Goal: Transaction & Acquisition: Book appointment/travel/reservation

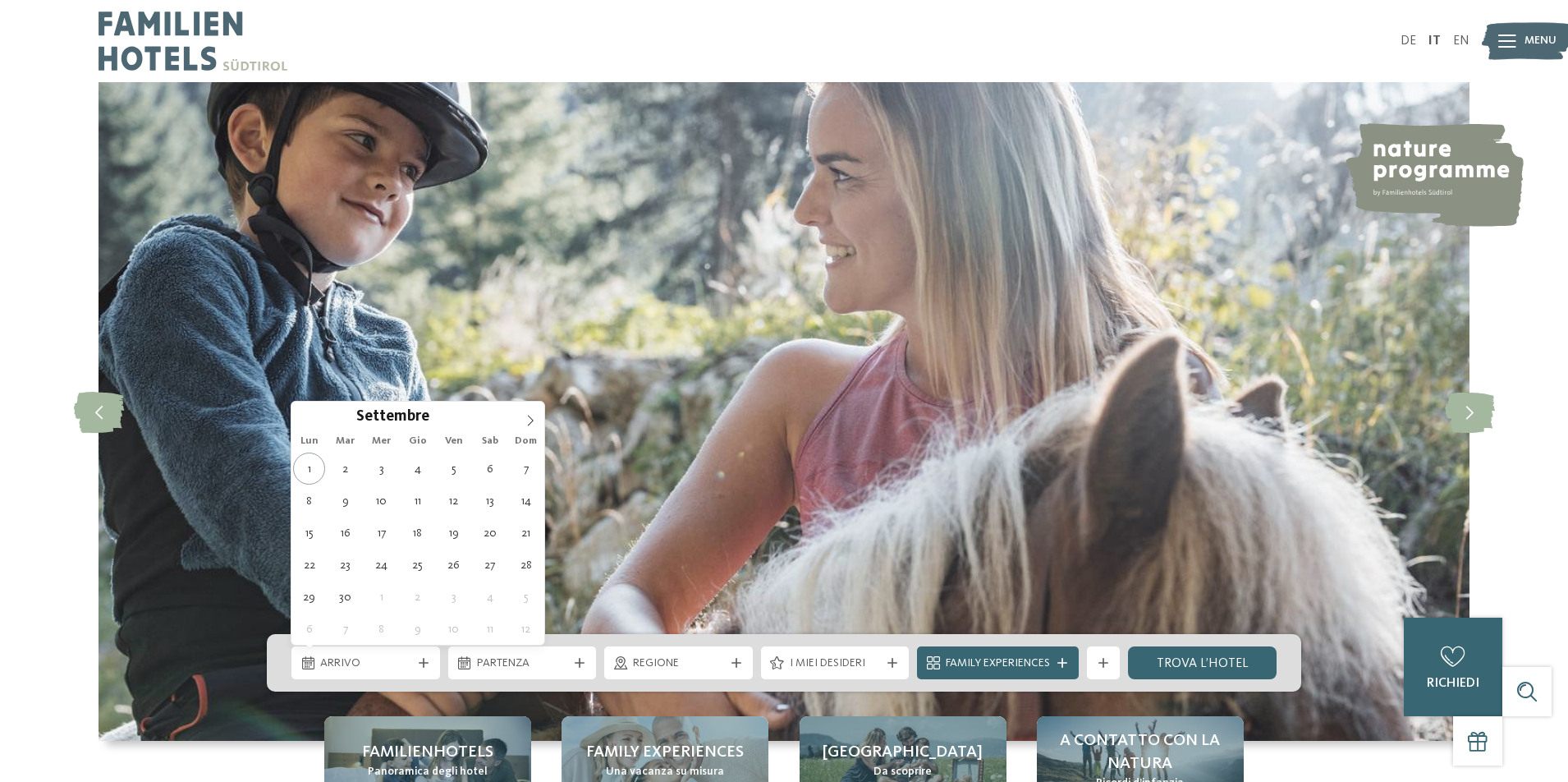
click at [368, 654] on div "Arrivo" at bounding box center [365, 662] width 99 height 18
click at [526, 422] on icon at bounding box center [530, 421] width 11 height 11
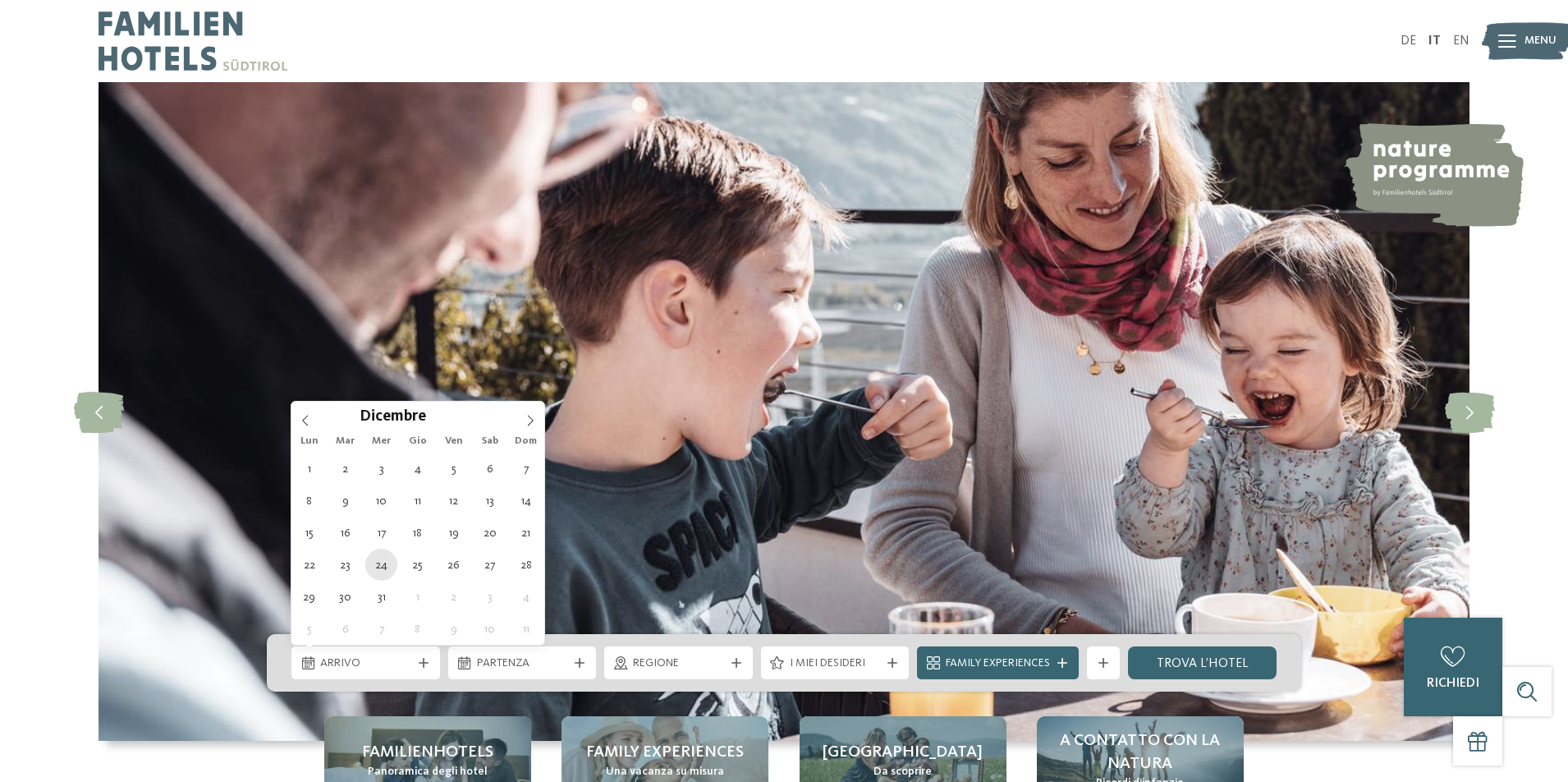
type div "24.12.2025"
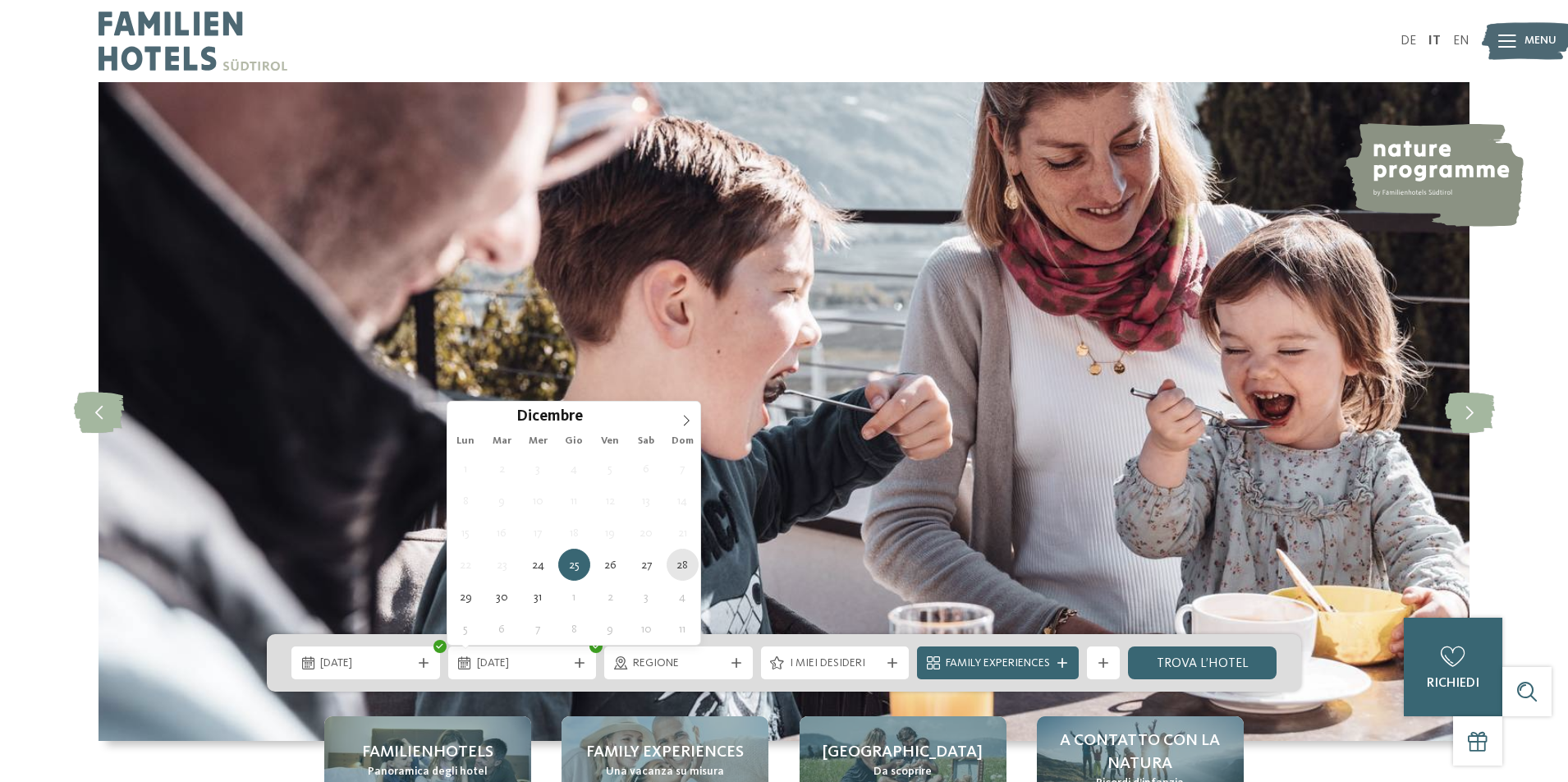
type div "28.12.2025"
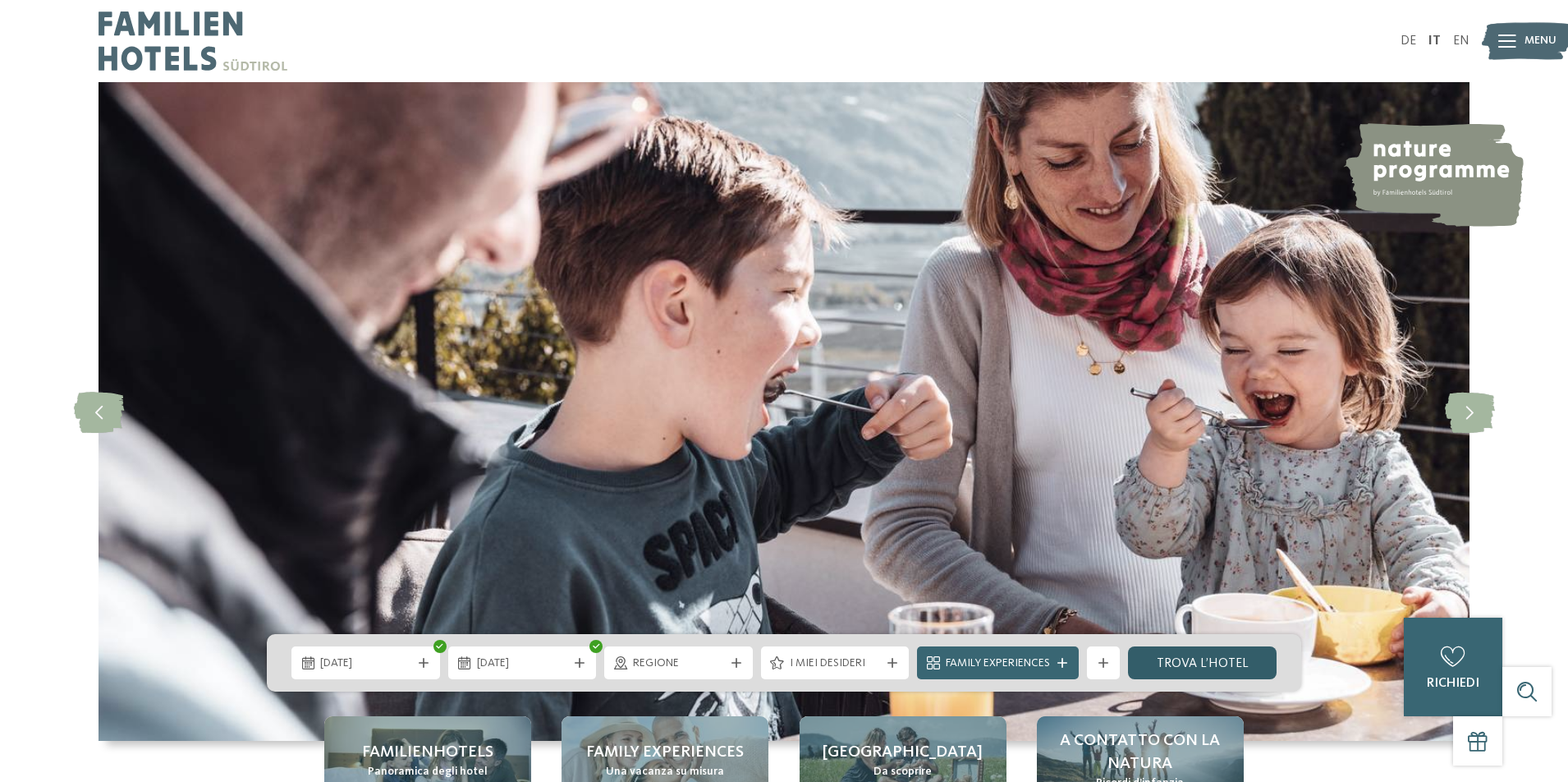
click at [1201, 667] on link "trova l’hotel" at bounding box center [1203, 663] width 149 height 32
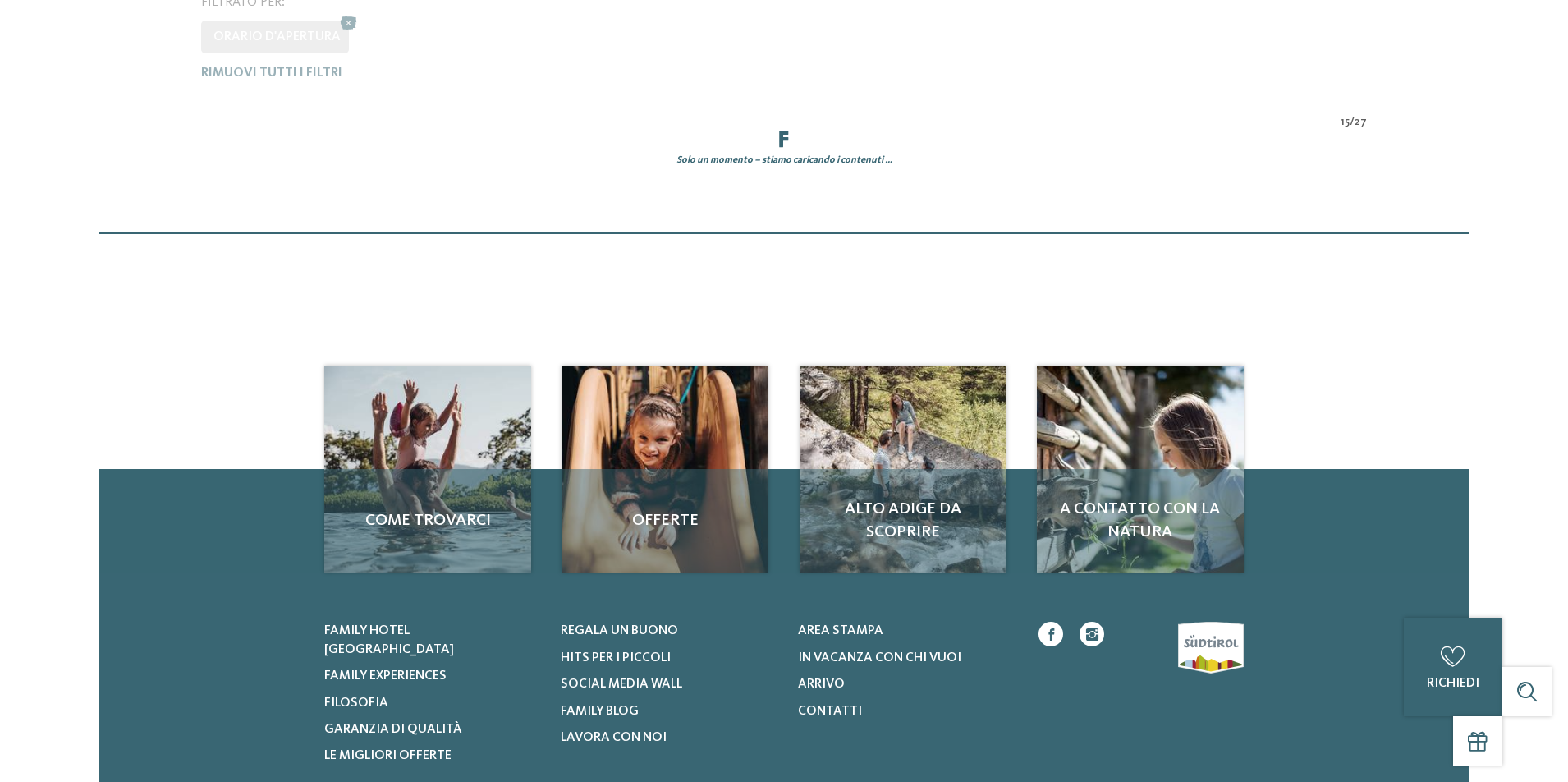
scroll to position [538, 0]
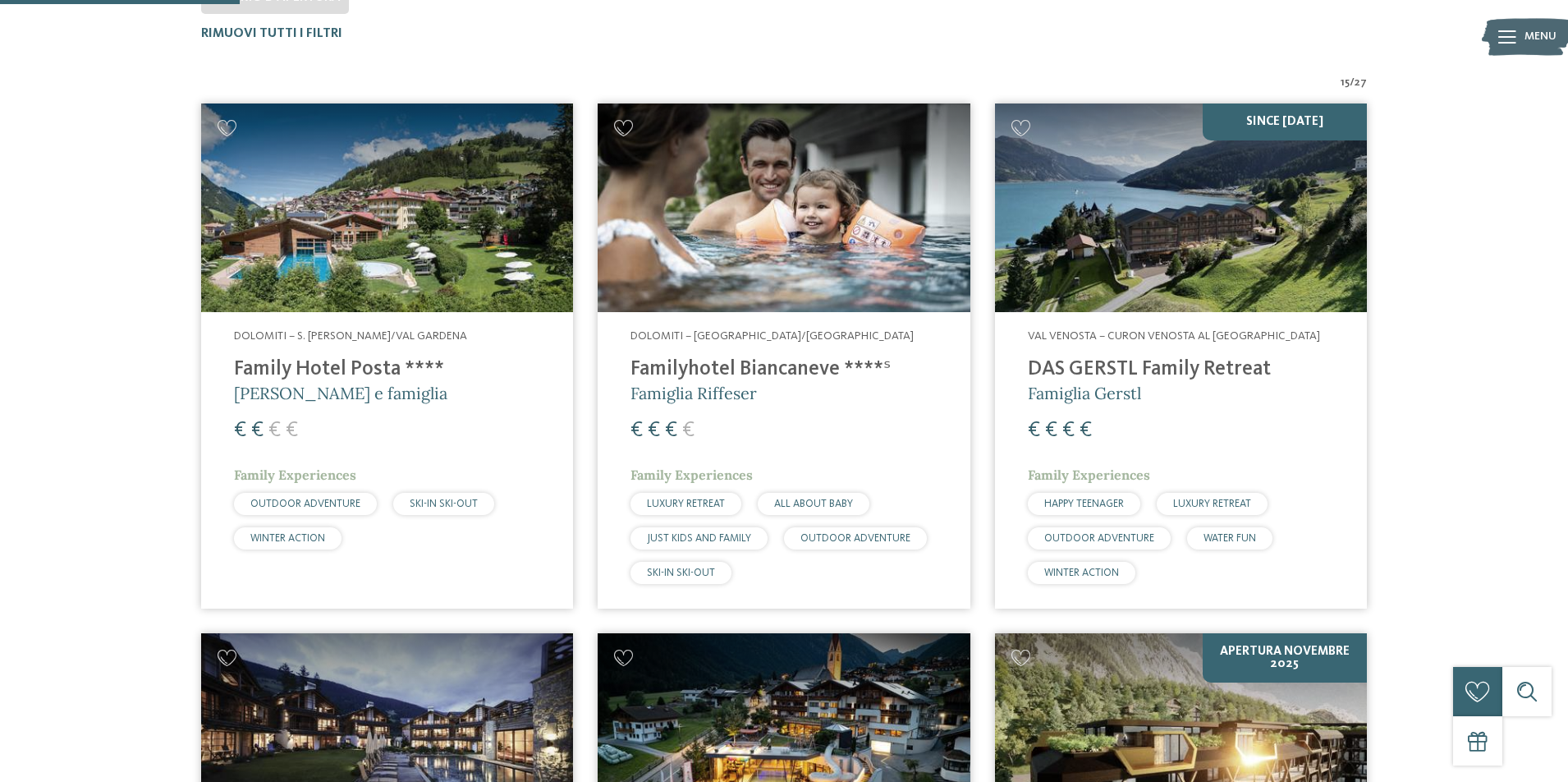
click at [413, 292] on img at bounding box center [387, 208] width 372 height 210
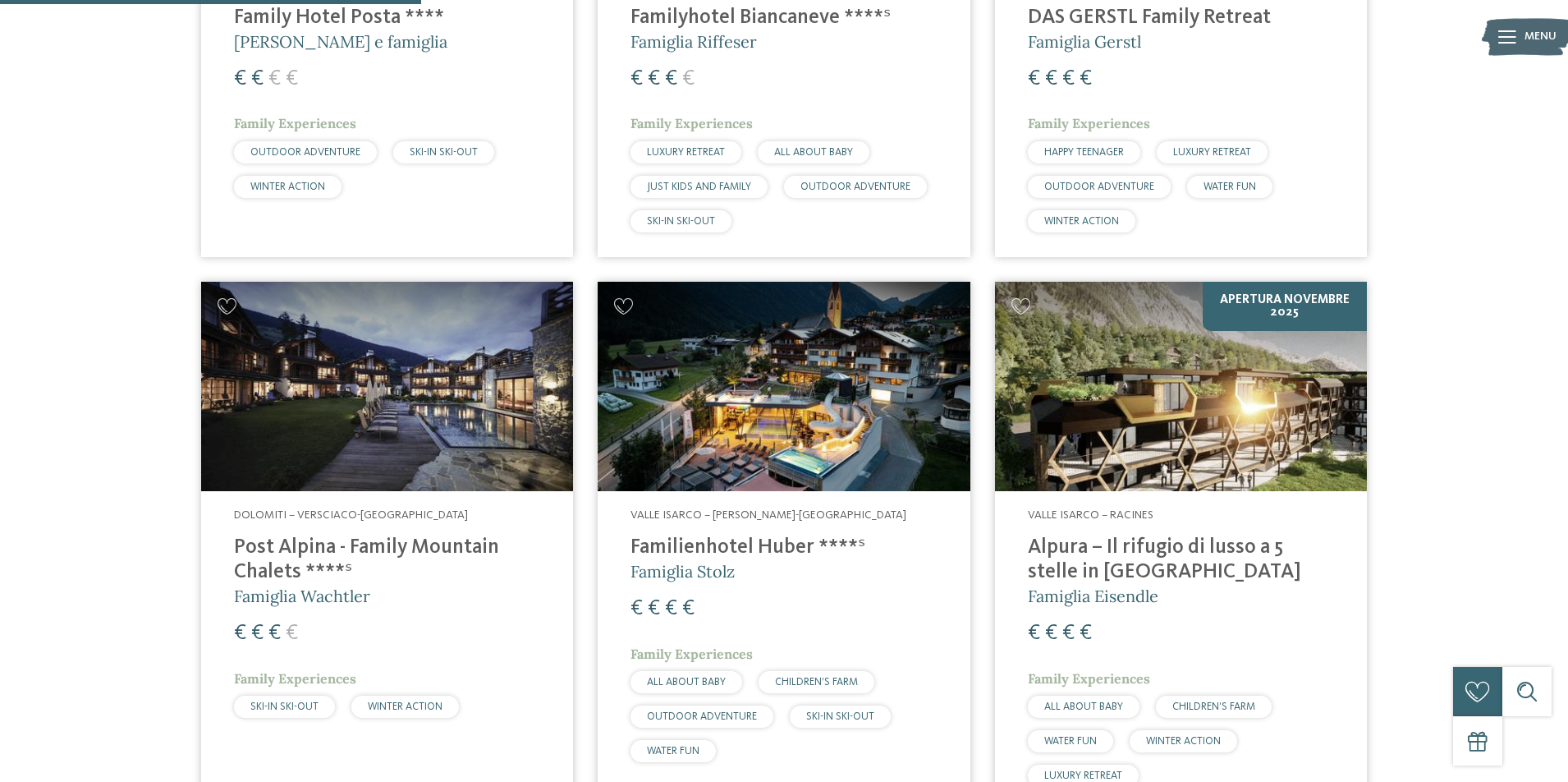
scroll to position [948, 0]
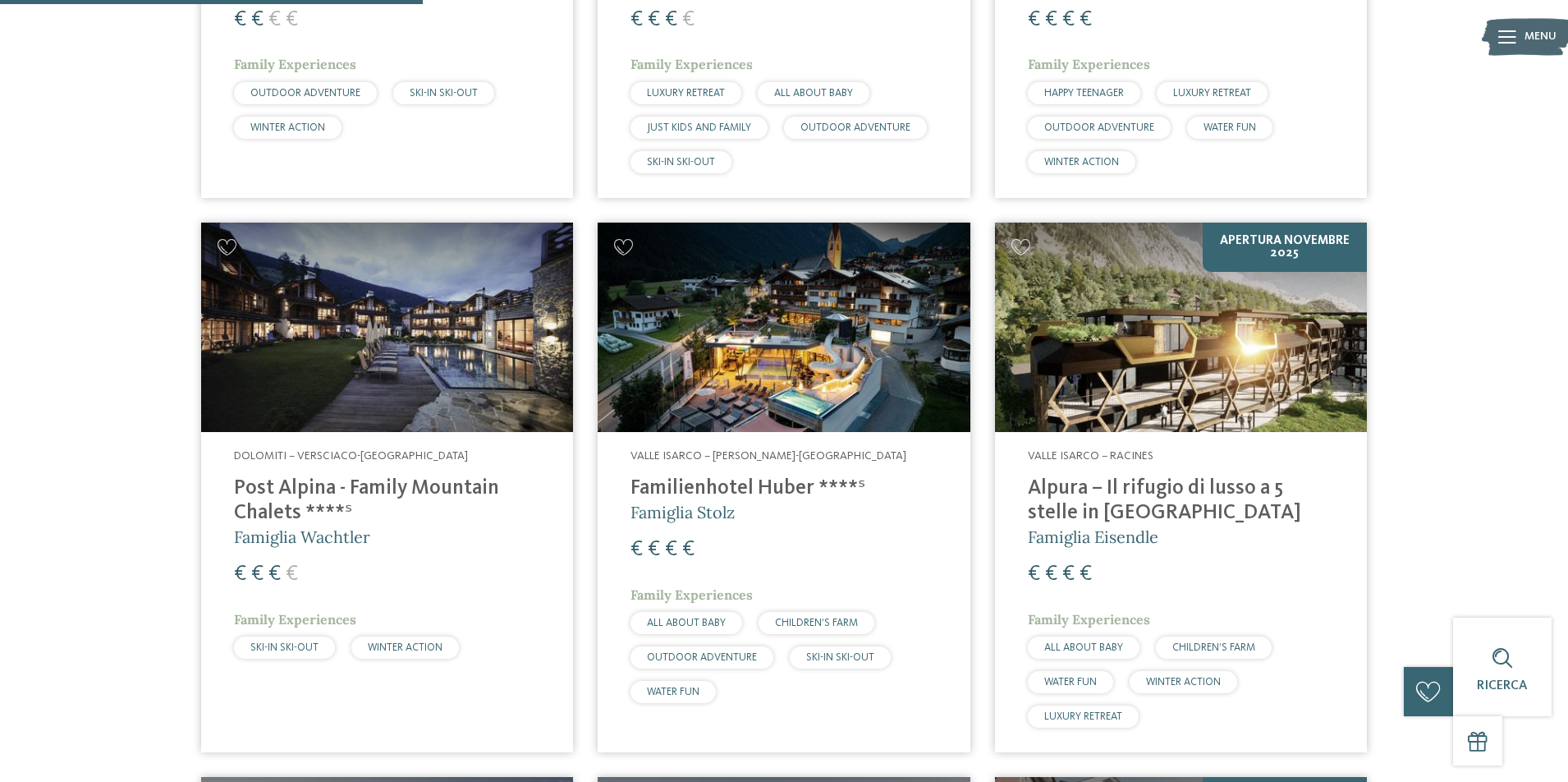
click at [1159, 316] on img at bounding box center [1181, 327] width 372 height 210
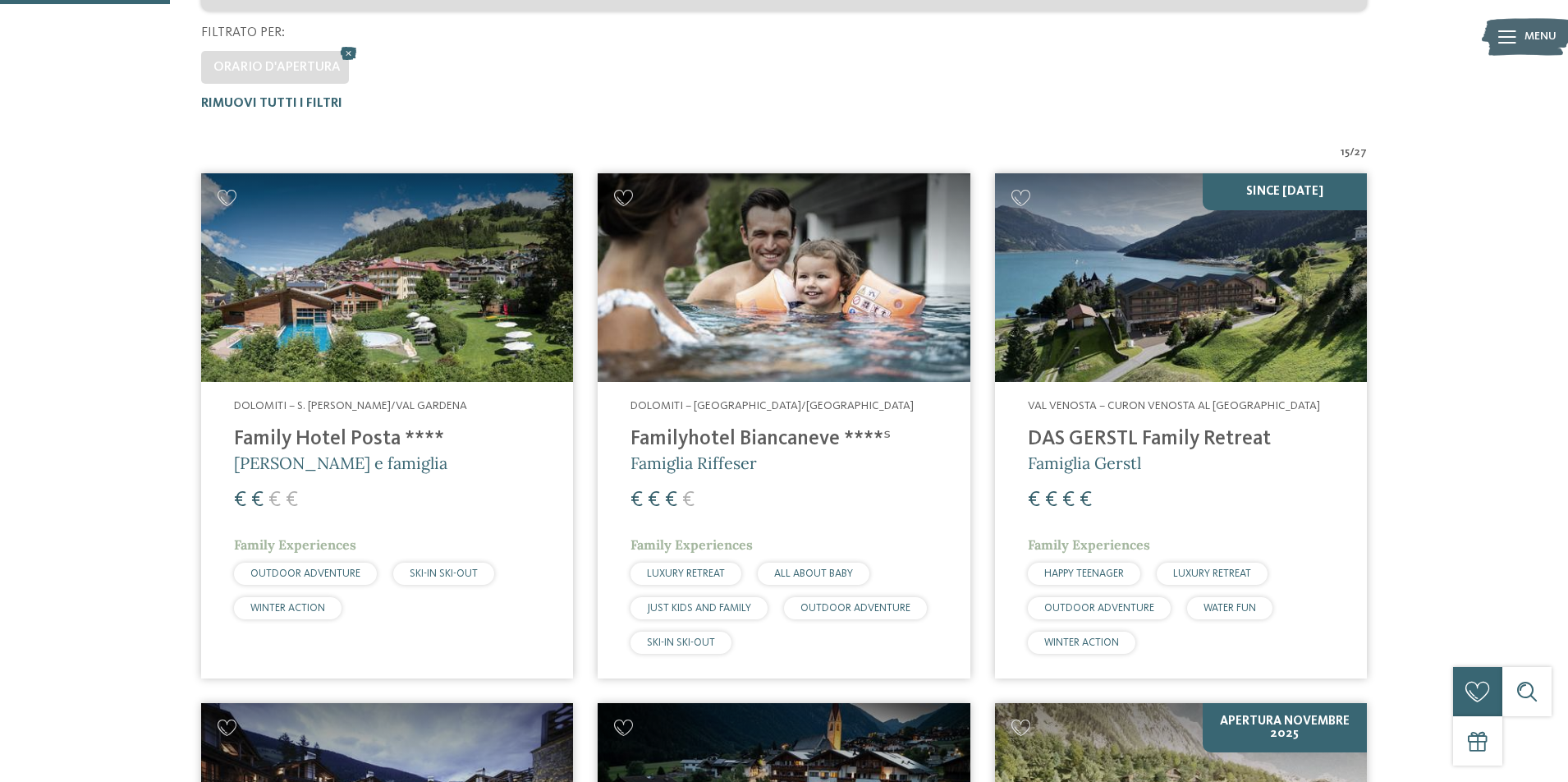
scroll to position [493, 0]
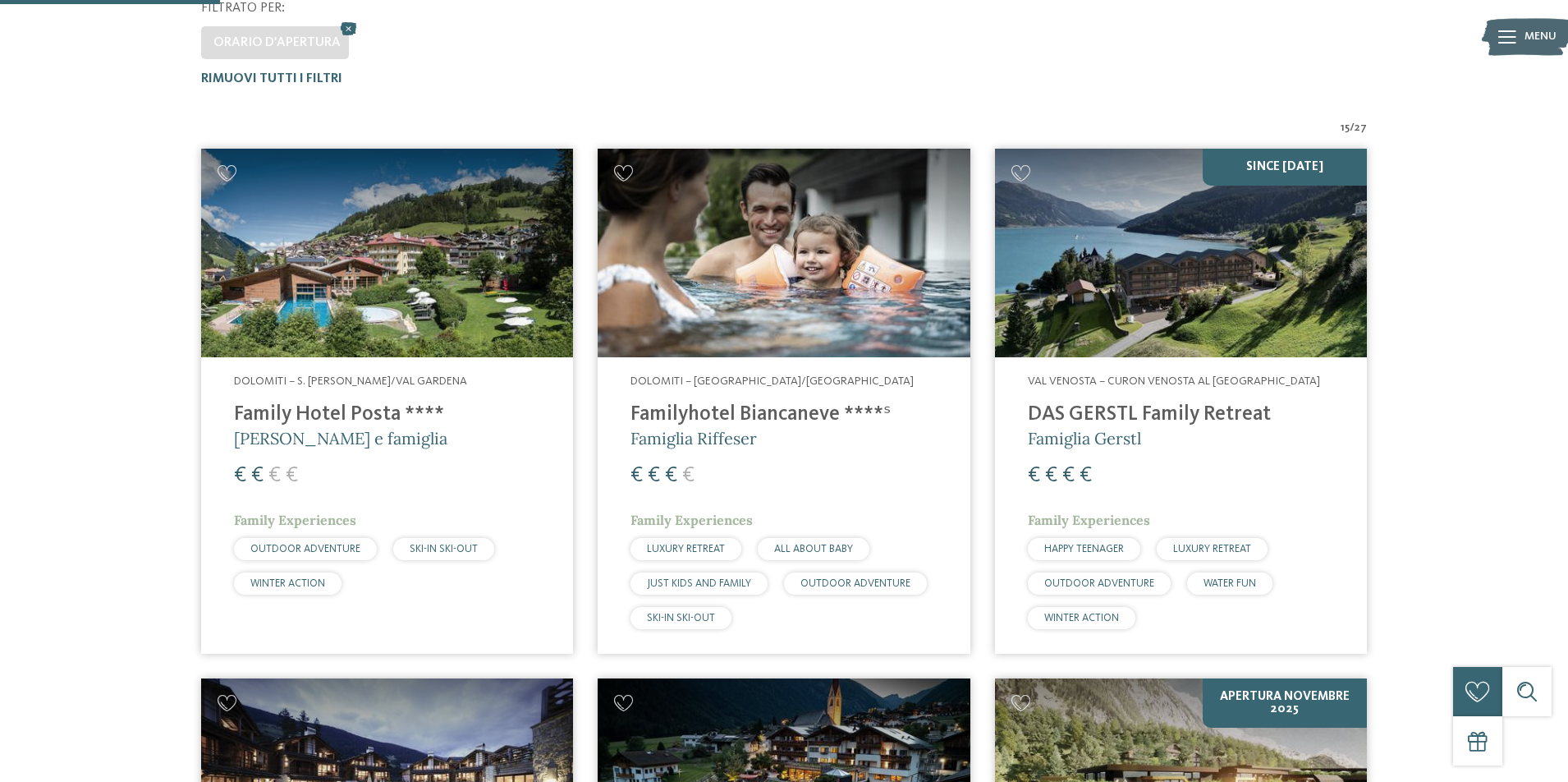
click at [426, 263] on img at bounding box center [387, 254] width 372 height 210
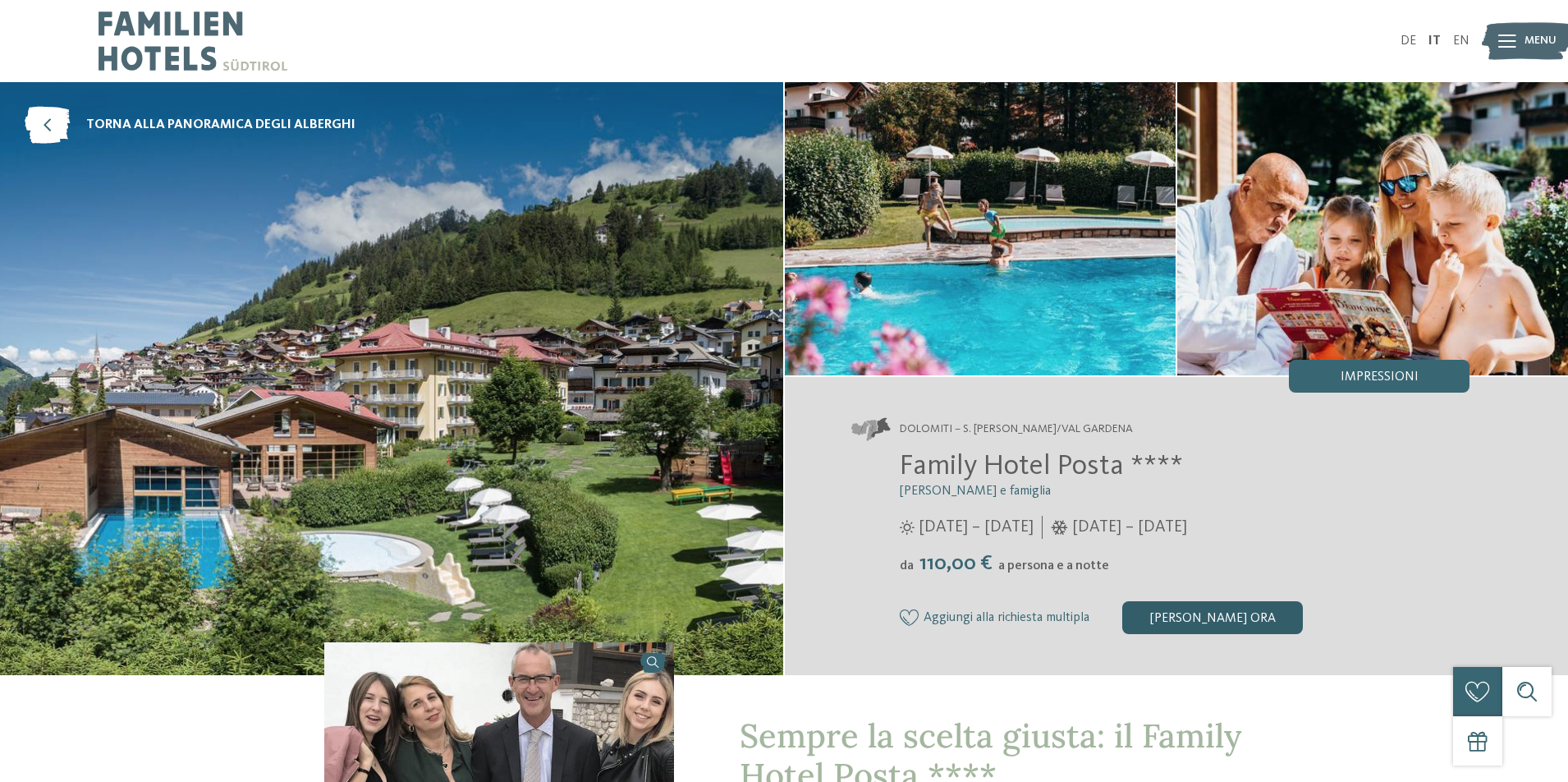
click at [1231, 615] on div "[PERSON_NAME] ora" at bounding box center [1212, 617] width 180 height 32
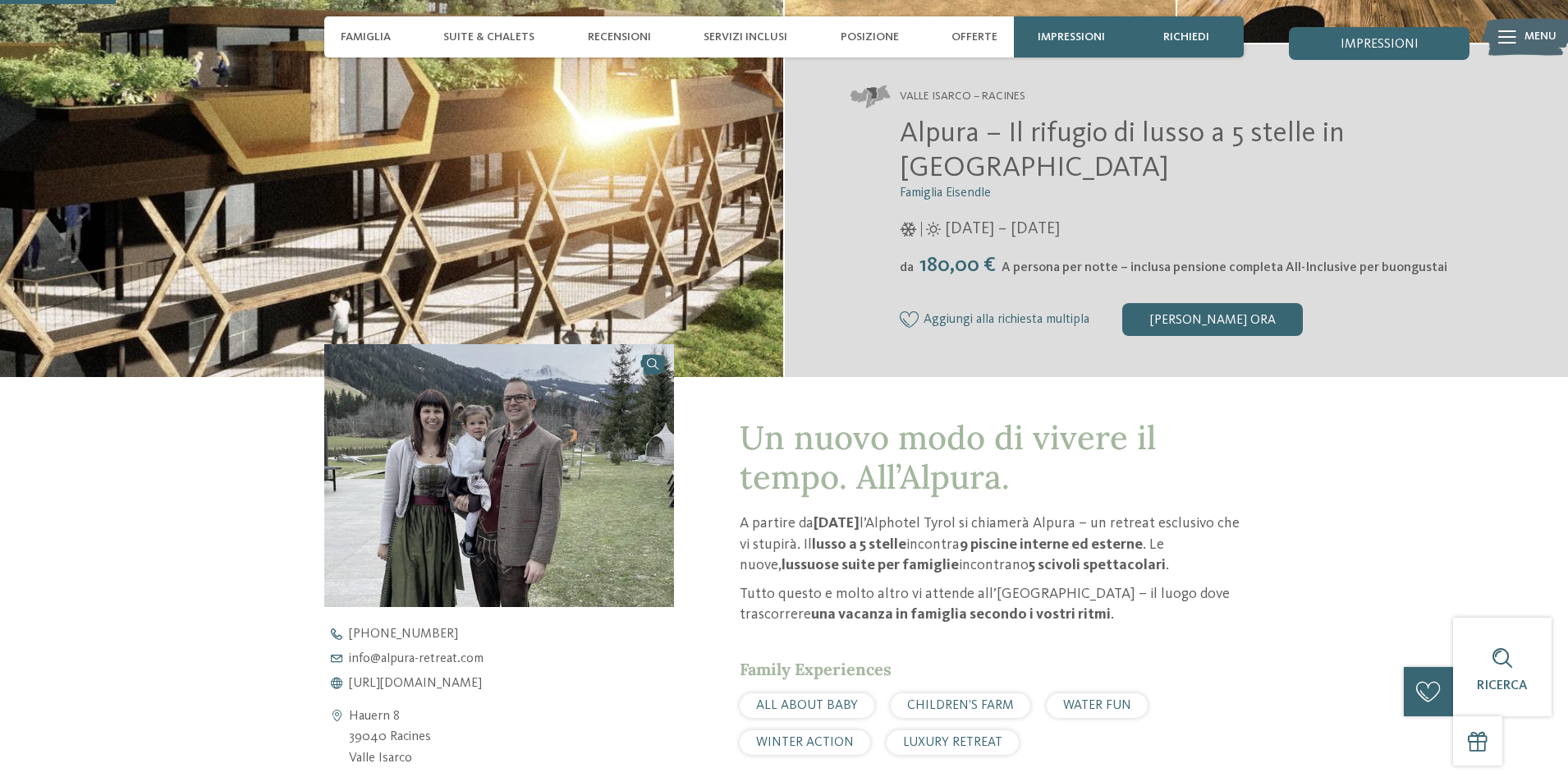
scroll to position [328, 0]
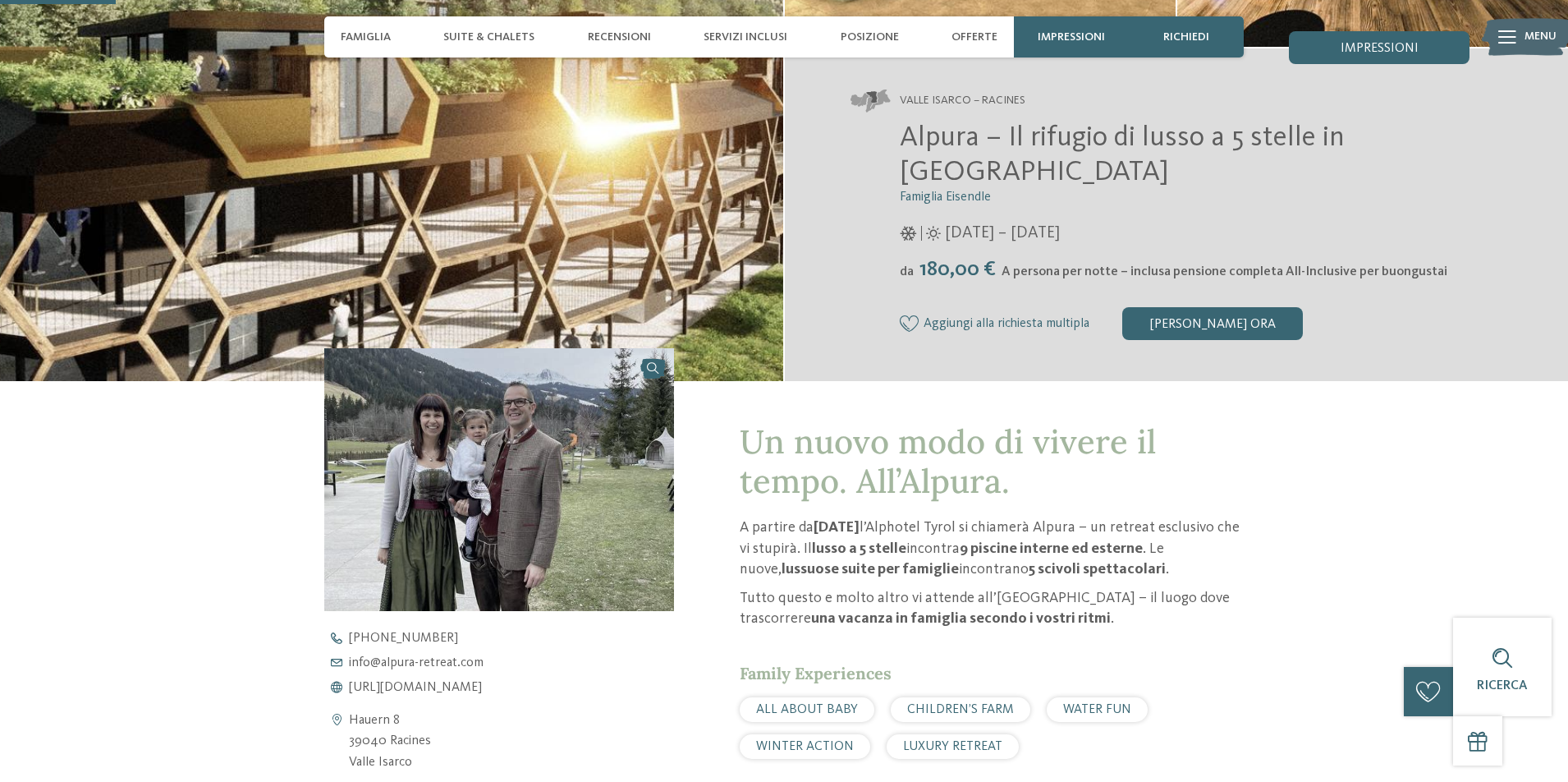
click at [1213, 251] on div "Alpura – Il rifugio di lusso a 5 stelle in Alto Adige Famiglia Eisendle 08/11/2…" at bounding box center [1160, 231] width 619 height 219
click at [1195, 316] on div "[PERSON_NAME] ora" at bounding box center [1212, 323] width 180 height 32
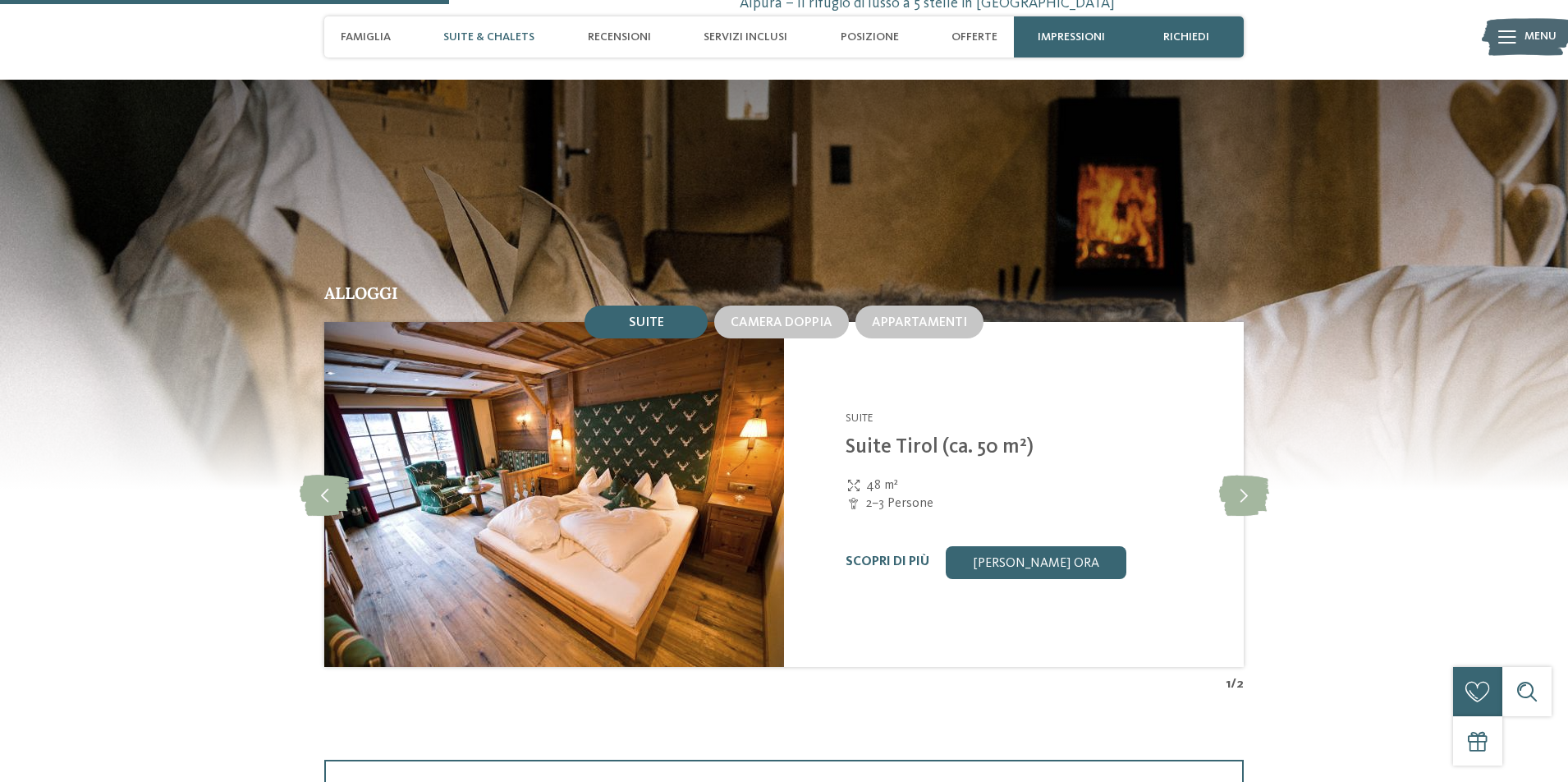
scroll to position [1734, 0]
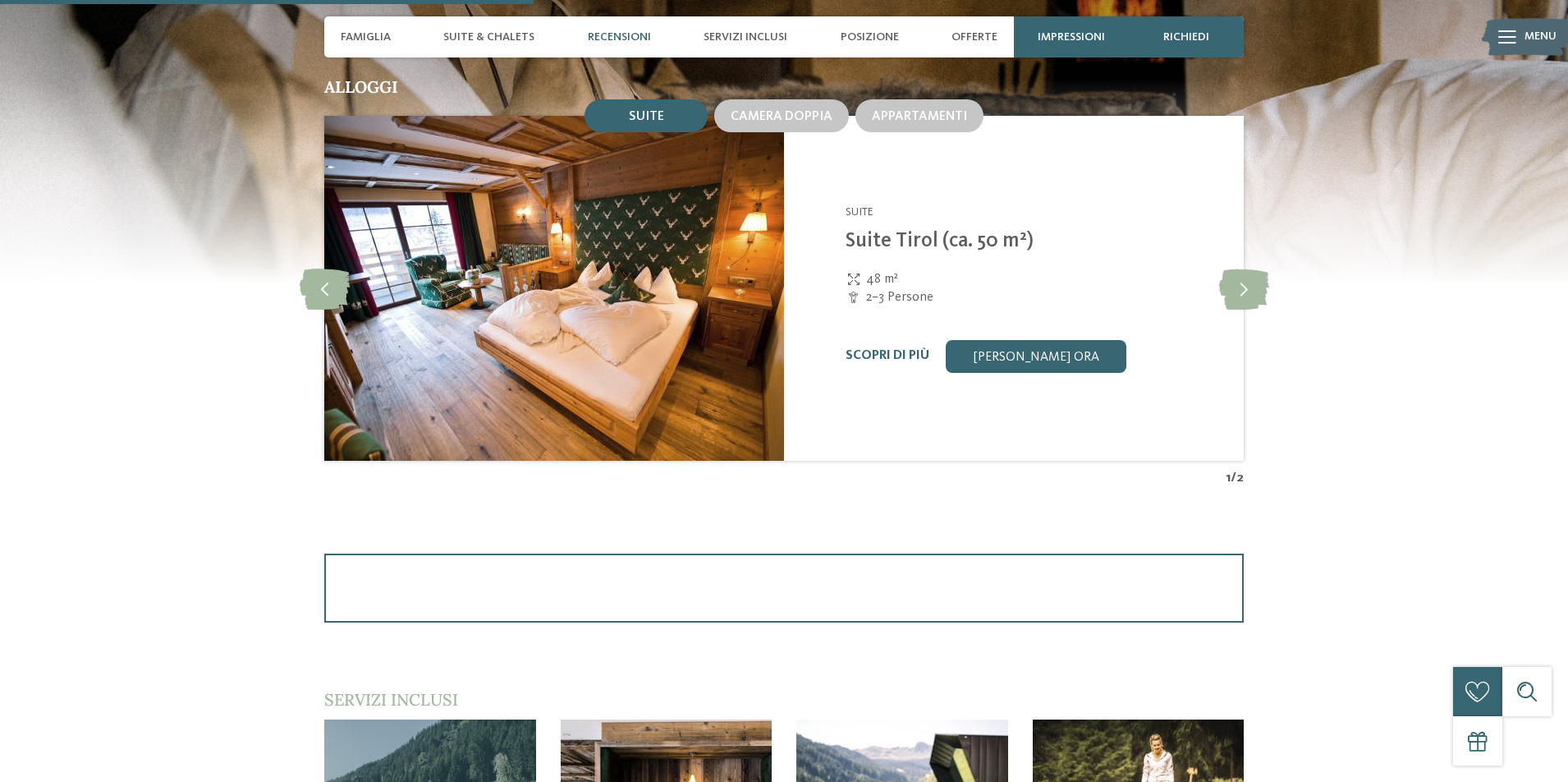
click at [616, 357] on img at bounding box center [554, 288] width 460 height 345
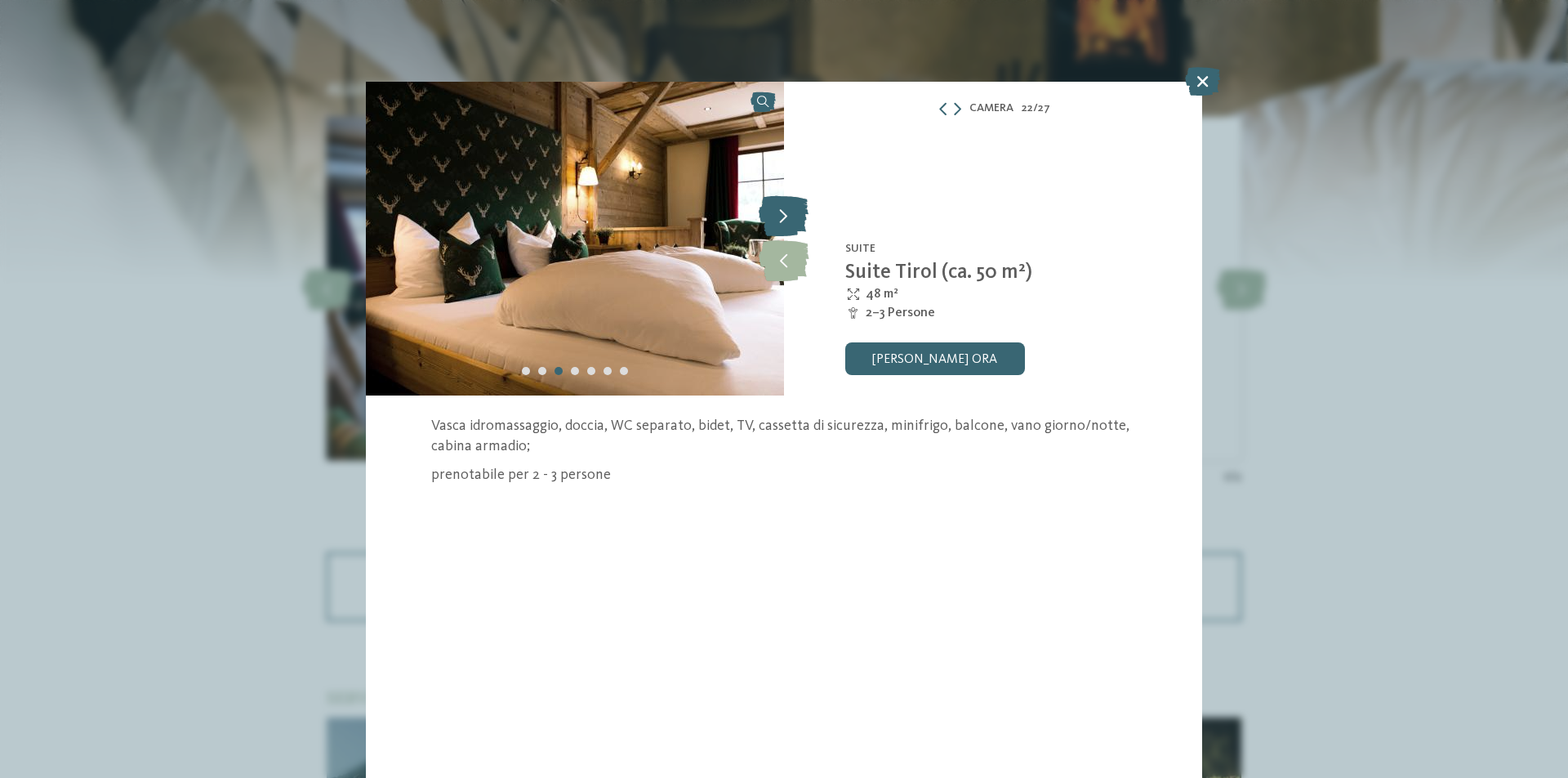
click at [782, 220] on icon at bounding box center [784, 215] width 50 height 41
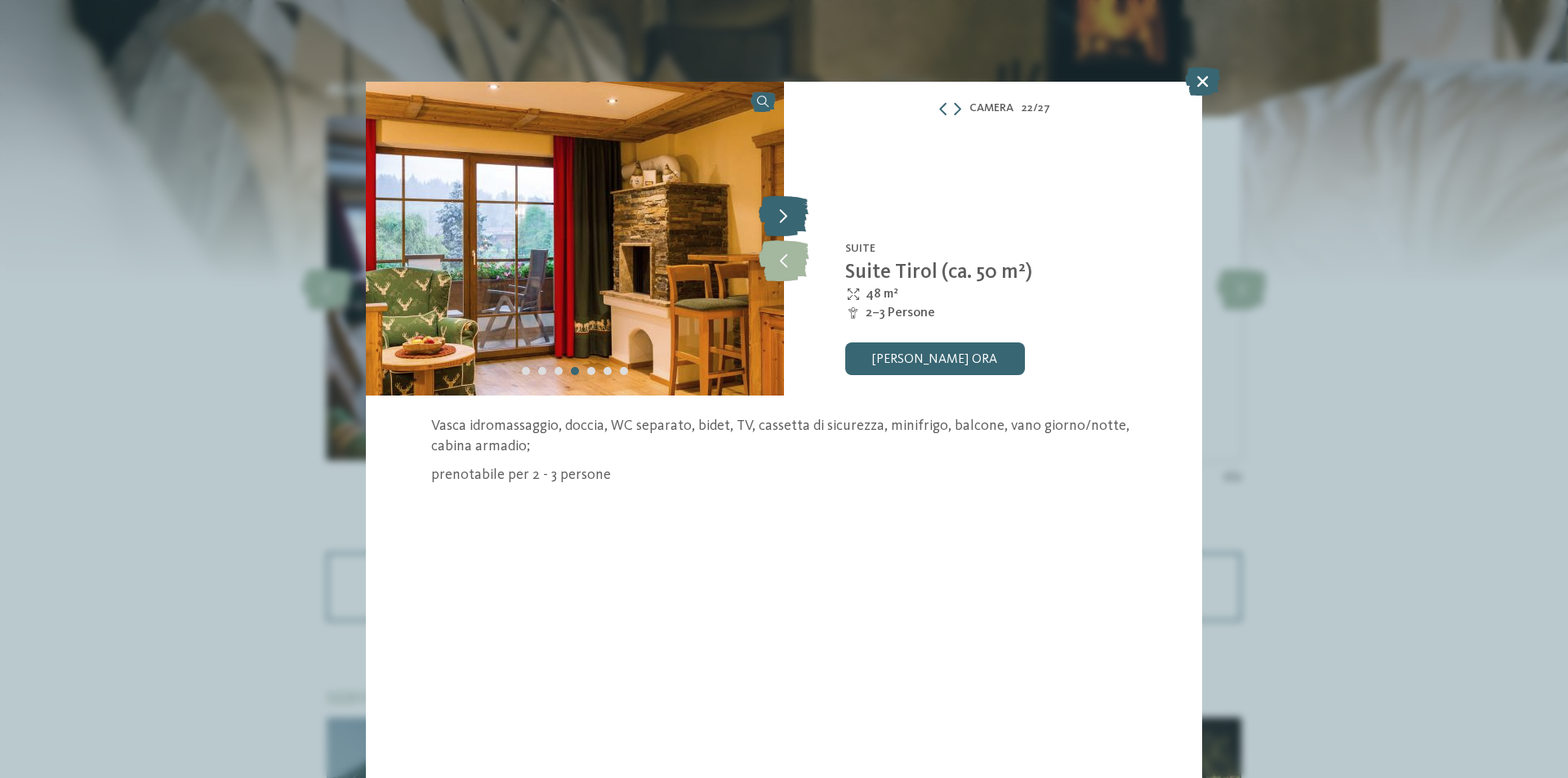
click at [782, 220] on icon at bounding box center [784, 215] width 50 height 41
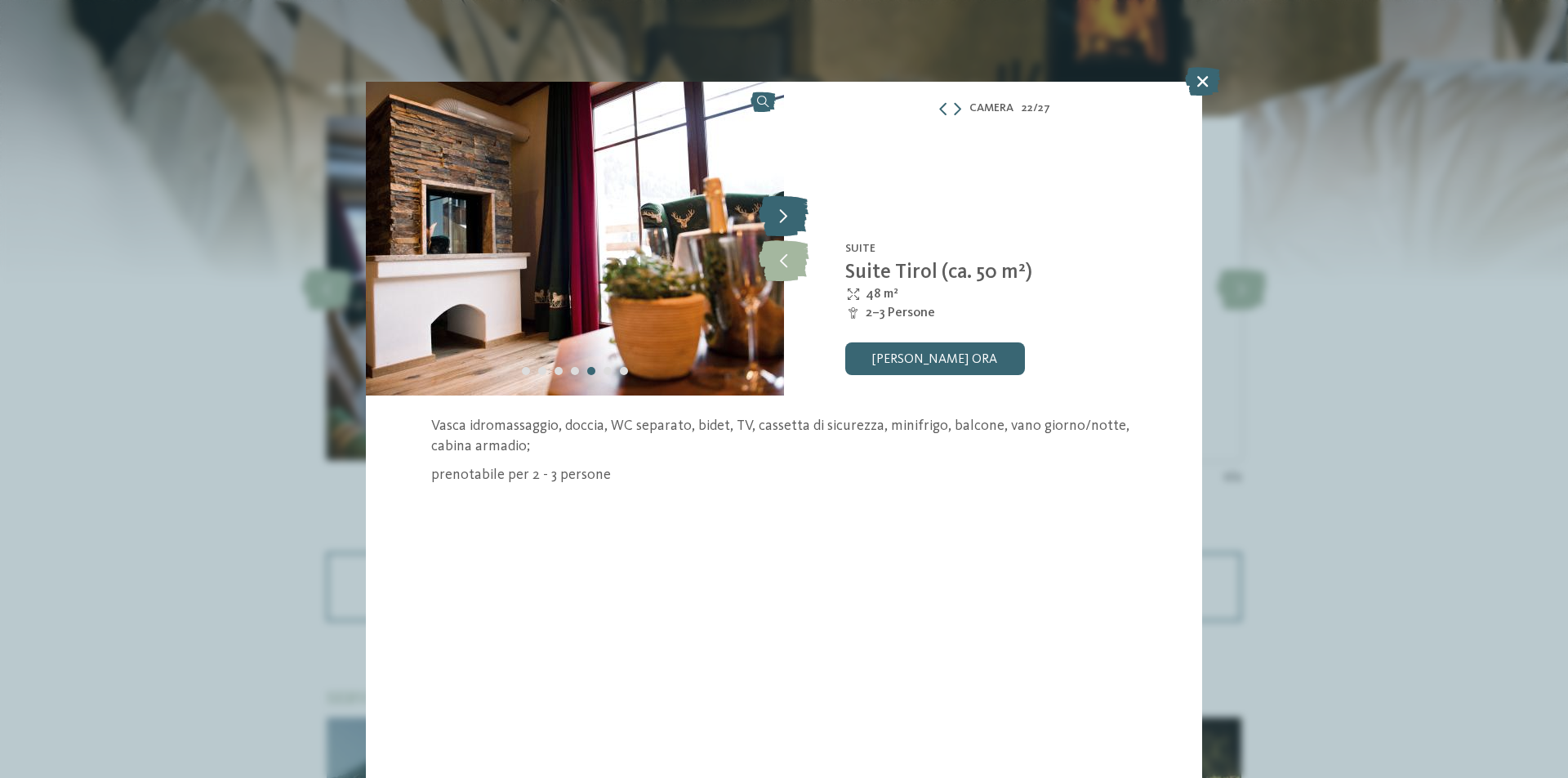
click at [782, 220] on icon at bounding box center [784, 215] width 50 height 41
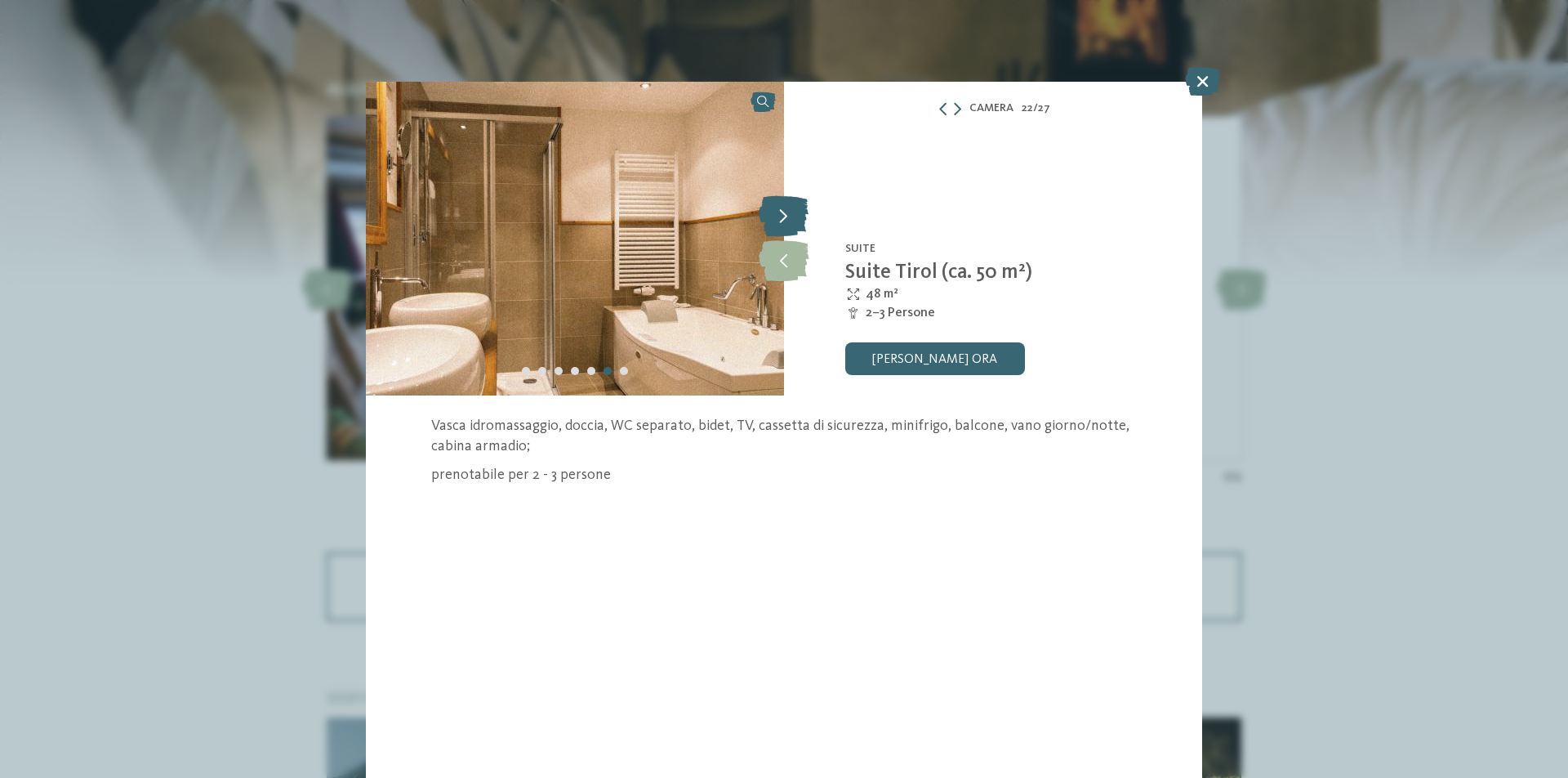
click at [782, 220] on icon at bounding box center [784, 215] width 50 height 41
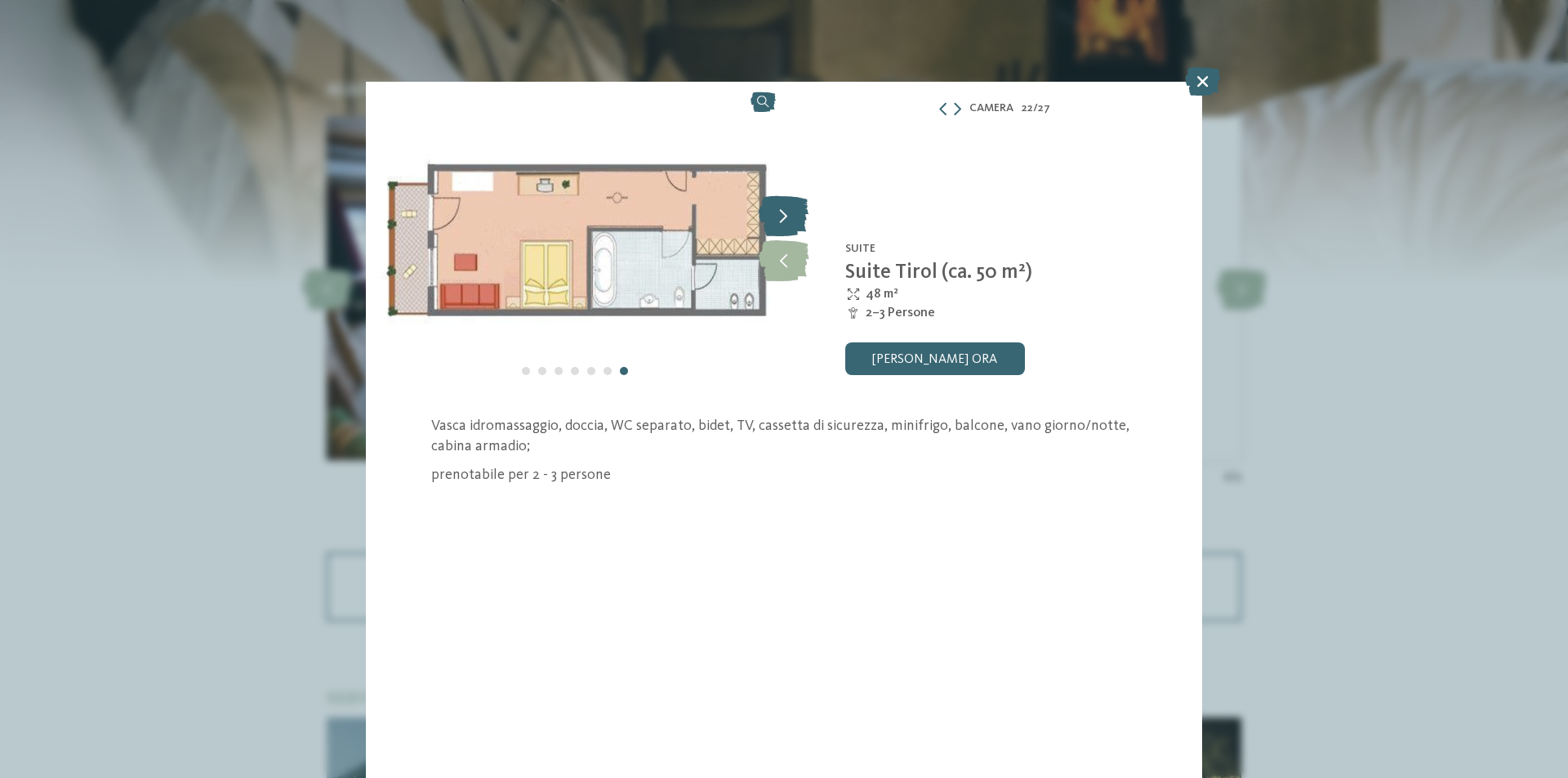
click at [782, 220] on icon at bounding box center [784, 215] width 50 height 41
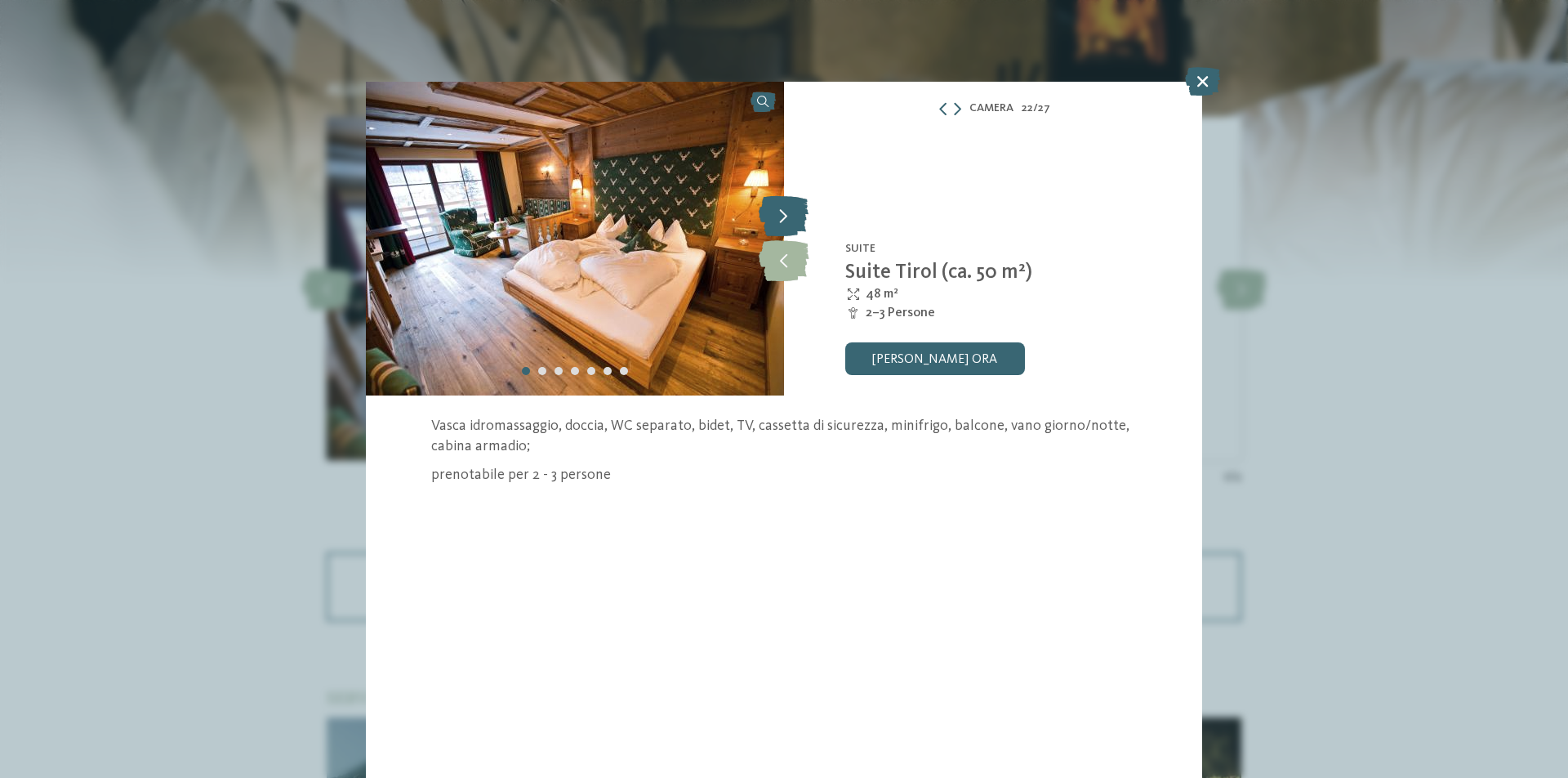
click at [782, 220] on icon at bounding box center [784, 215] width 50 height 41
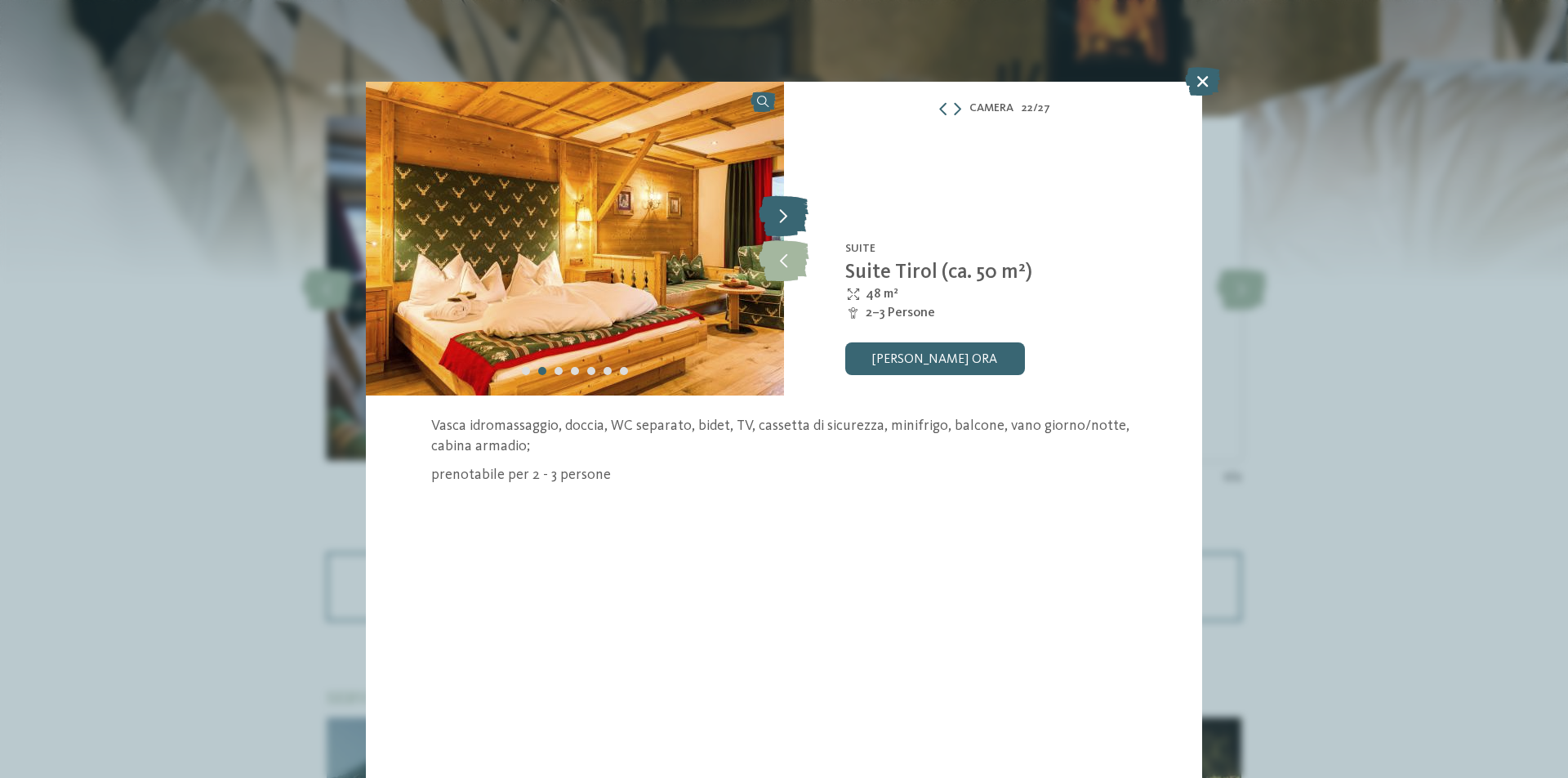
click at [782, 220] on icon at bounding box center [784, 215] width 50 height 41
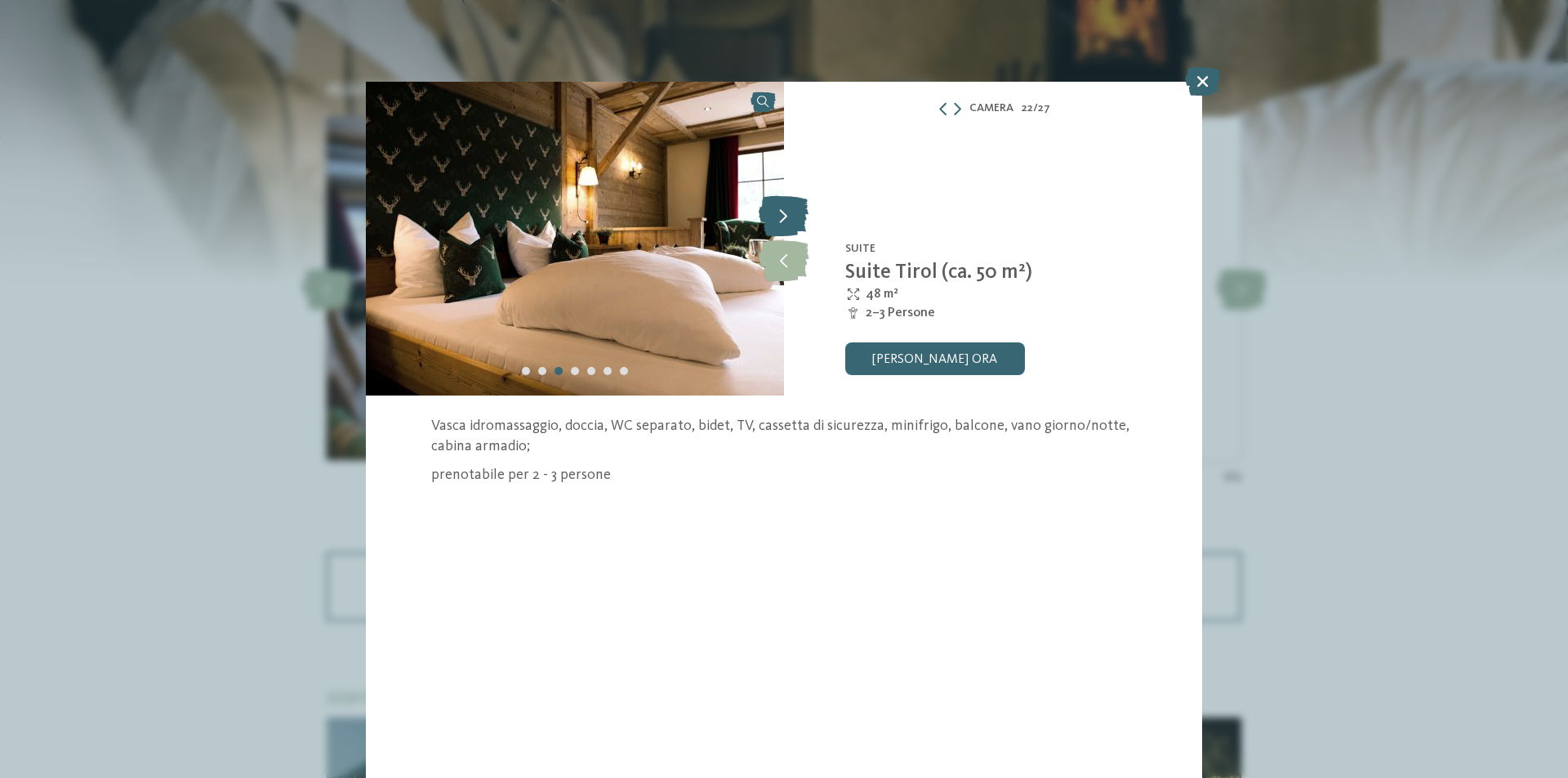
click at [782, 220] on icon at bounding box center [784, 215] width 50 height 41
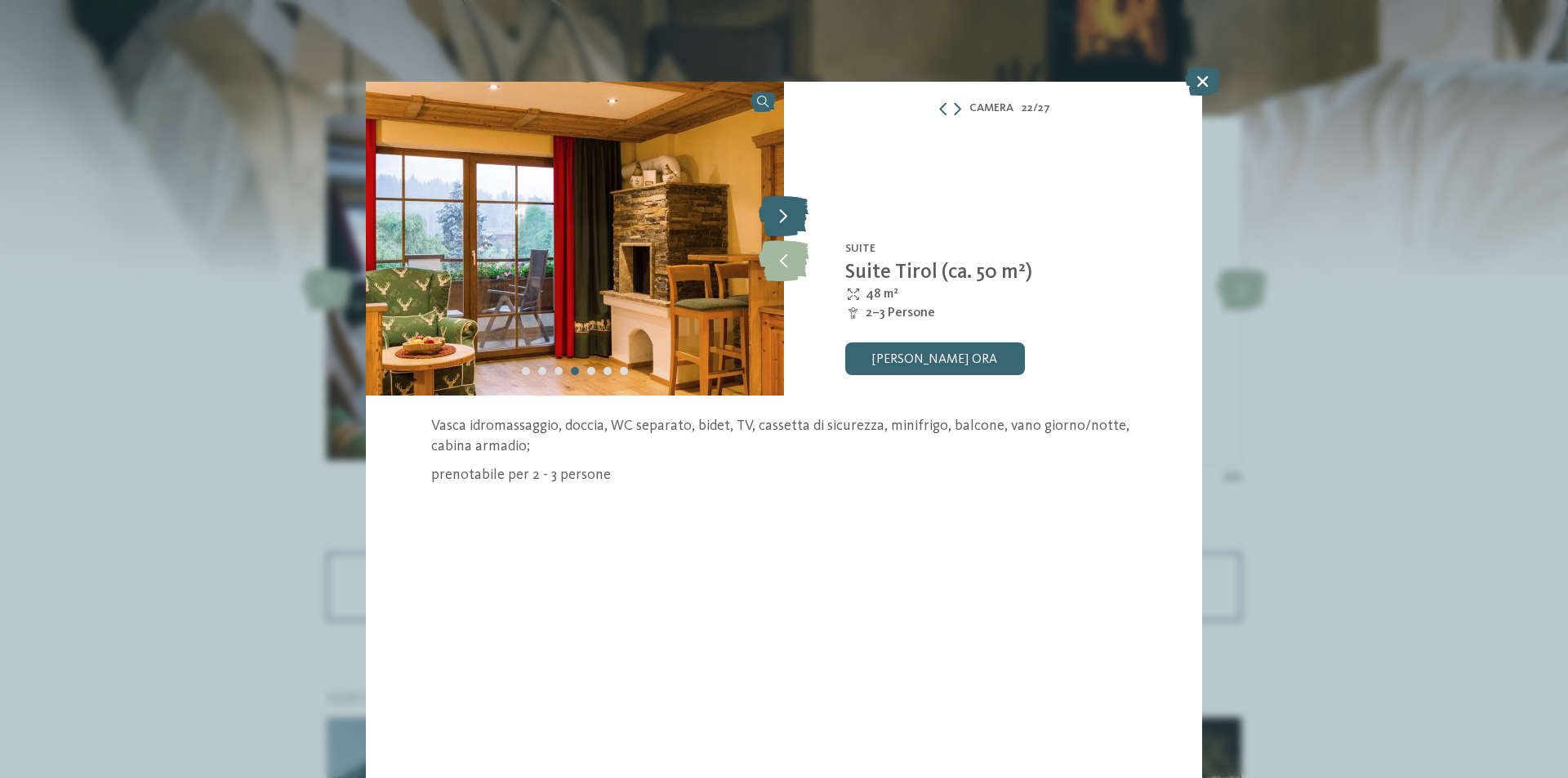
click at [782, 220] on icon at bounding box center [784, 215] width 50 height 41
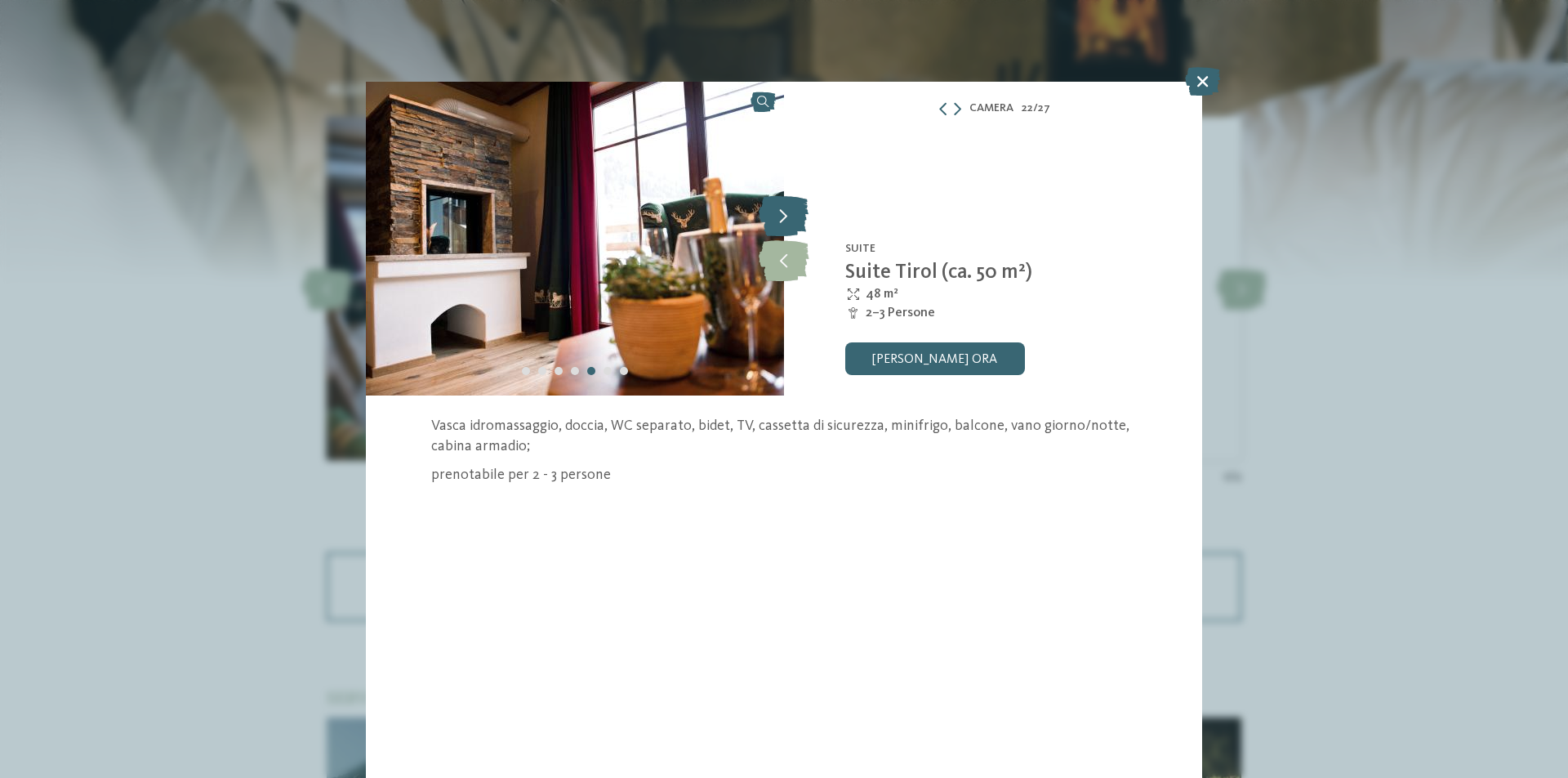
click at [782, 220] on icon at bounding box center [784, 215] width 50 height 41
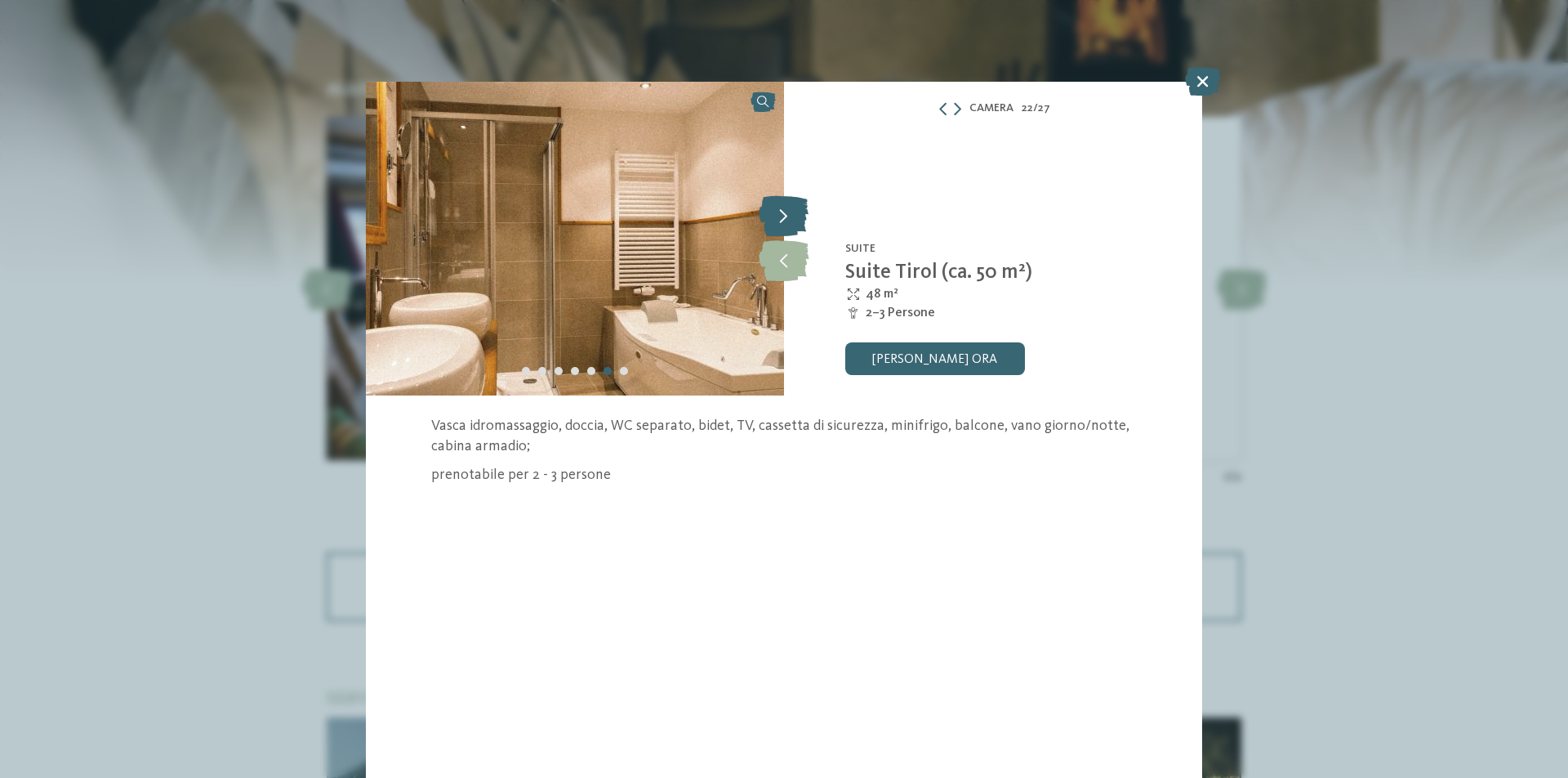
click at [782, 220] on icon at bounding box center [784, 215] width 50 height 41
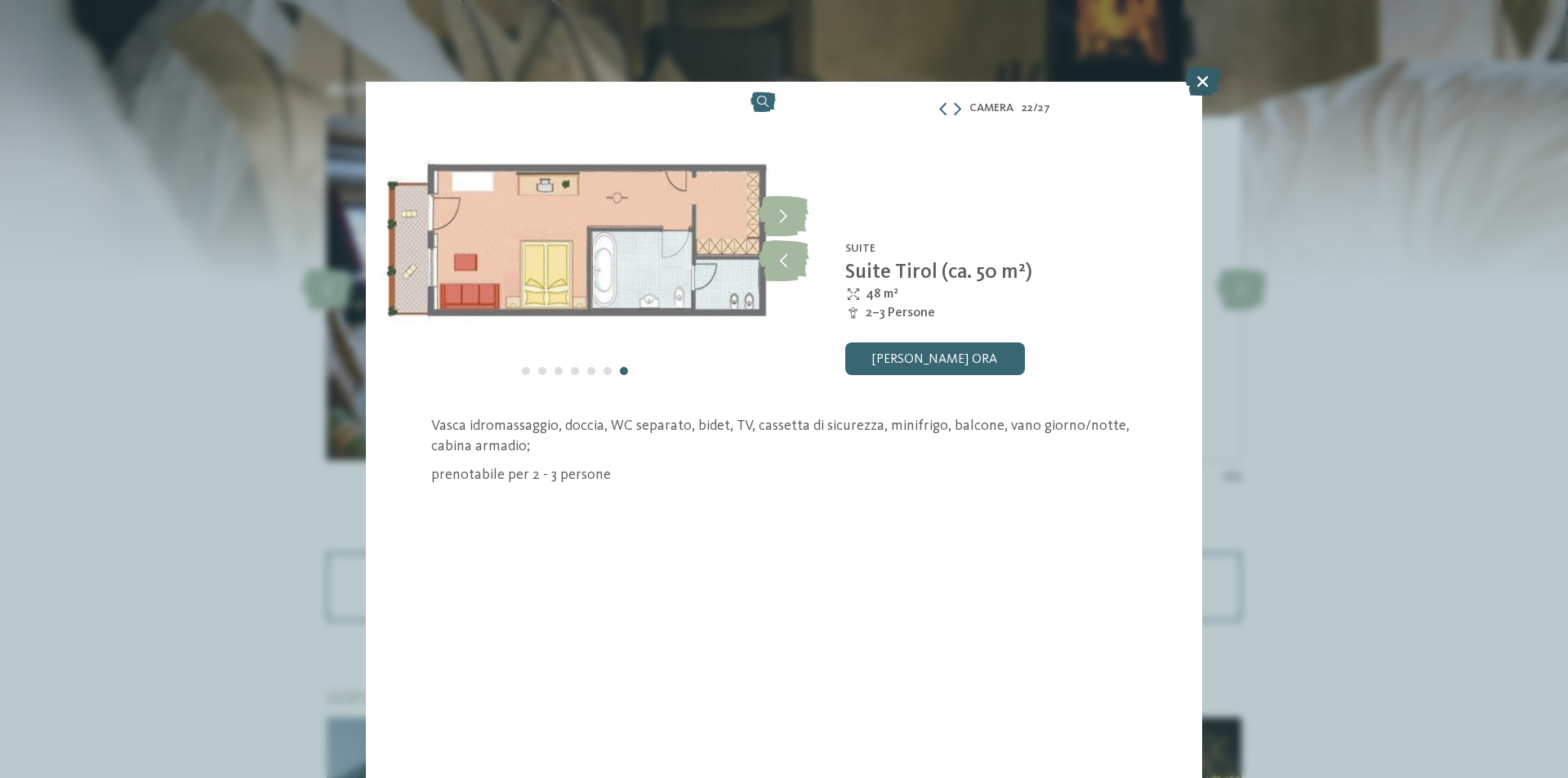
click at [1188, 84] on icon at bounding box center [1202, 82] width 35 height 28
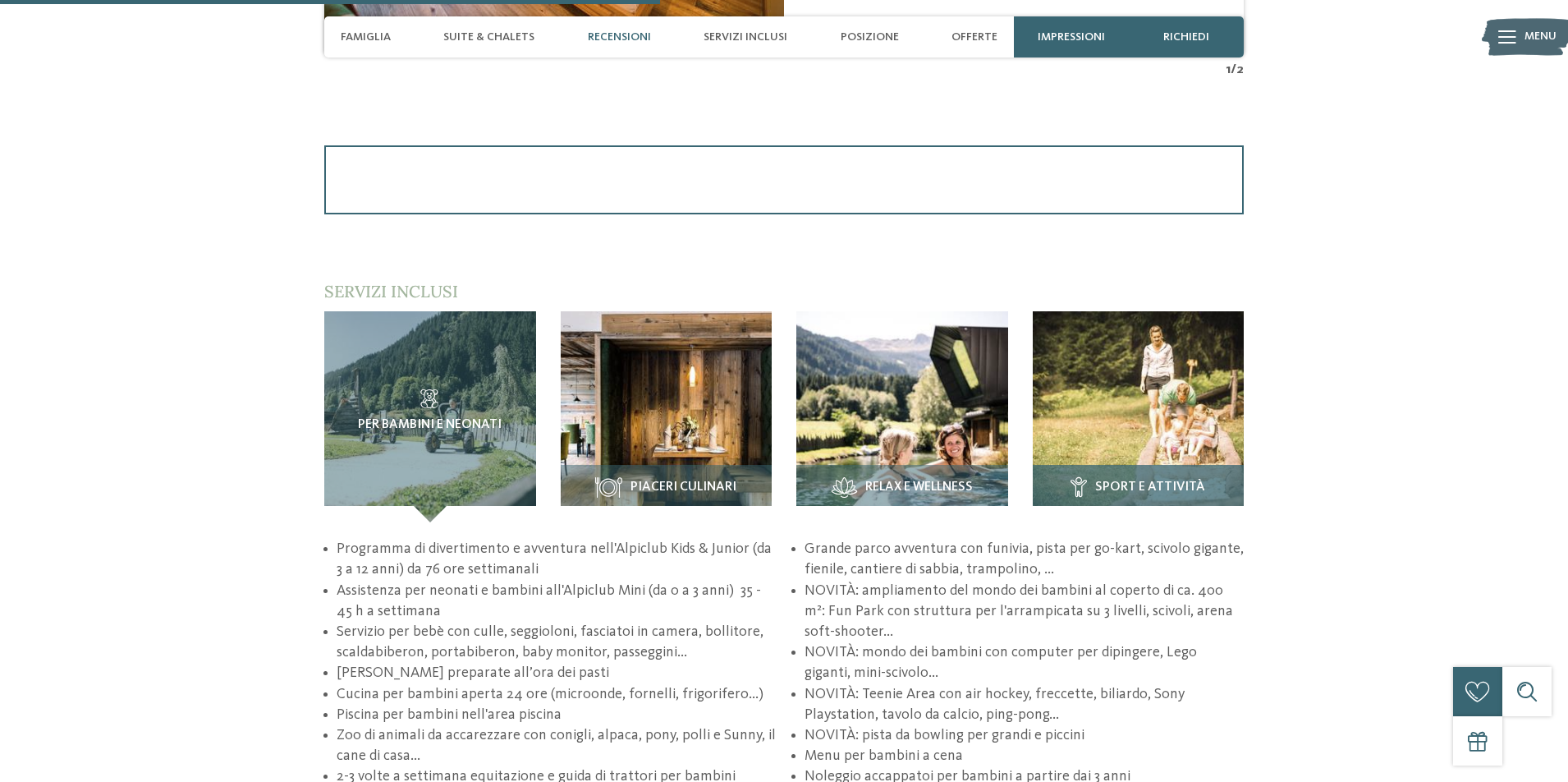
scroll to position [2145, 0]
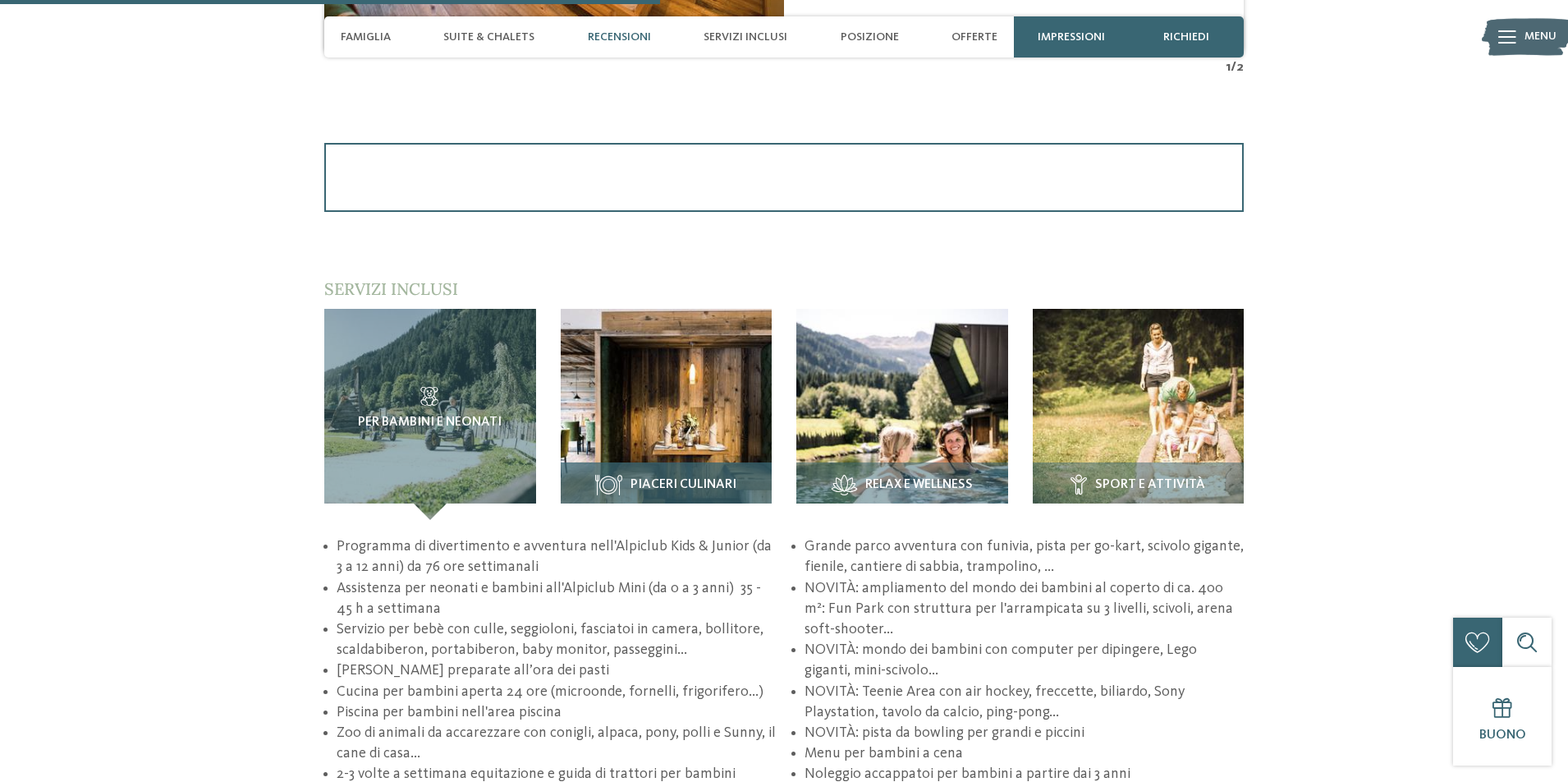
click at [712, 396] on img at bounding box center [667, 415] width 212 height 212
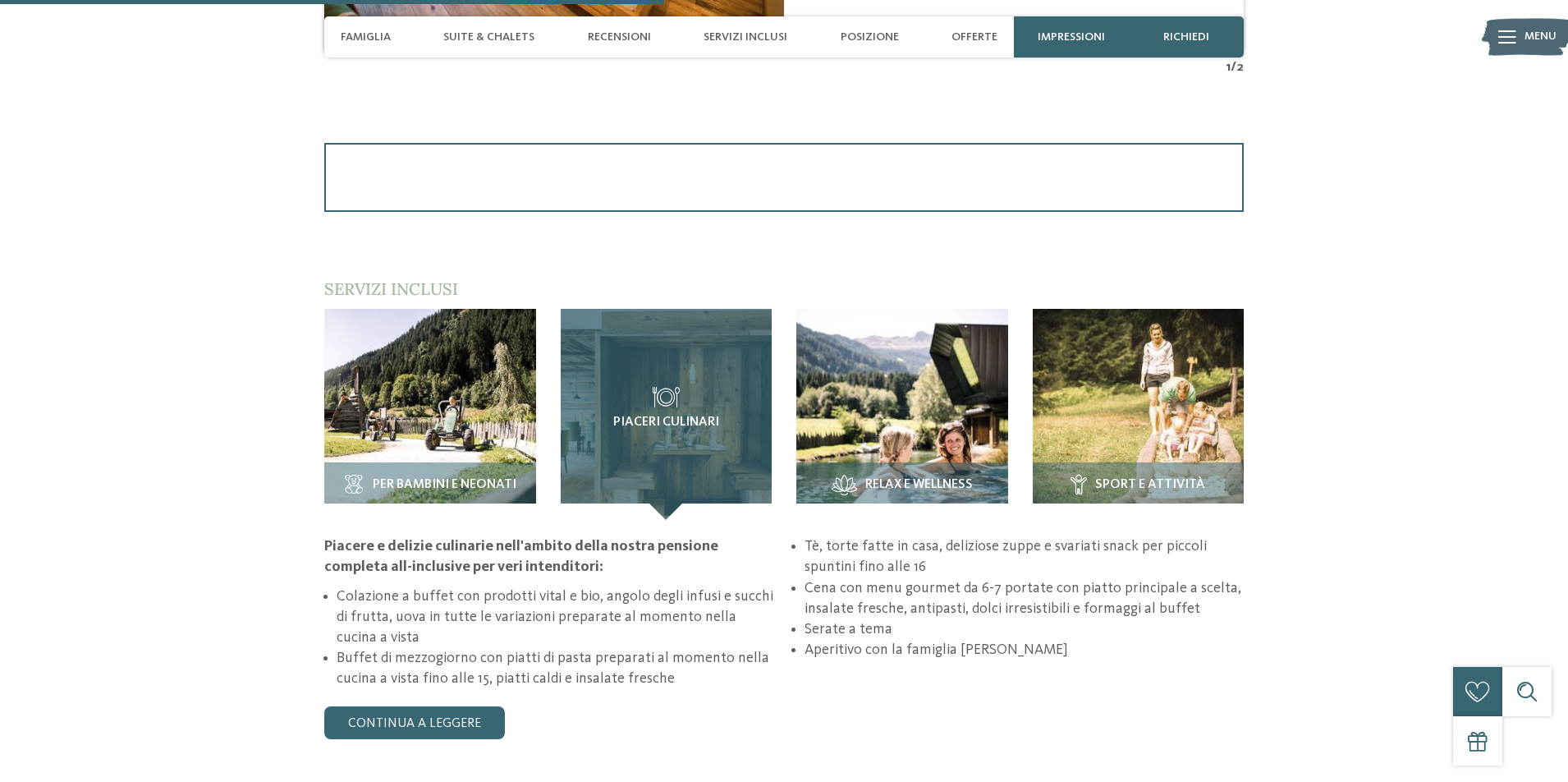
scroll to position [1570, 0]
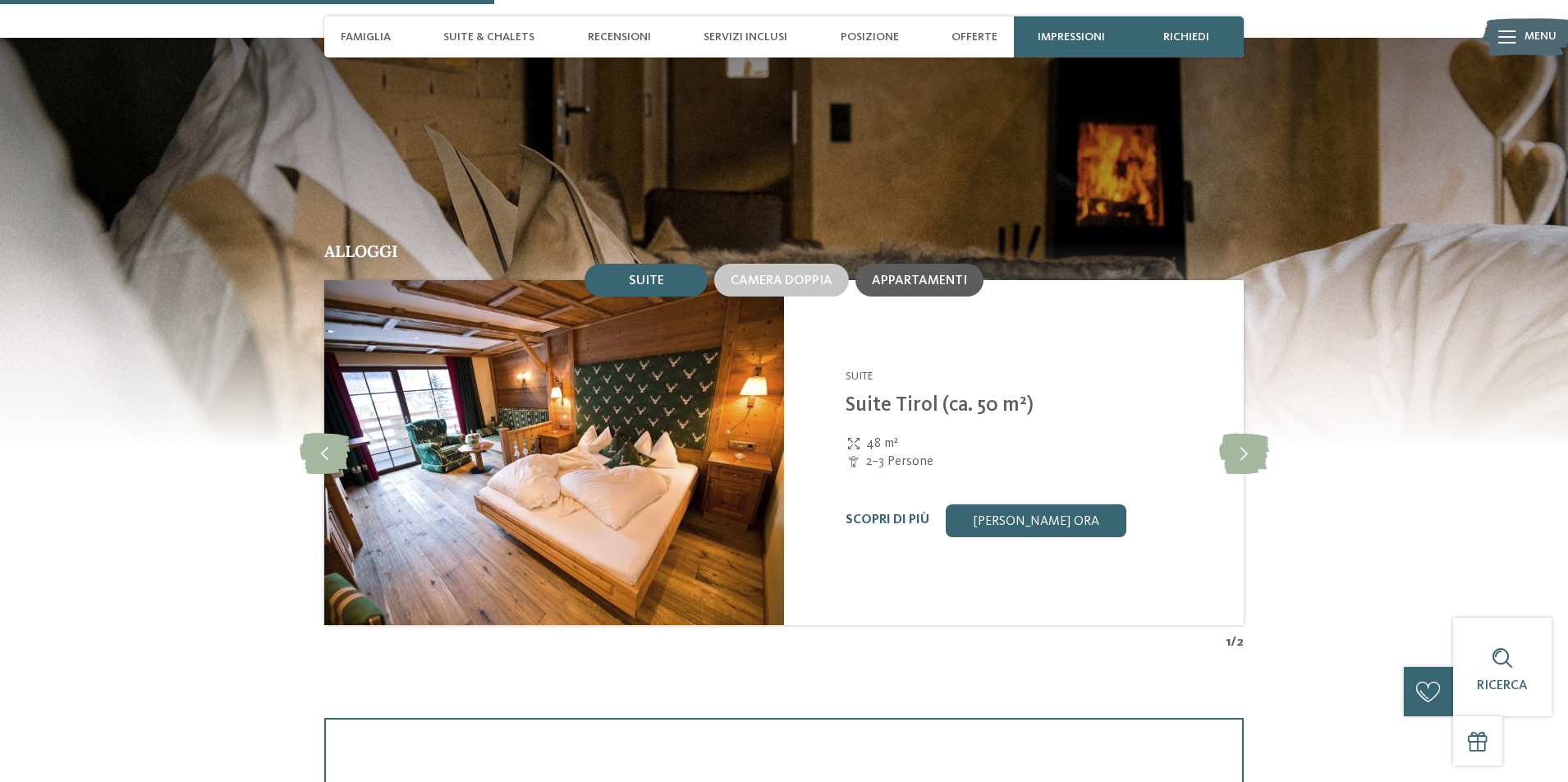
click at [884, 282] on span "Appartamenti" at bounding box center [919, 281] width 95 height 13
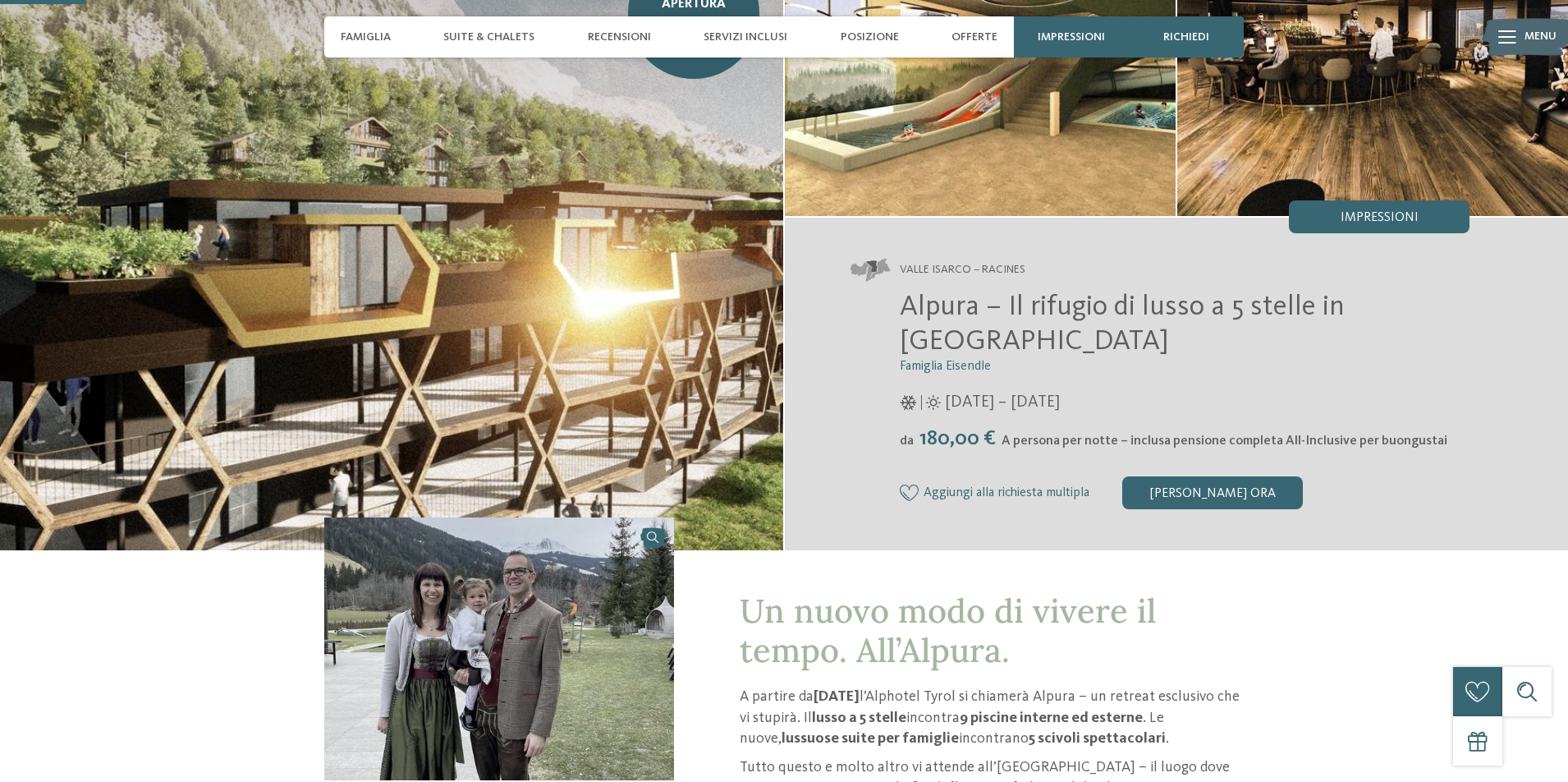
scroll to position [0, 0]
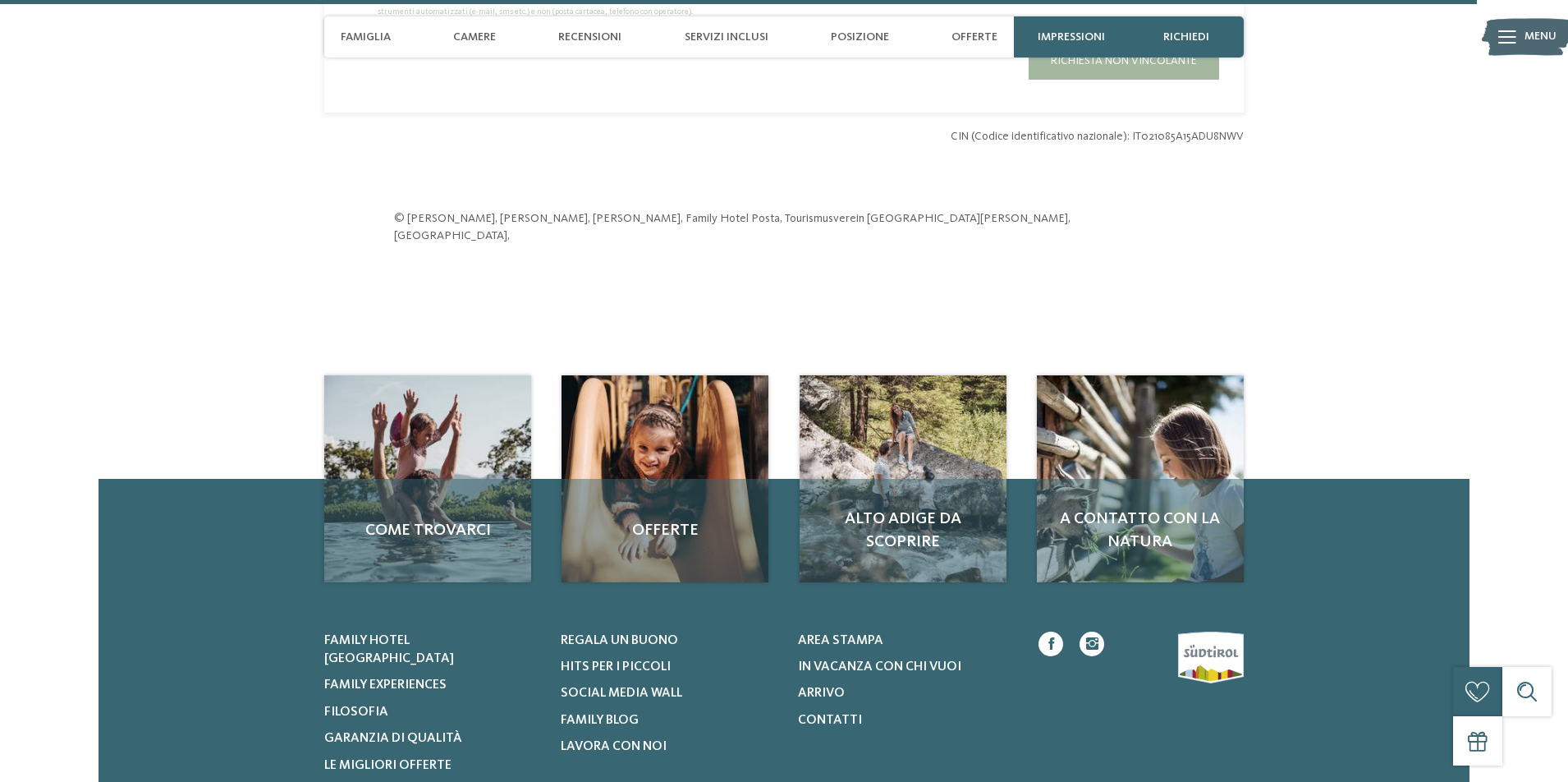
scroll to position [5091, 0]
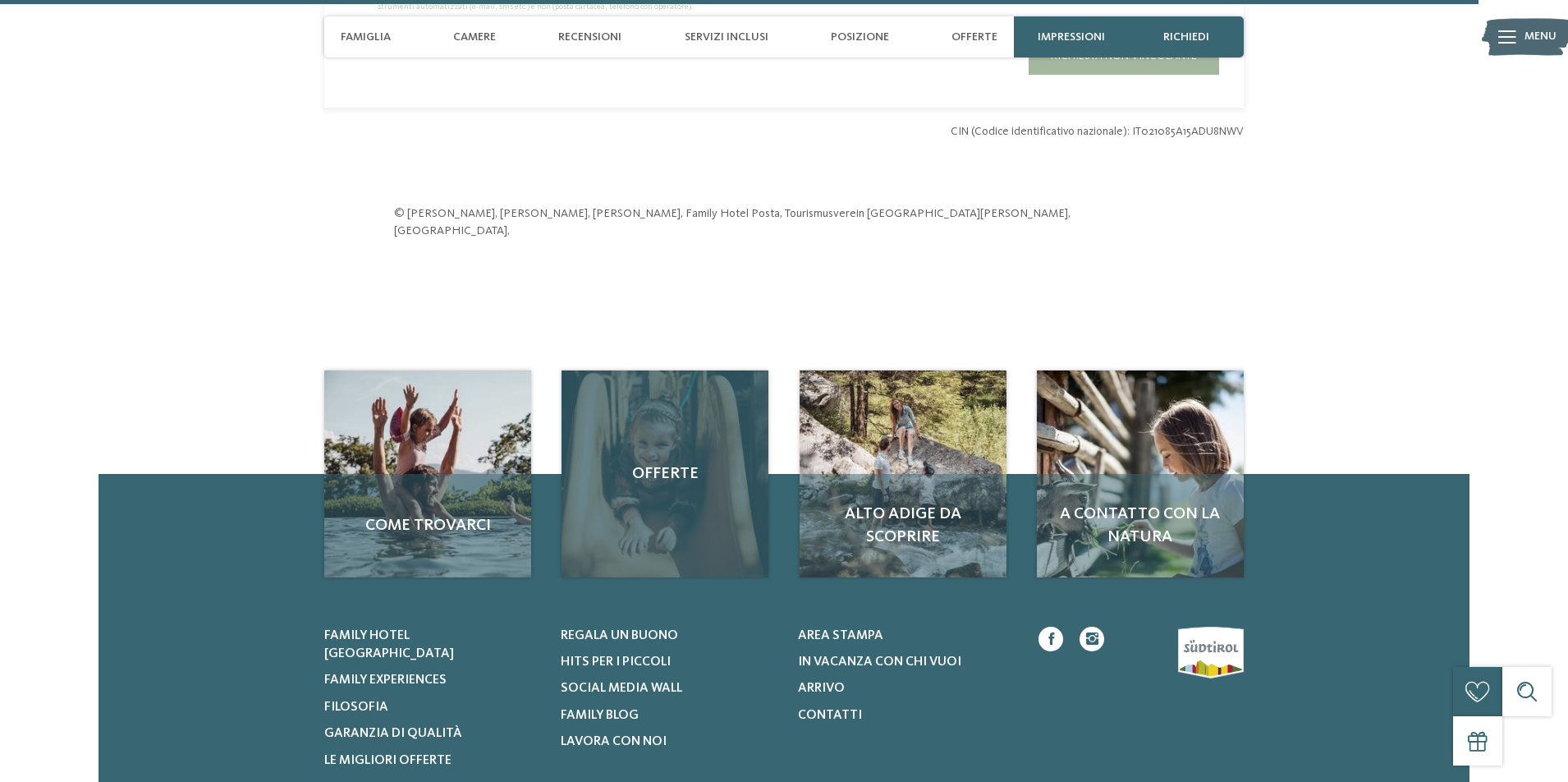
click at [652, 392] on div "Offerte" at bounding box center [665, 473] width 207 height 207
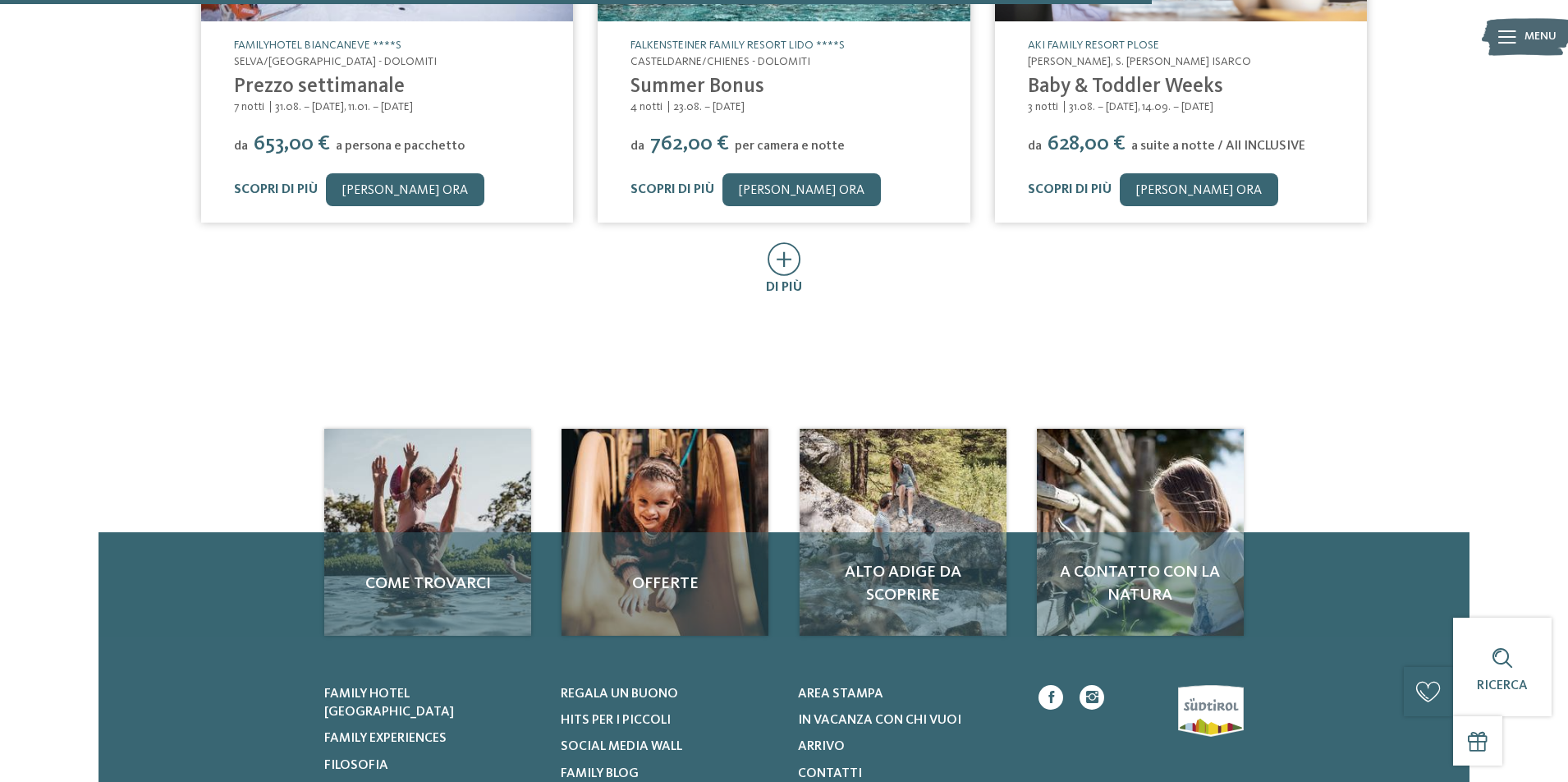
scroll to position [1067, 0]
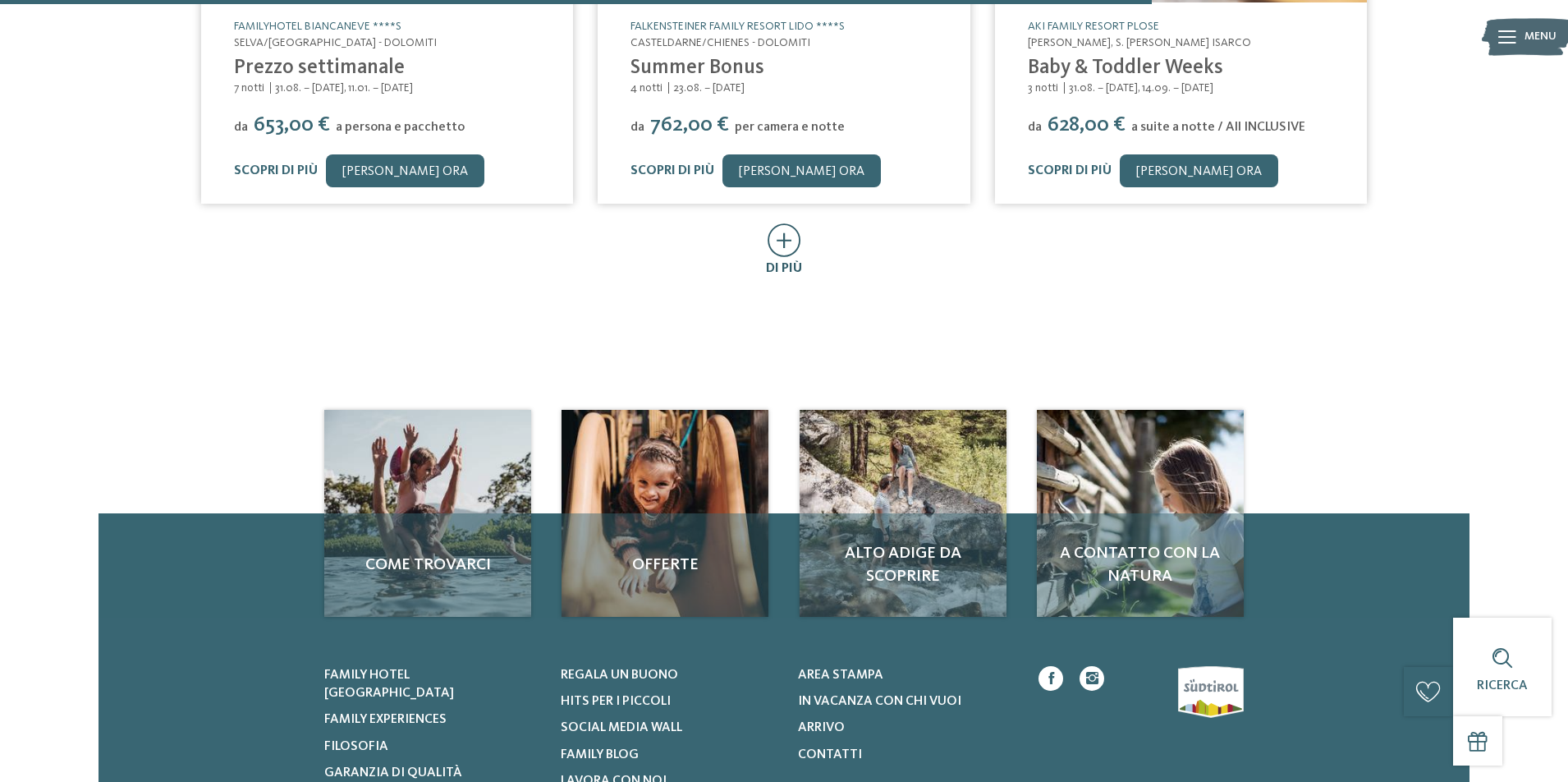
click at [766, 245] on div "di più" at bounding box center [784, 251] width 36 height 53
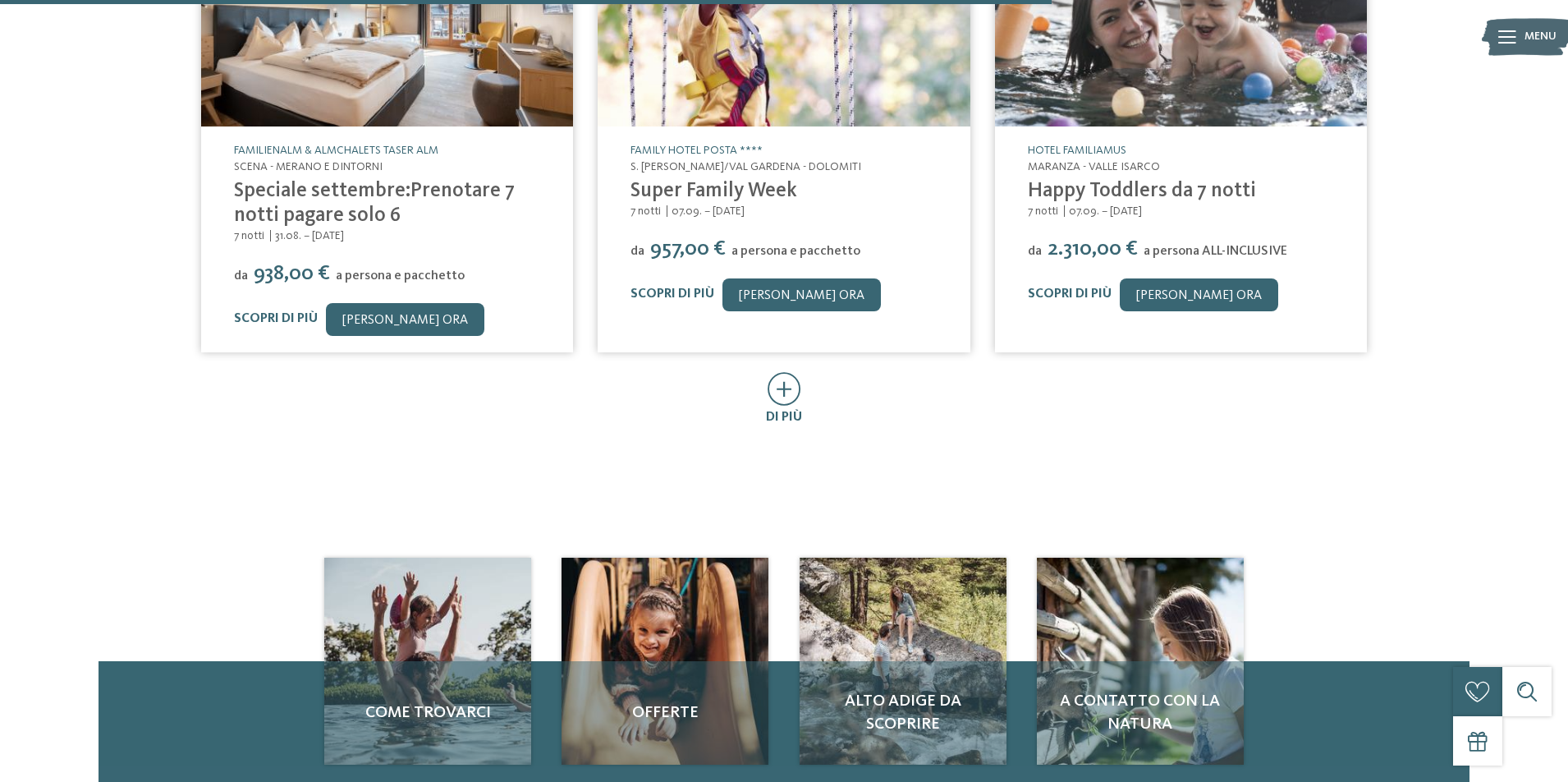
scroll to position [1888, 0]
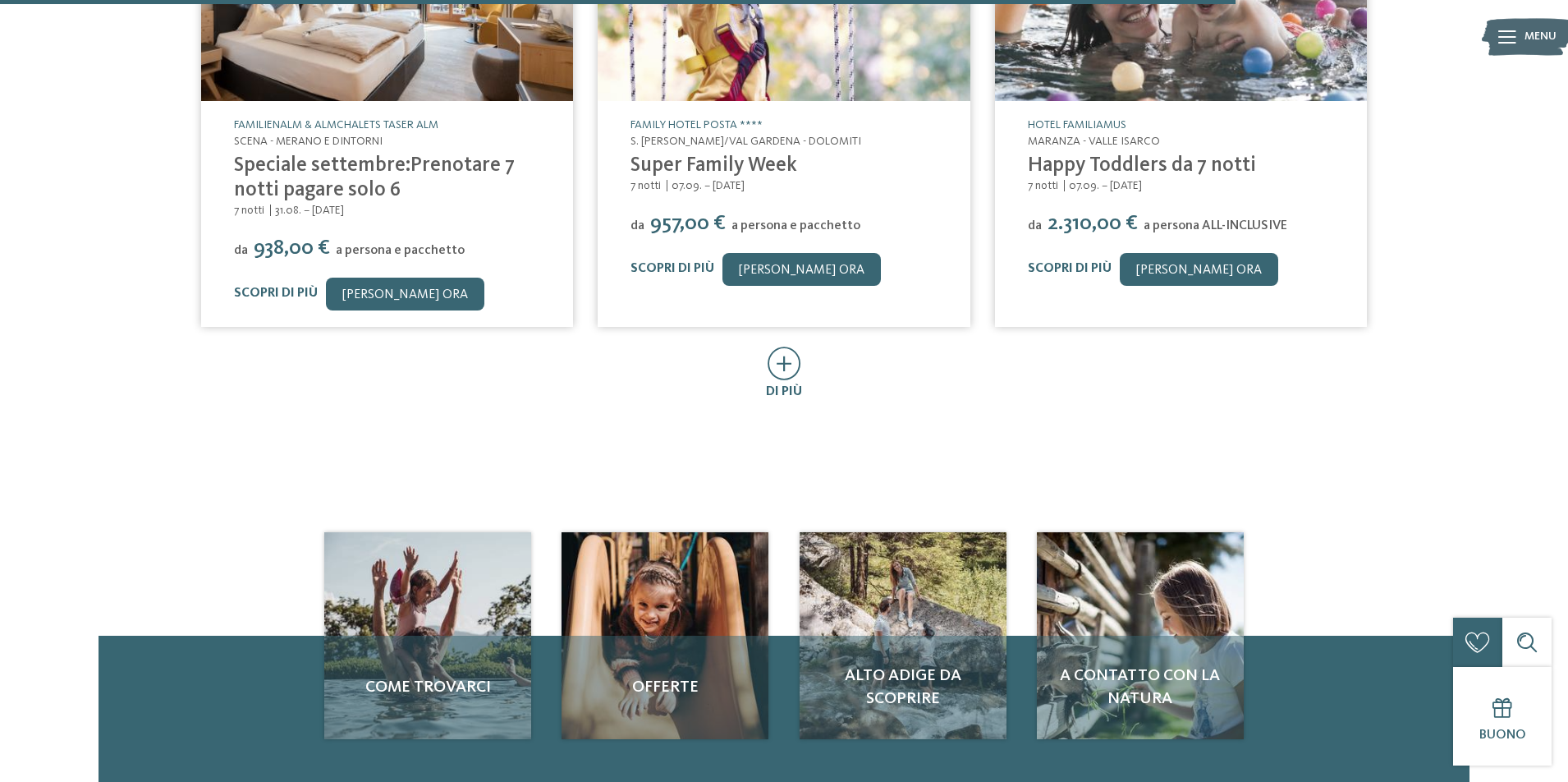
click at [783, 365] on icon at bounding box center [784, 362] width 33 height 33
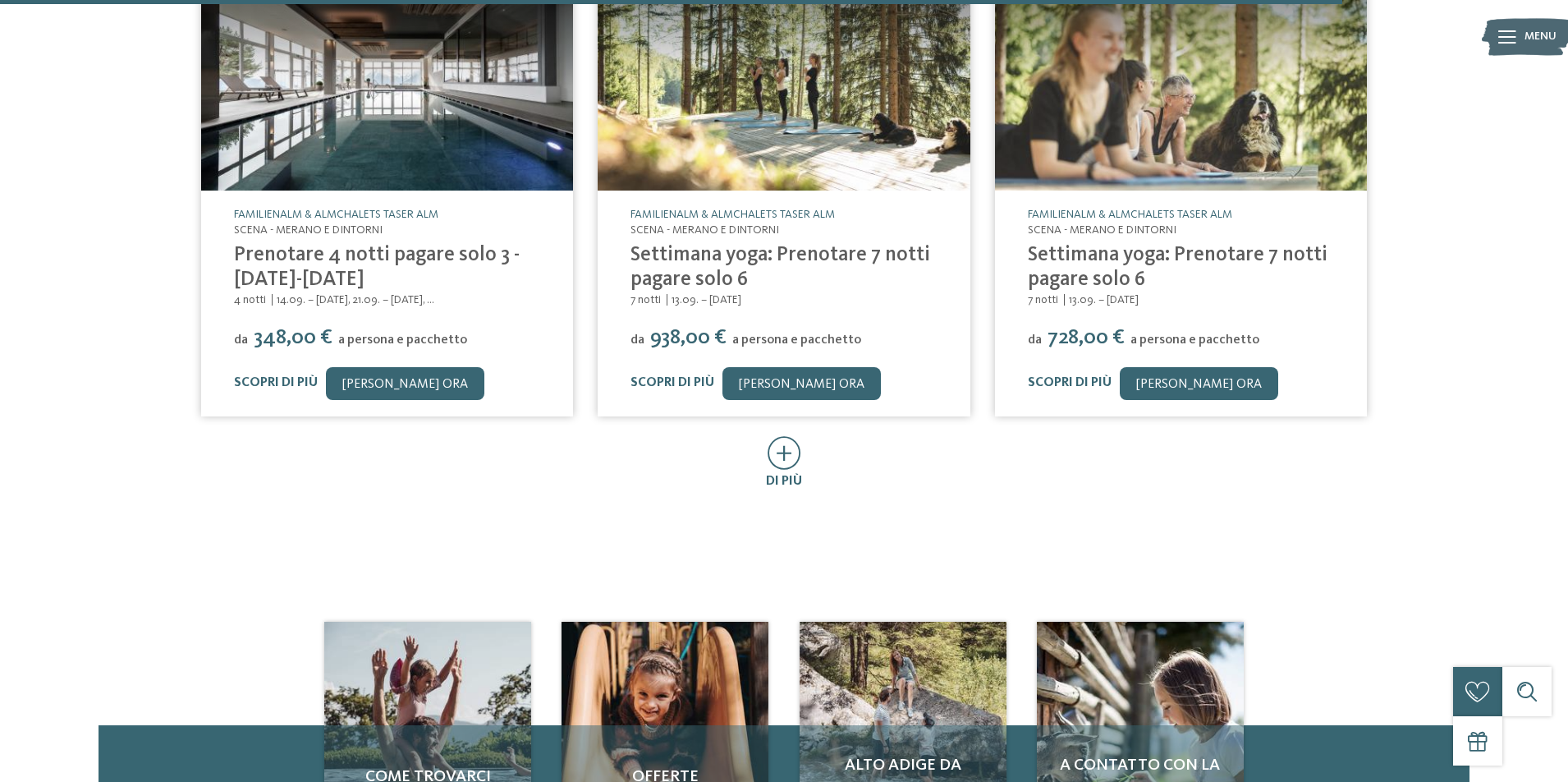
scroll to position [2873, 0]
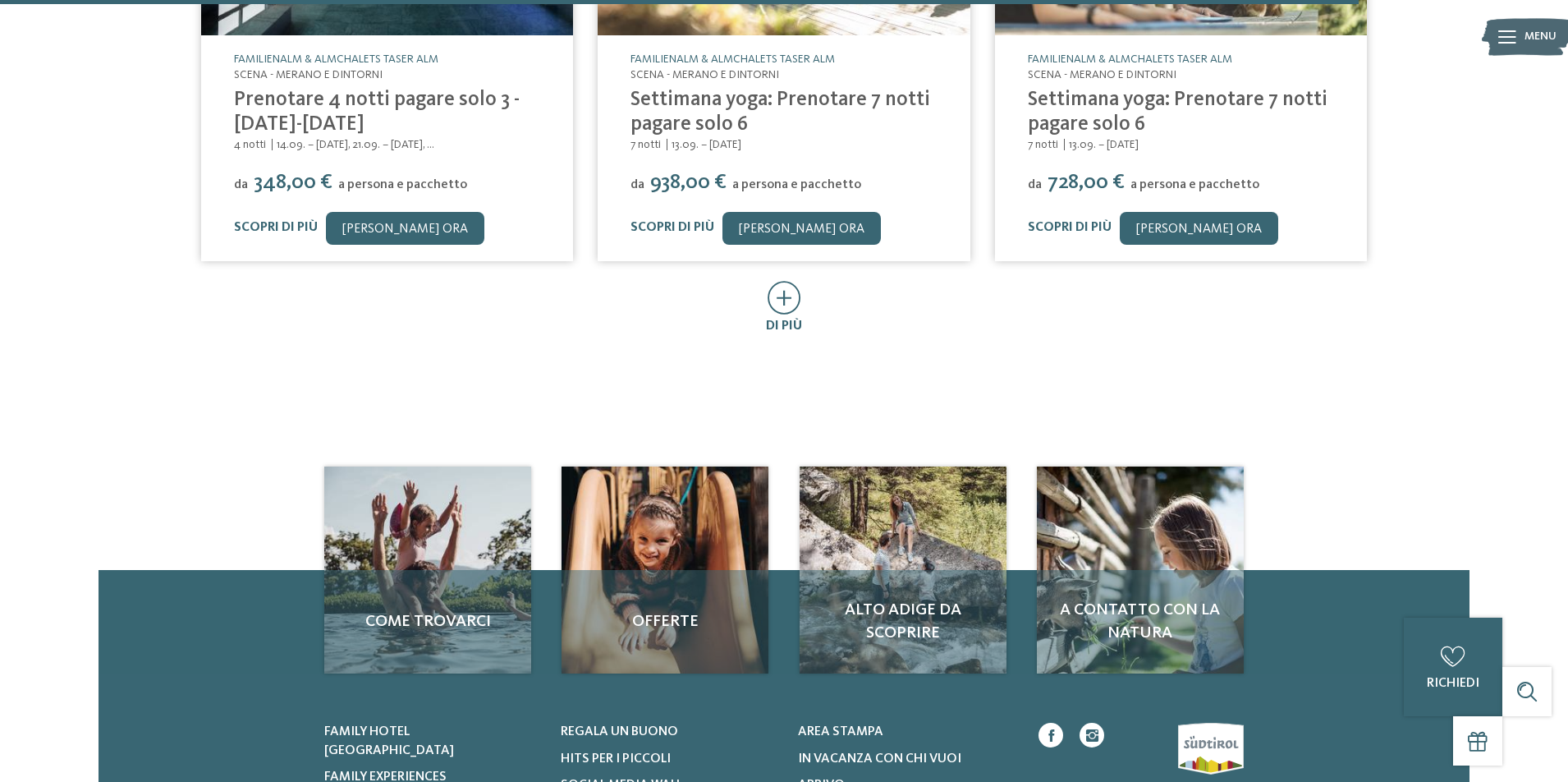
click at [794, 320] on span "di più" at bounding box center [784, 326] width 36 height 13
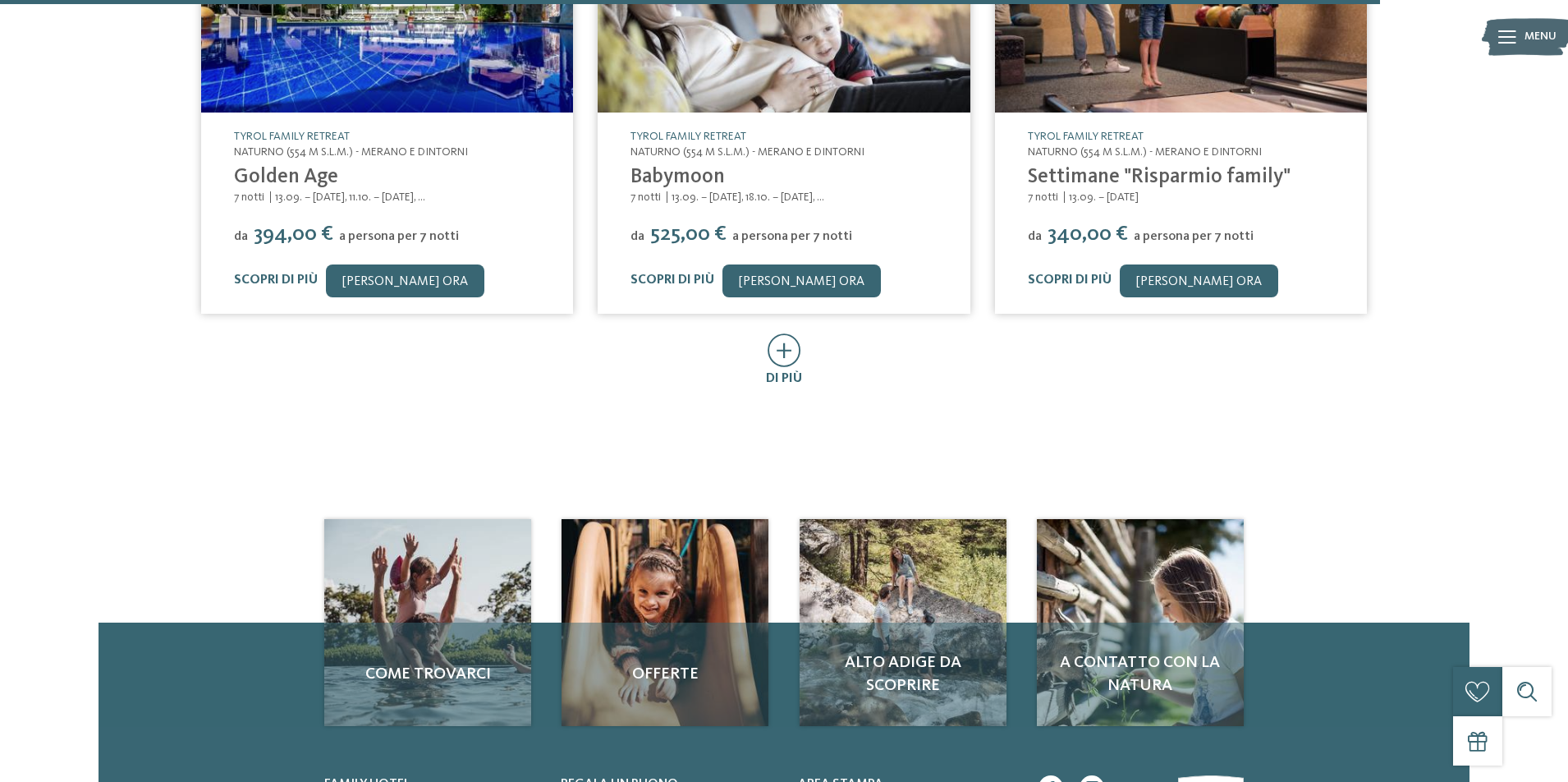
scroll to position [3776, 0]
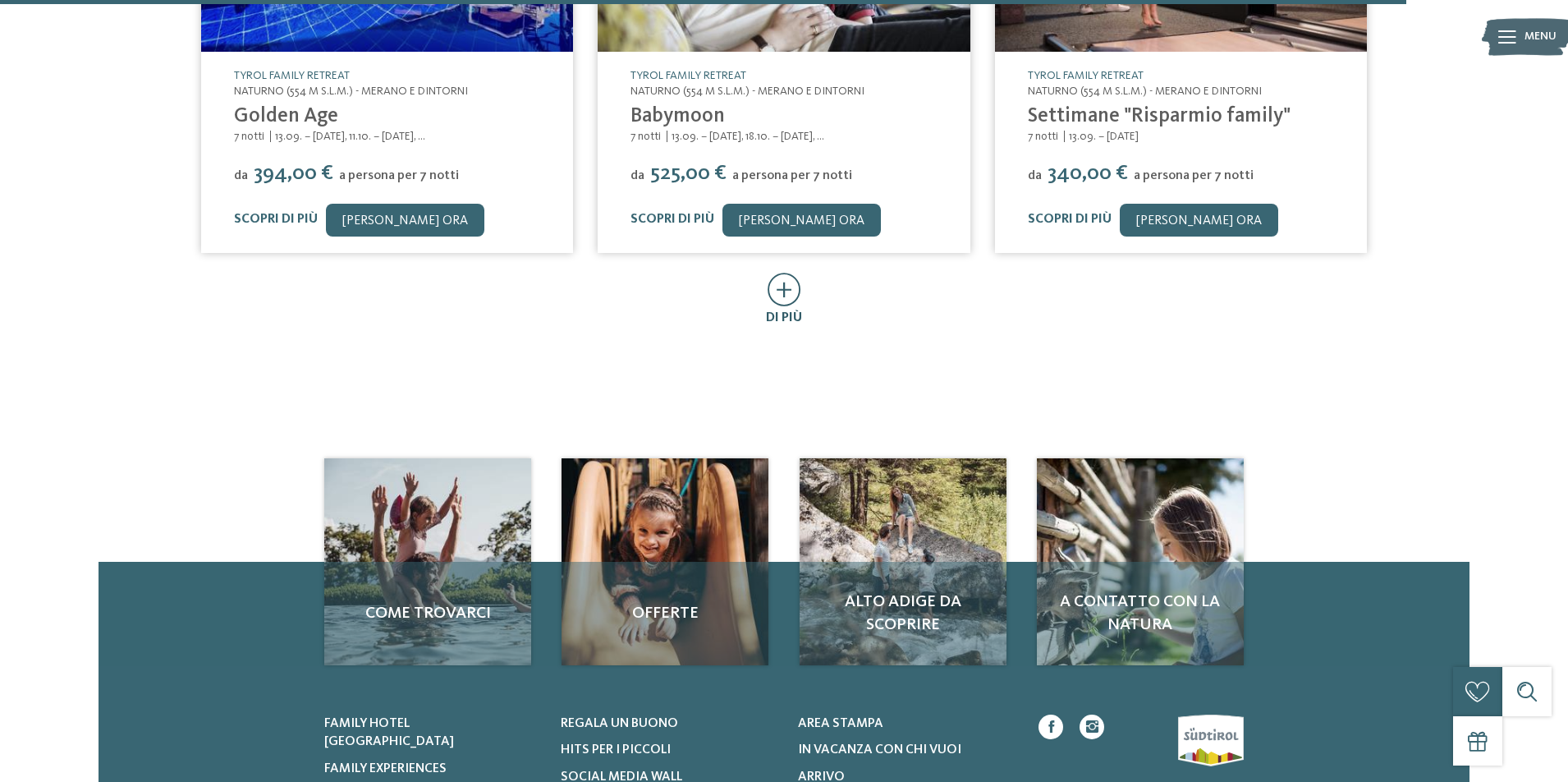
click at [793, 319] on span "di più" at bounding box center [784, 318] width 36 height 13
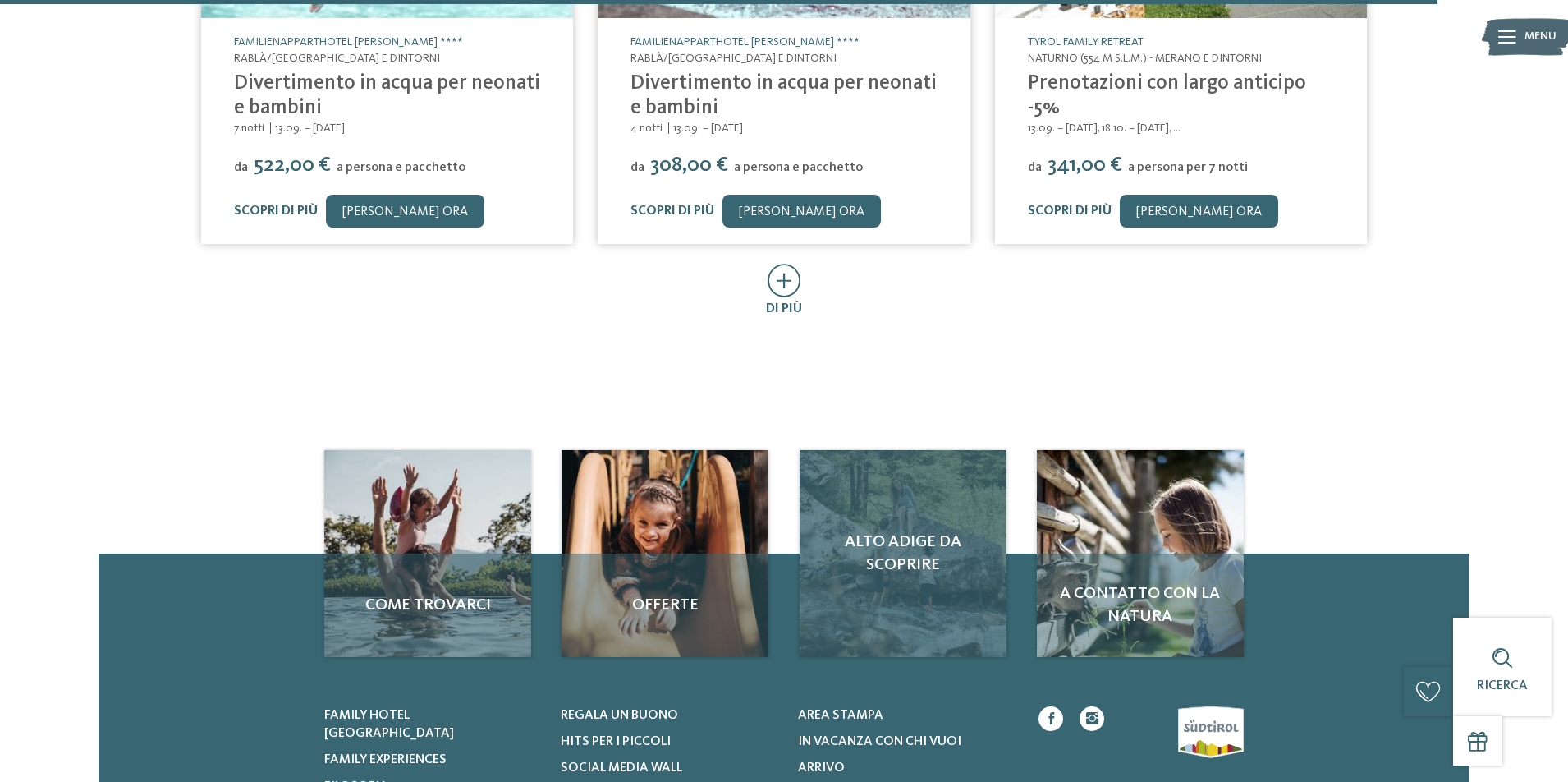
scroll to position [4679, 0]
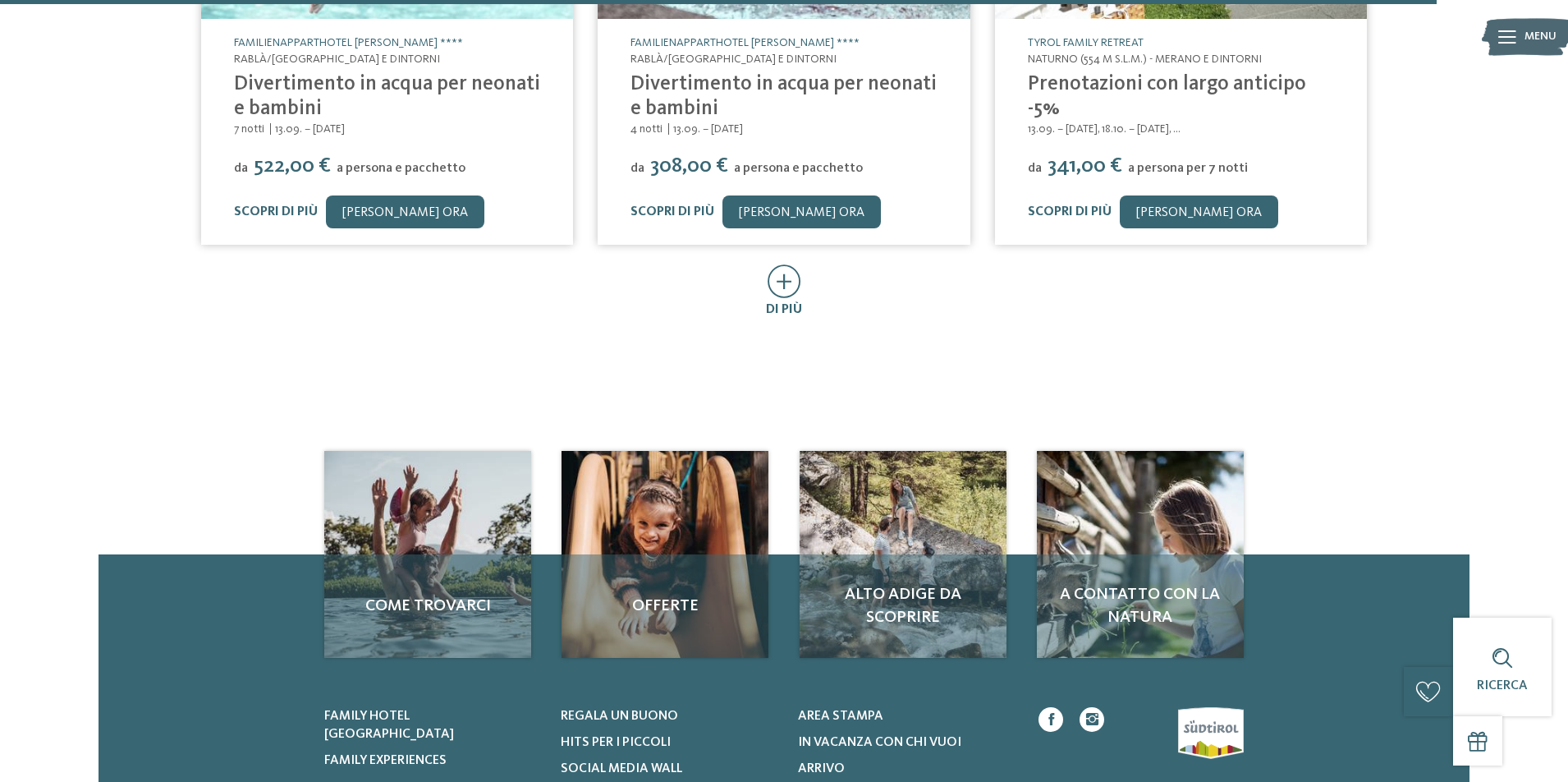
click at [794, 312] on span "di più" at bounding box center [784, 310] width 36 height 13
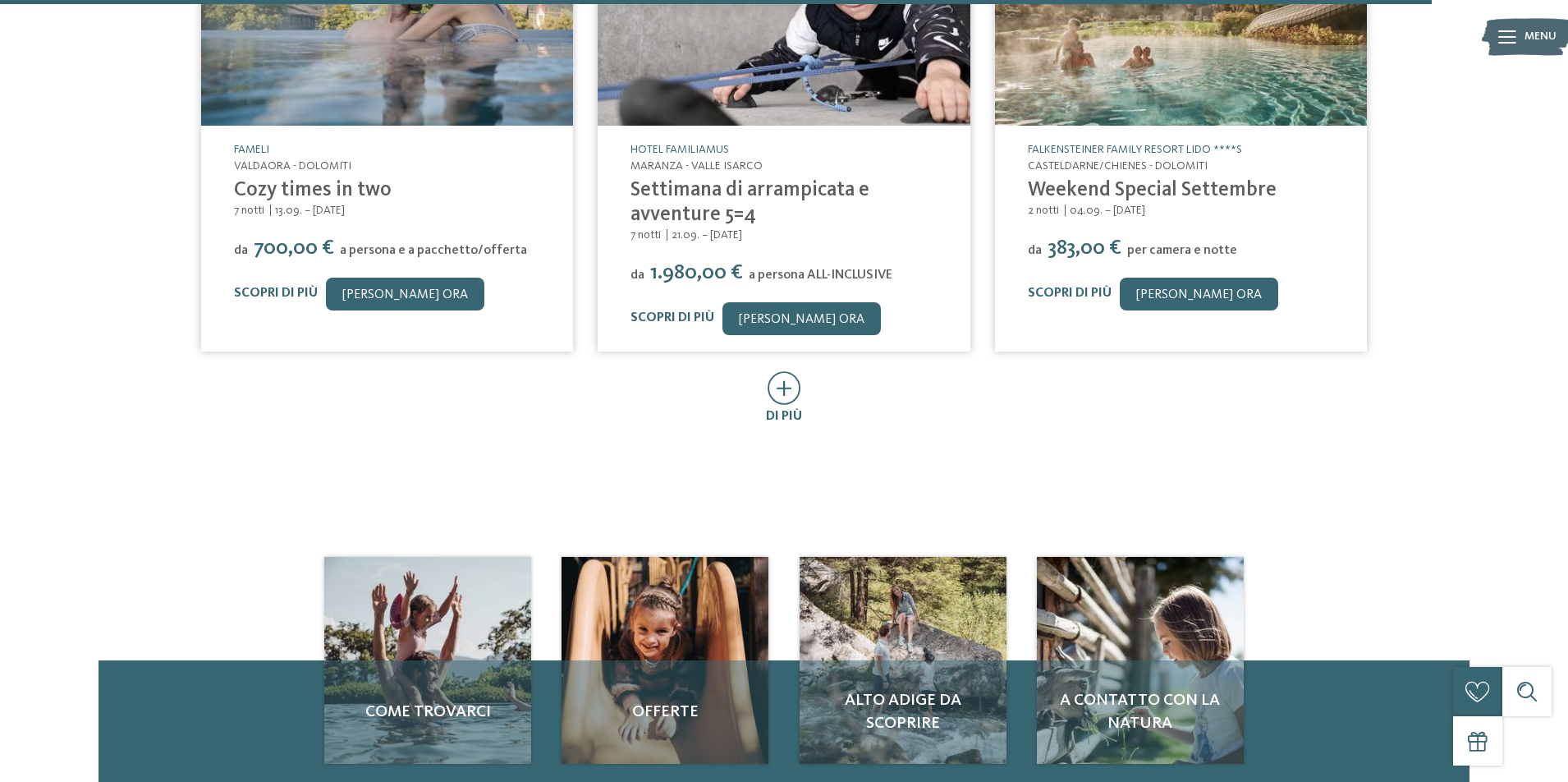
scroll to position [5500, 0]
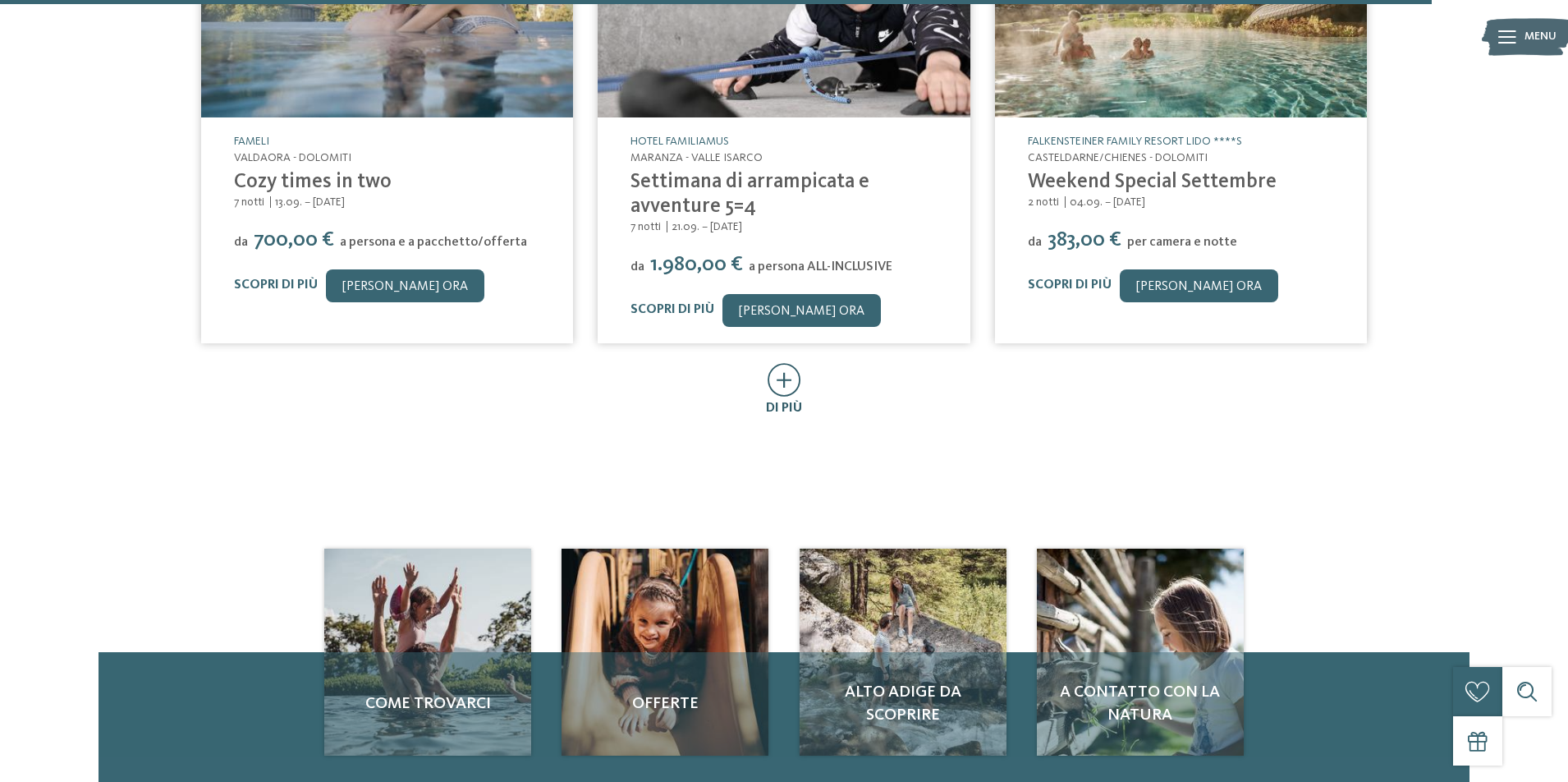
click at [774, 396] on icon at bounding box center [784, 380] width 33 height 33
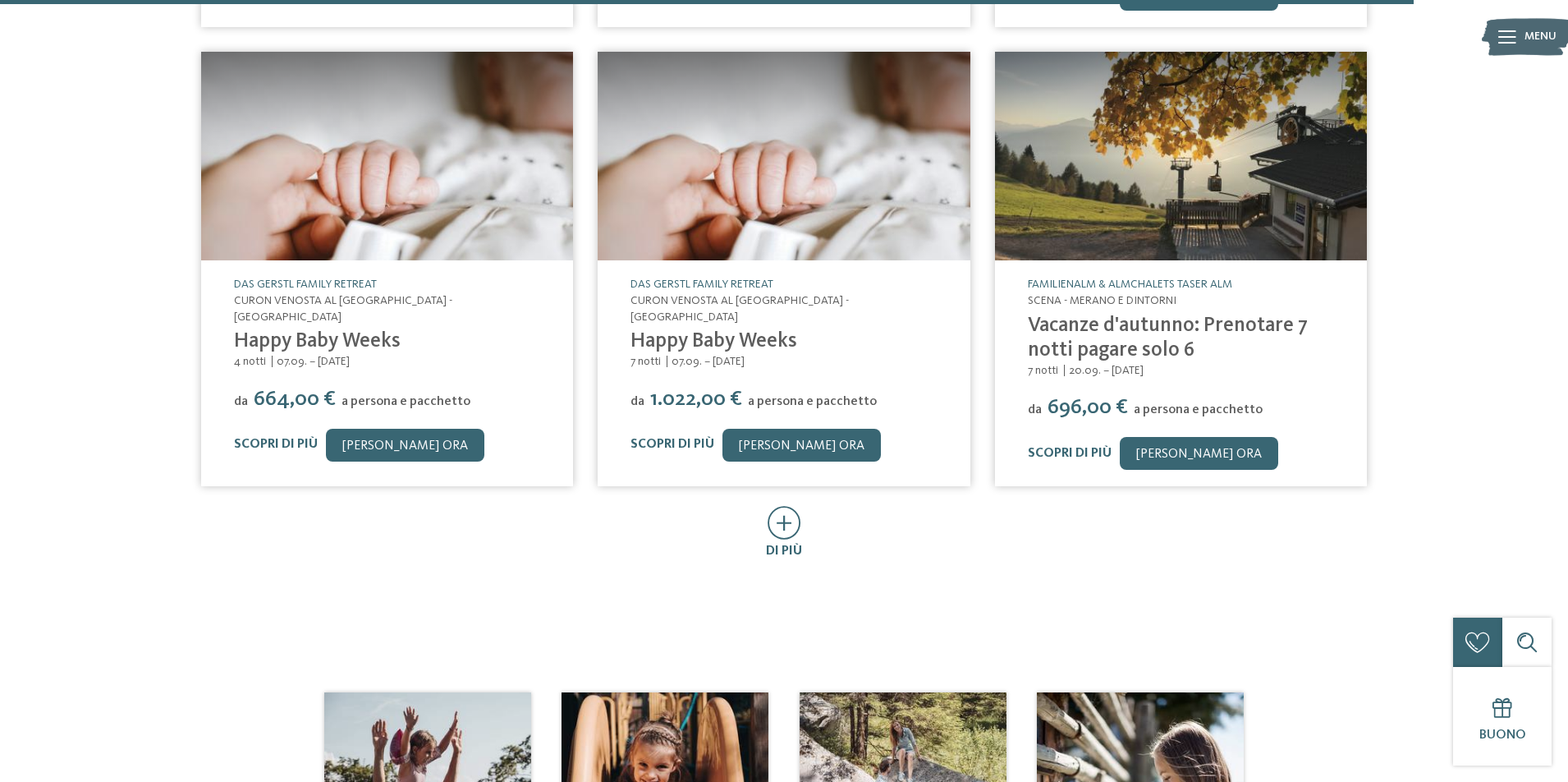
scroll to position [6239, 0]
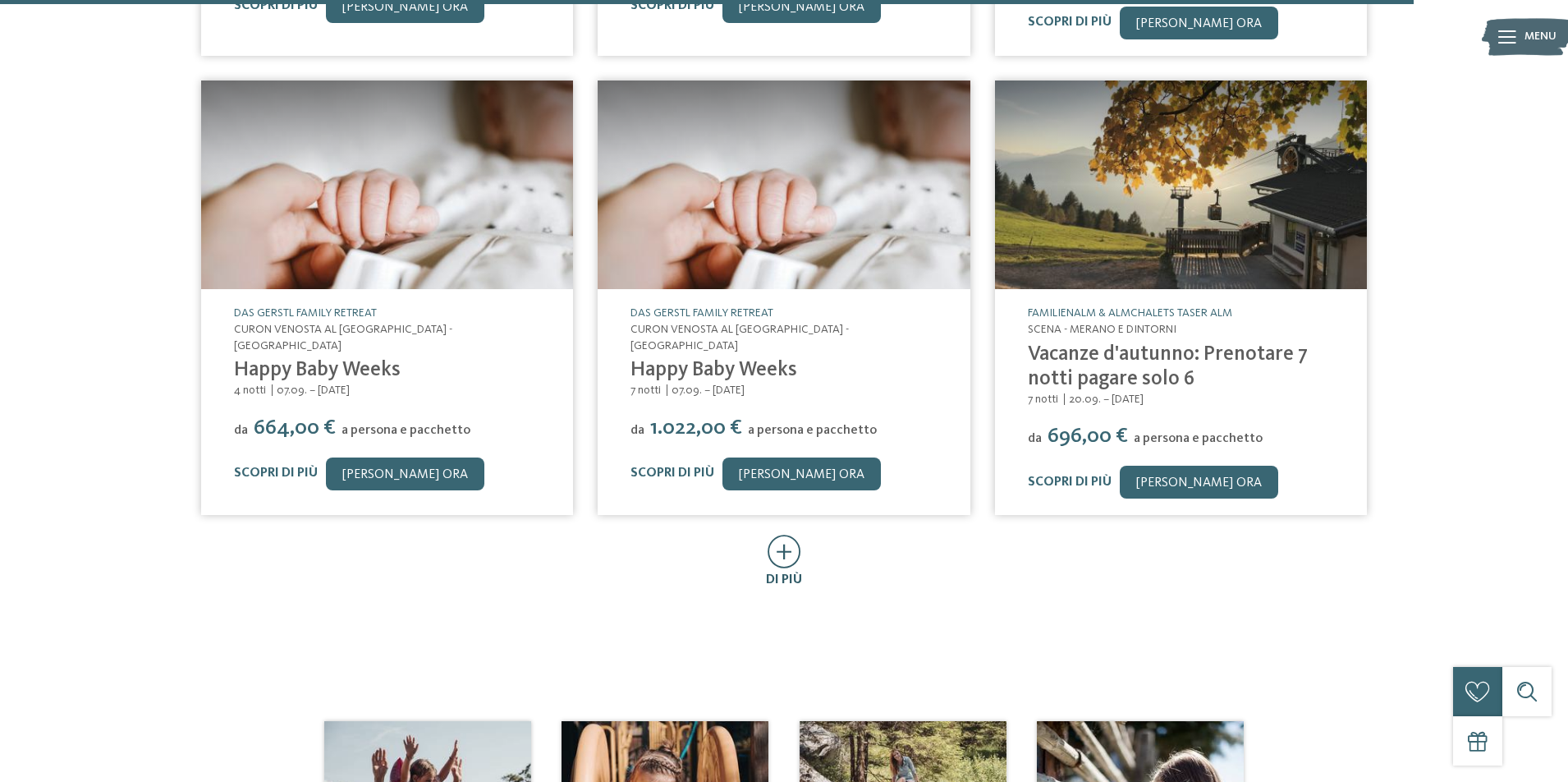
click at [783, 573] on span "di più" at bounding box center [784, 580] width 36 height 13
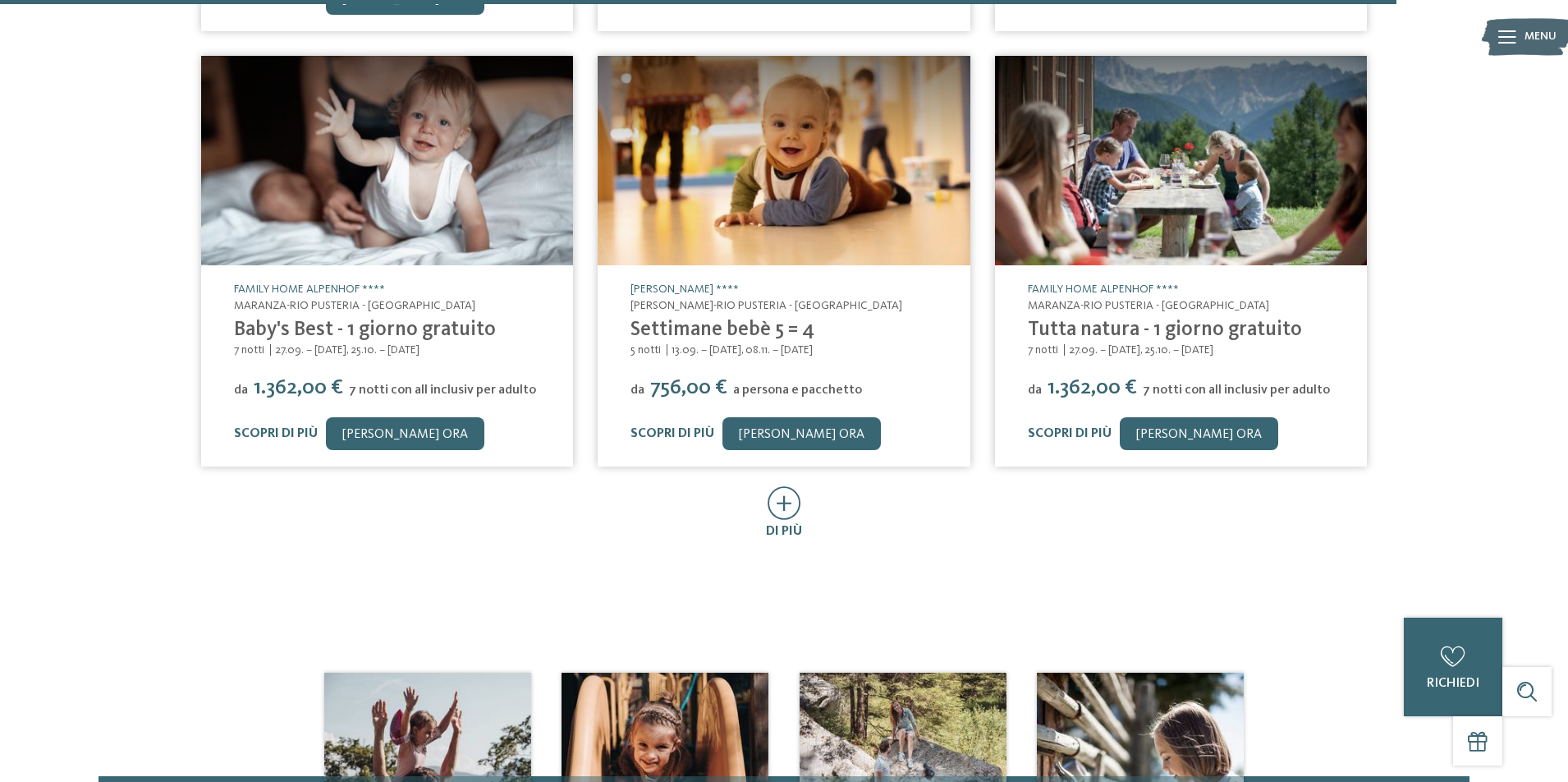
scroll to position [7224, 0]
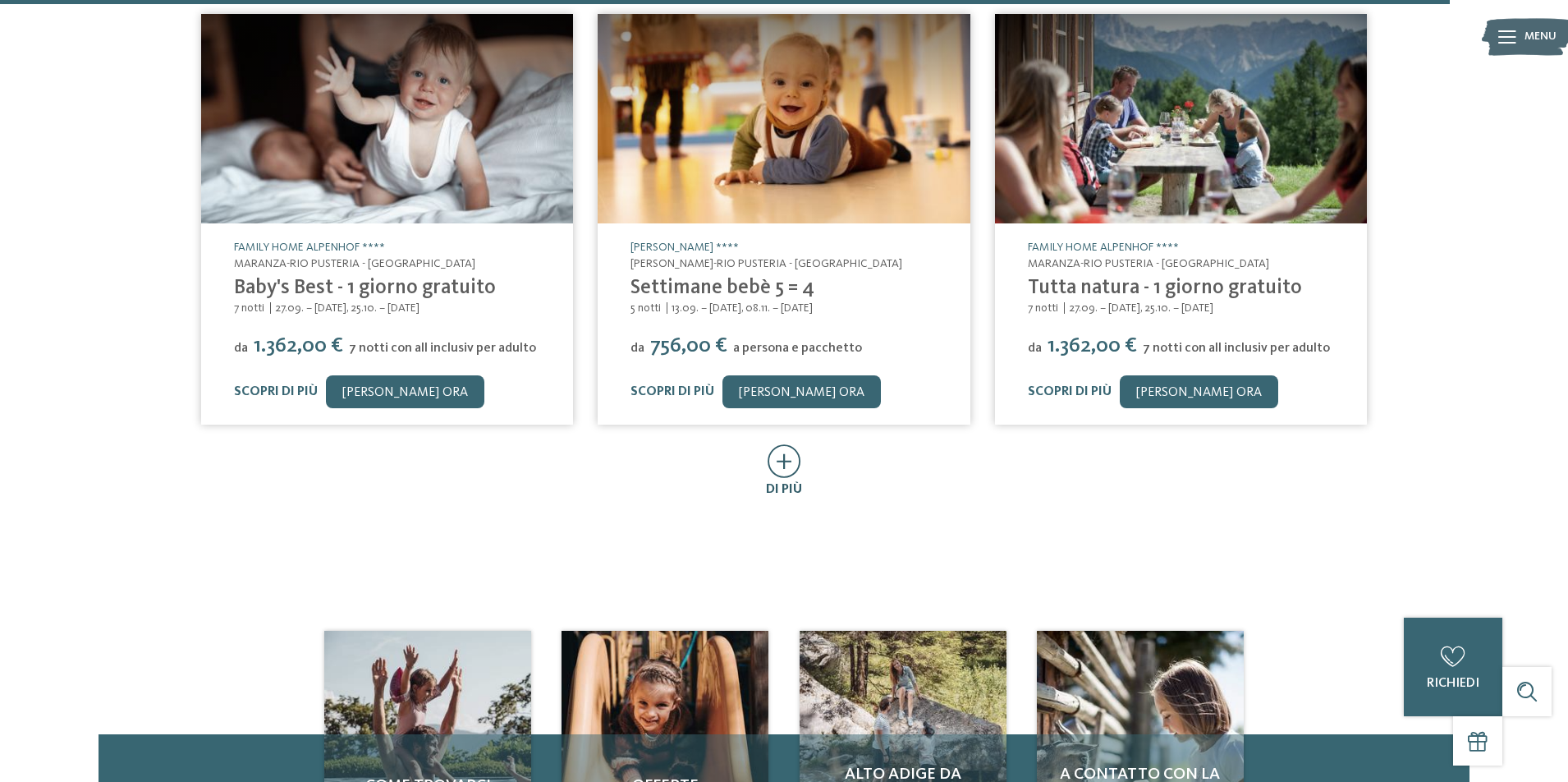
click at [793, 456] on icon at bounding box center [784, 461] width 33 height 33
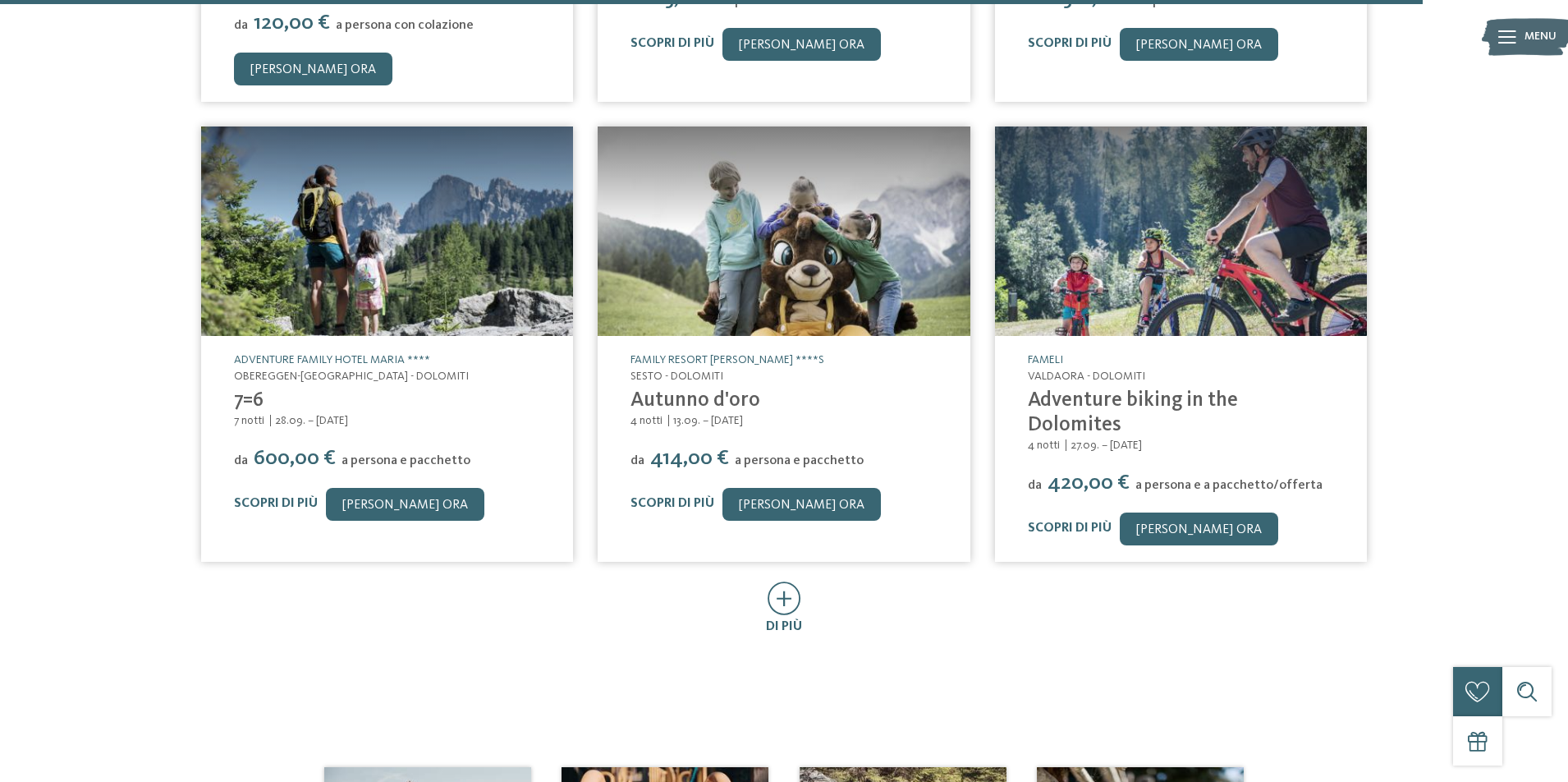
scroll to position [8045, 0]
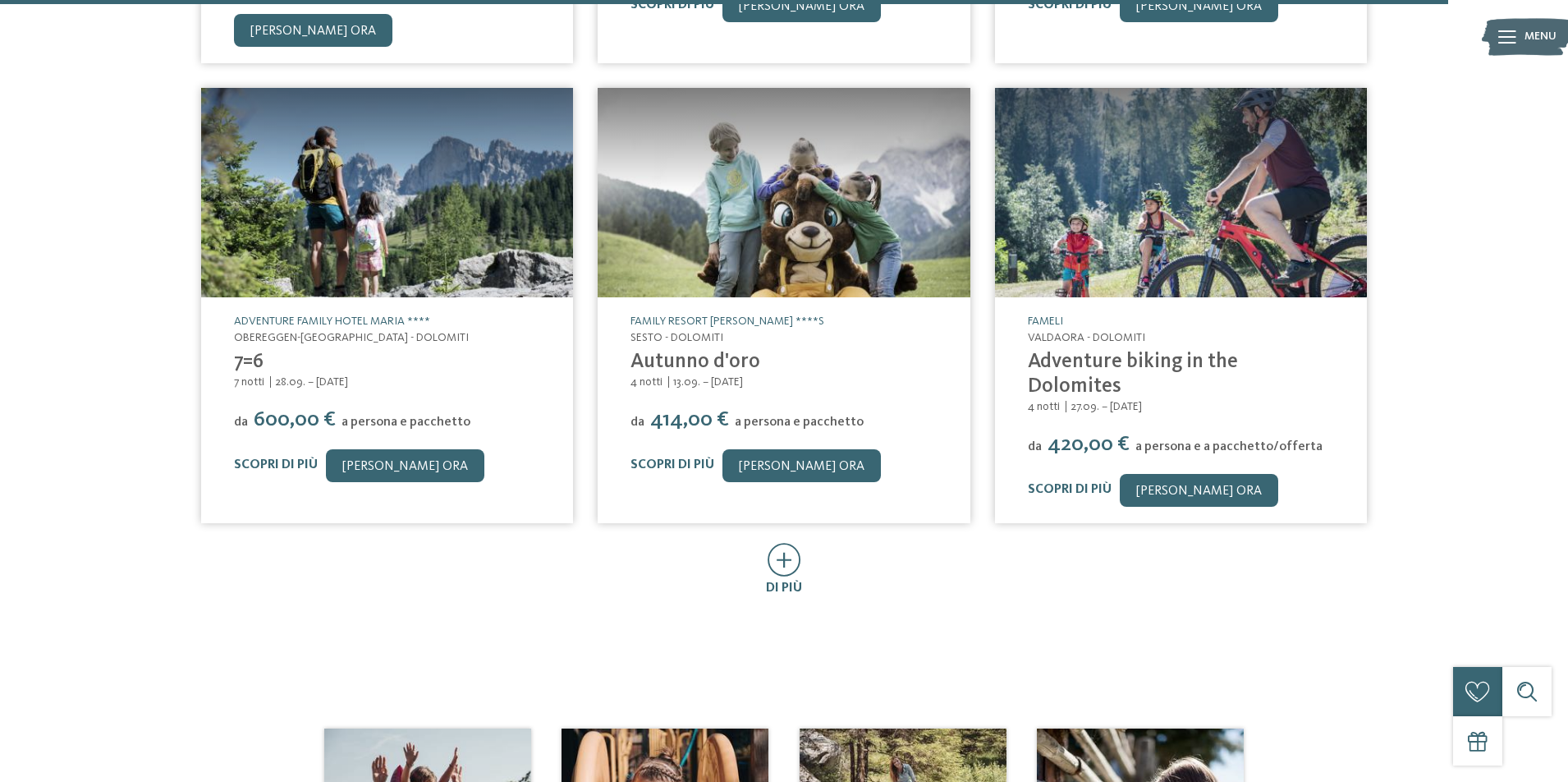
click at [795, 544] on div "di più" at bounding box center [784, 570] width 36 height 53
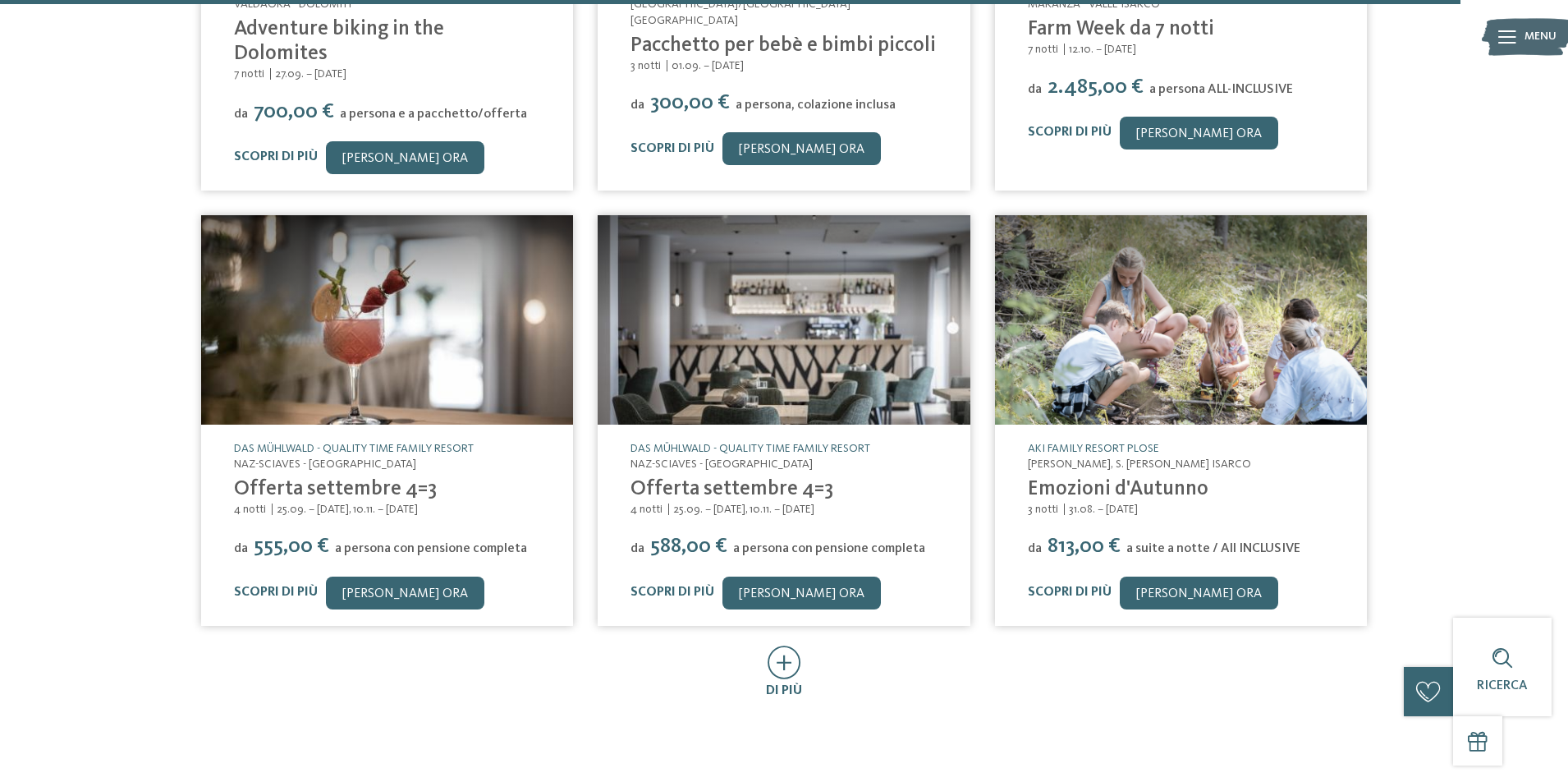
scroll to position [9030, 0]
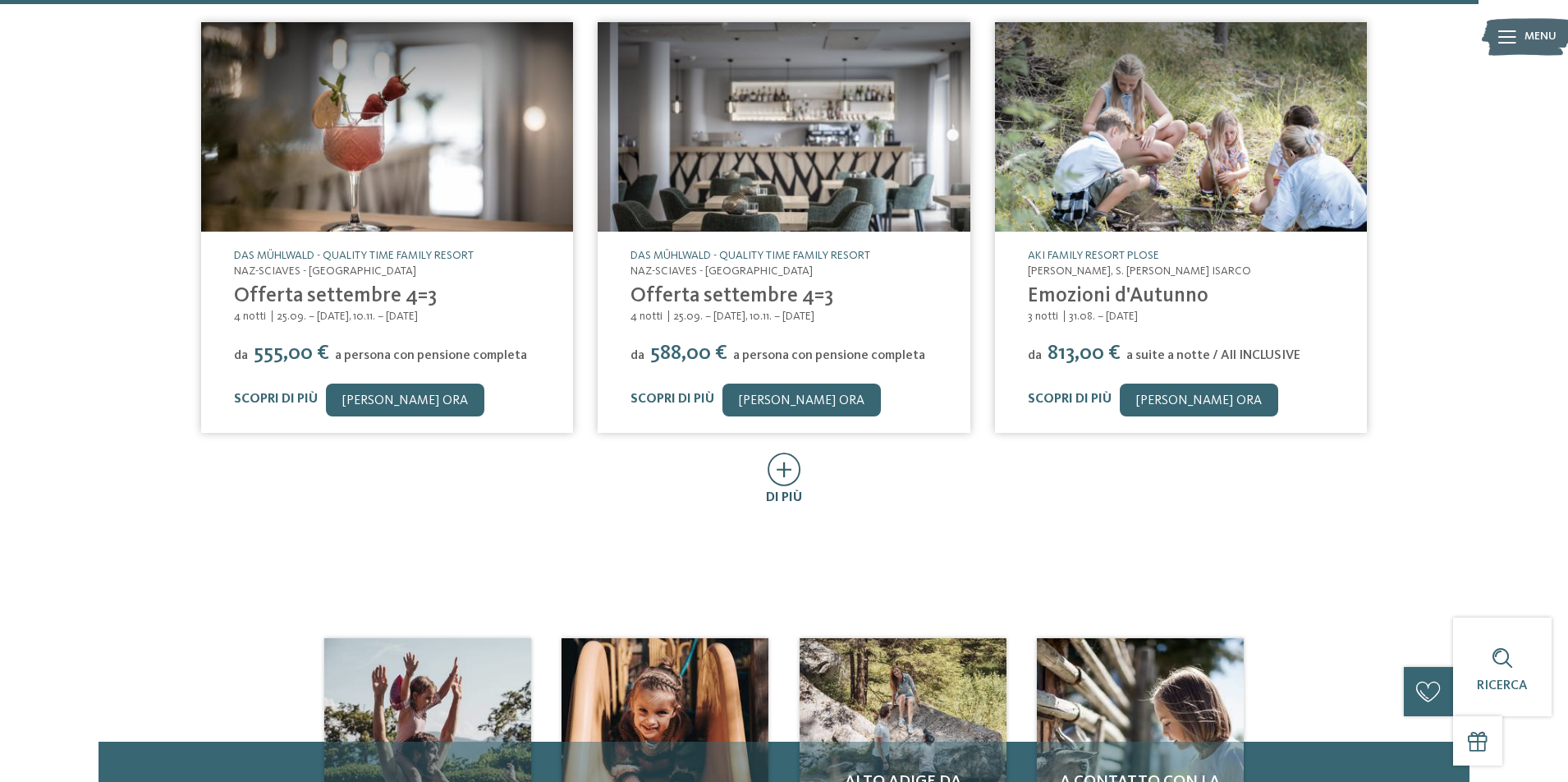
click at [787, 491] on span "di più" at bounding box center [784, 498] width 36 height 13
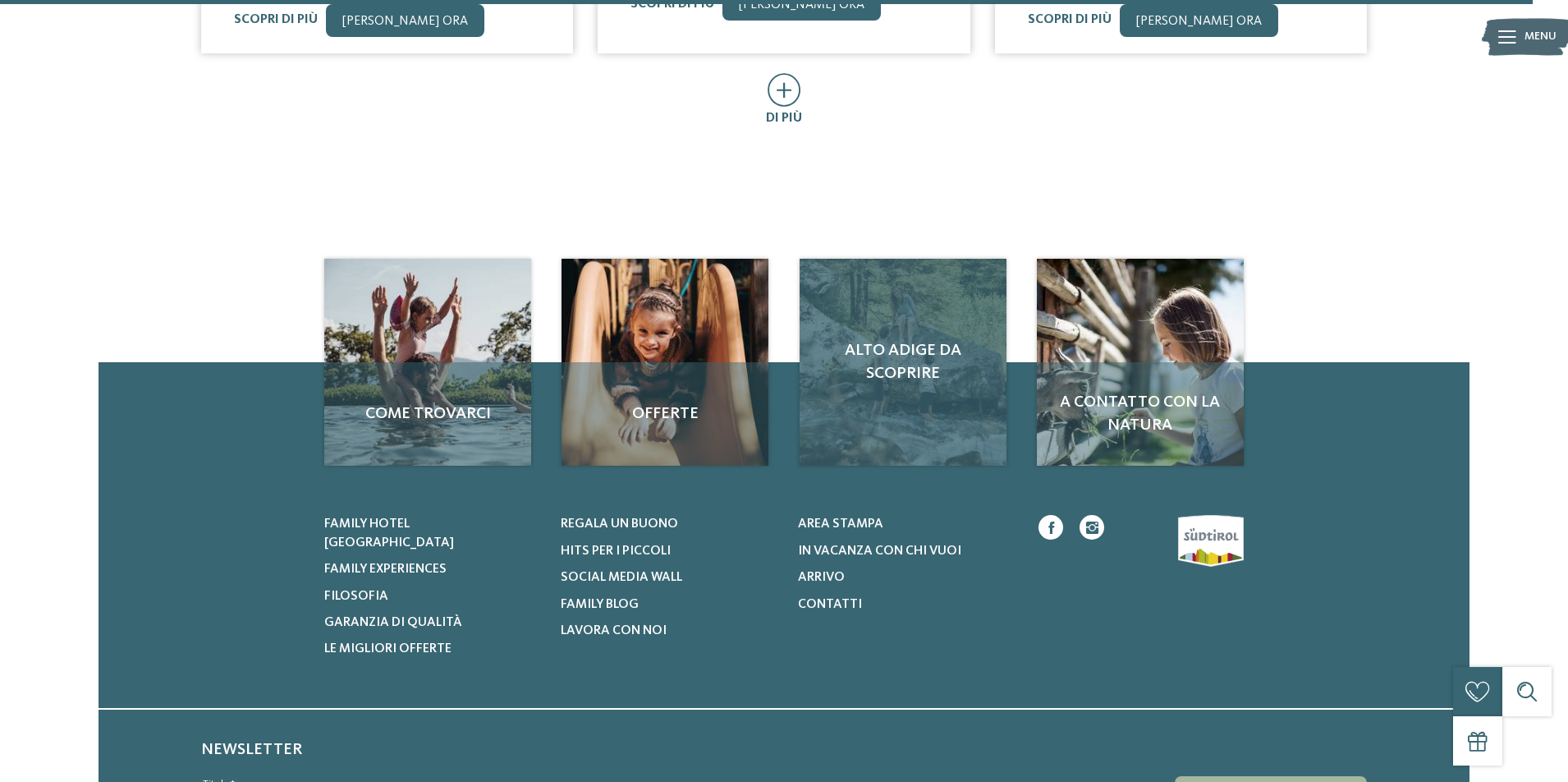
scroll to position [9899, 0]
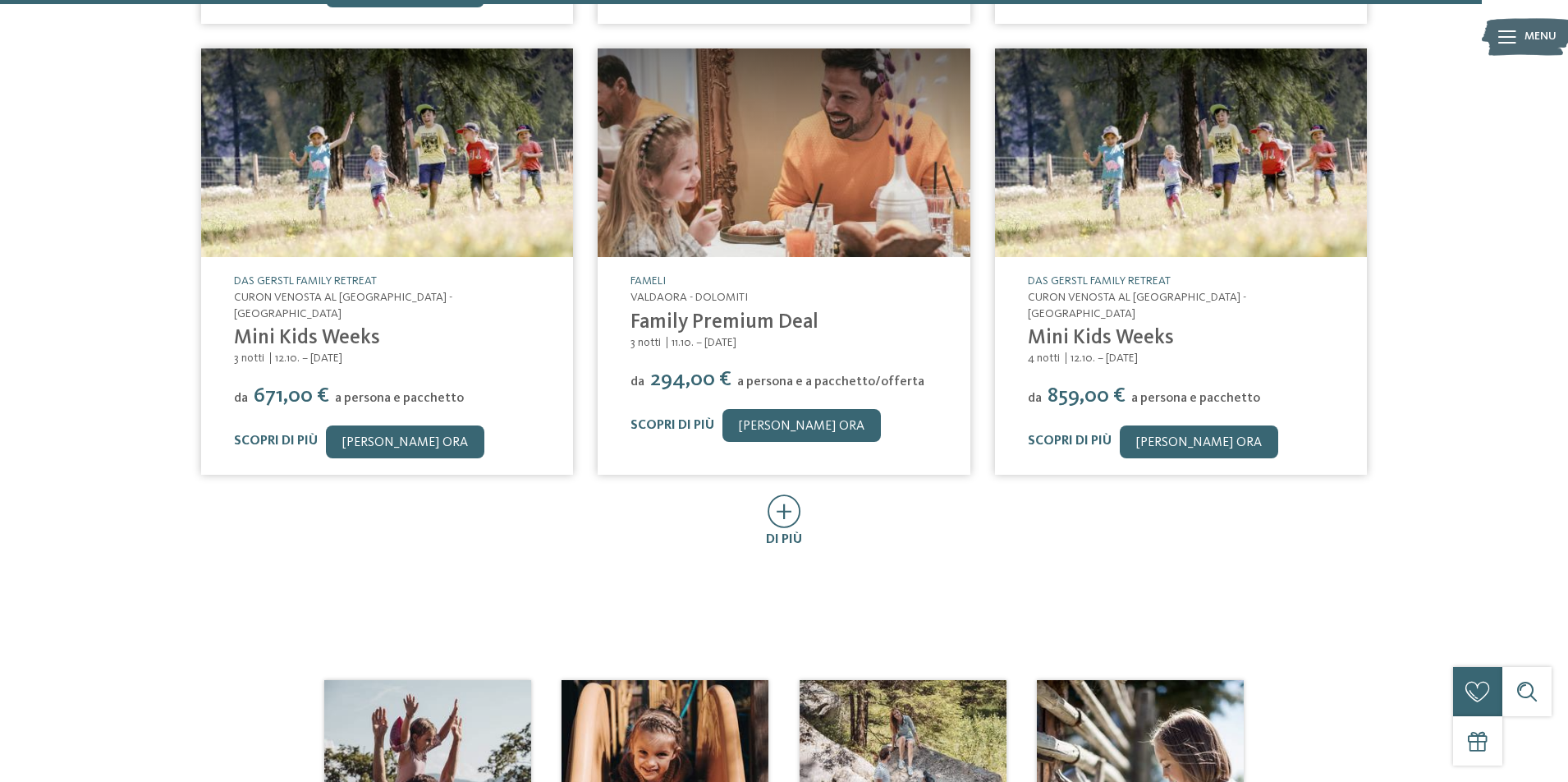
click at [791, 495] on div at bounding box center [784, 511] width 33 height 33
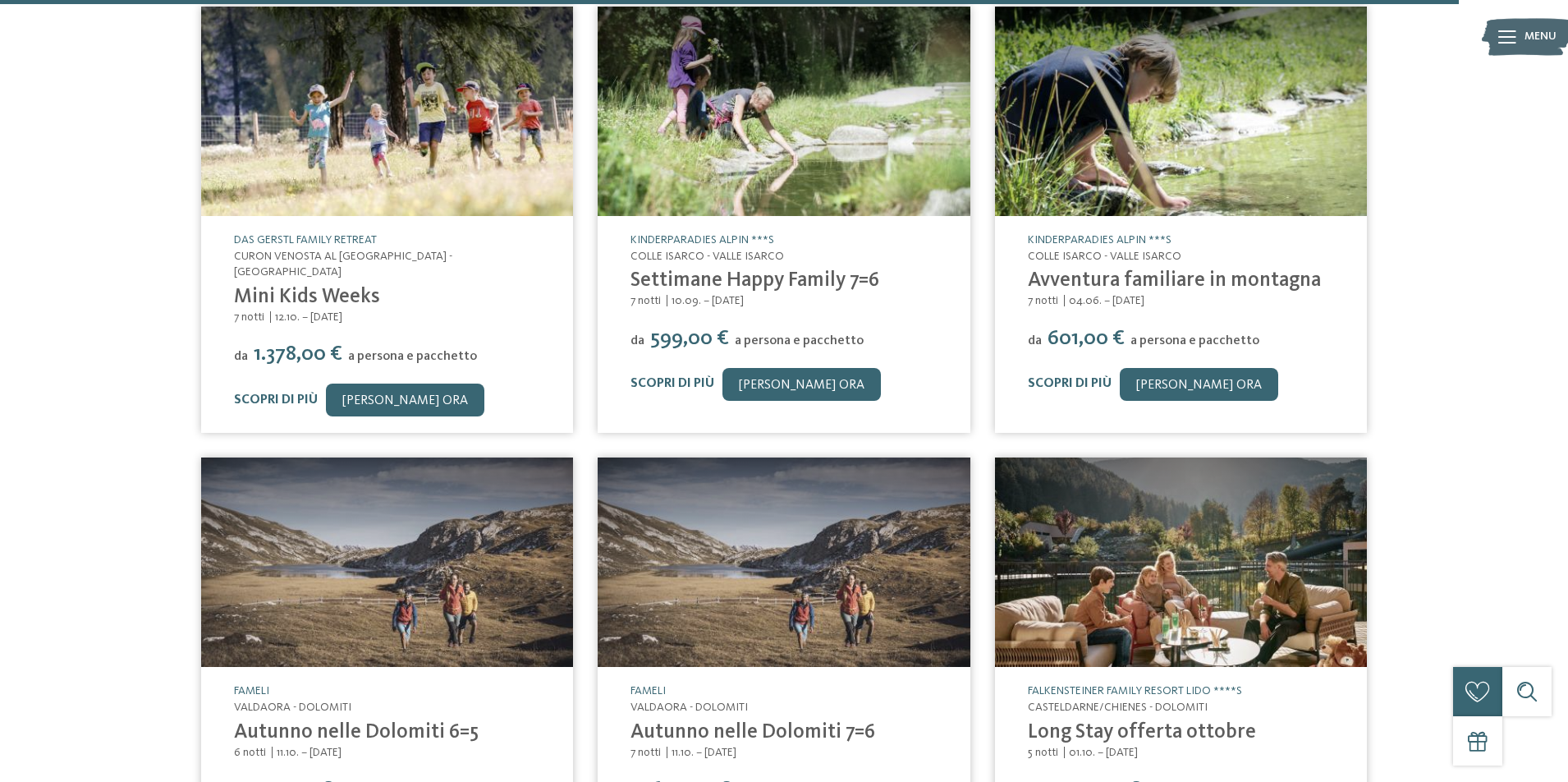
scroll to position [10720, 0]
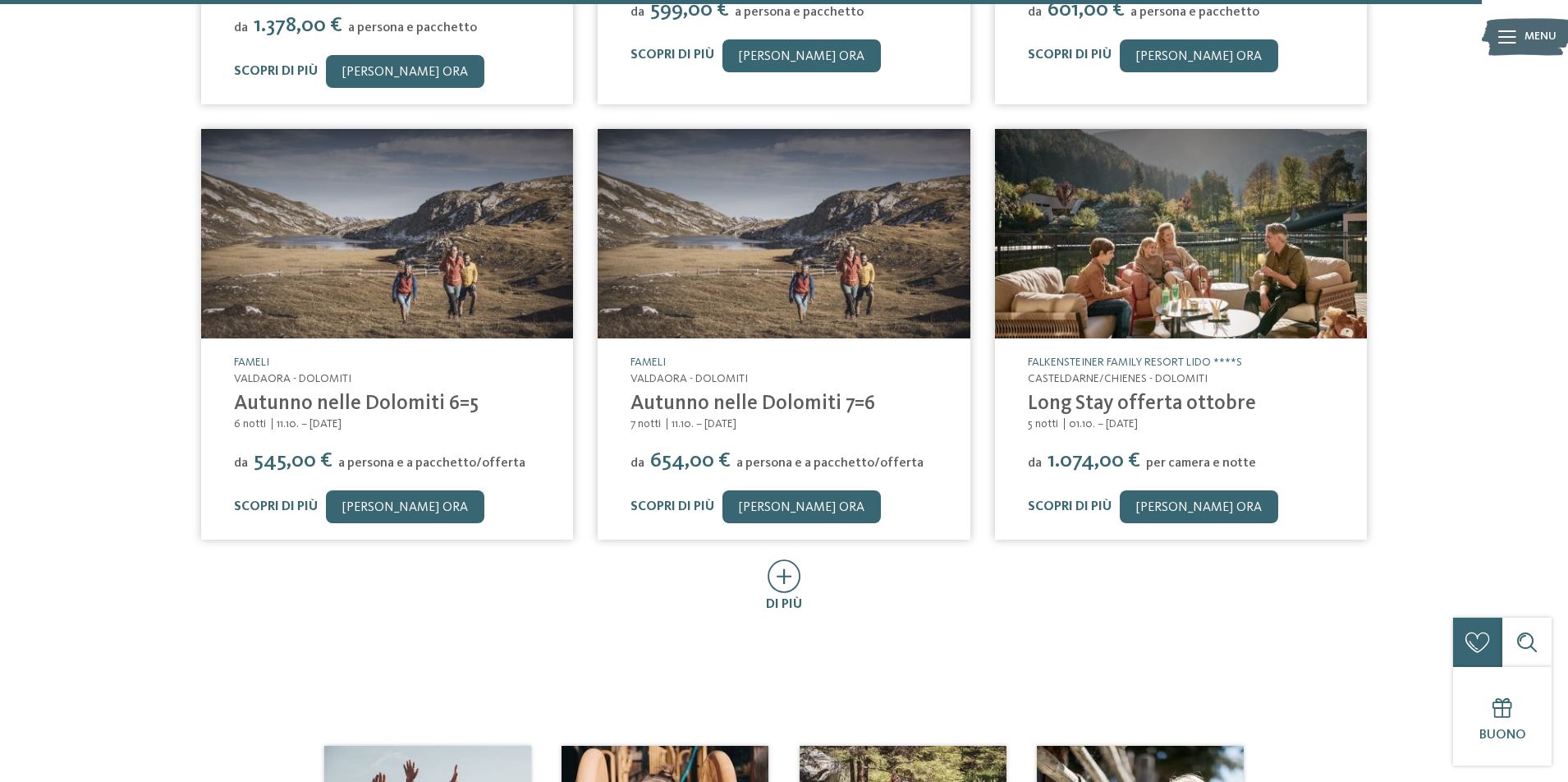
click at [783, 559] on icon at bounding box center [784, 575] width 33 height 33
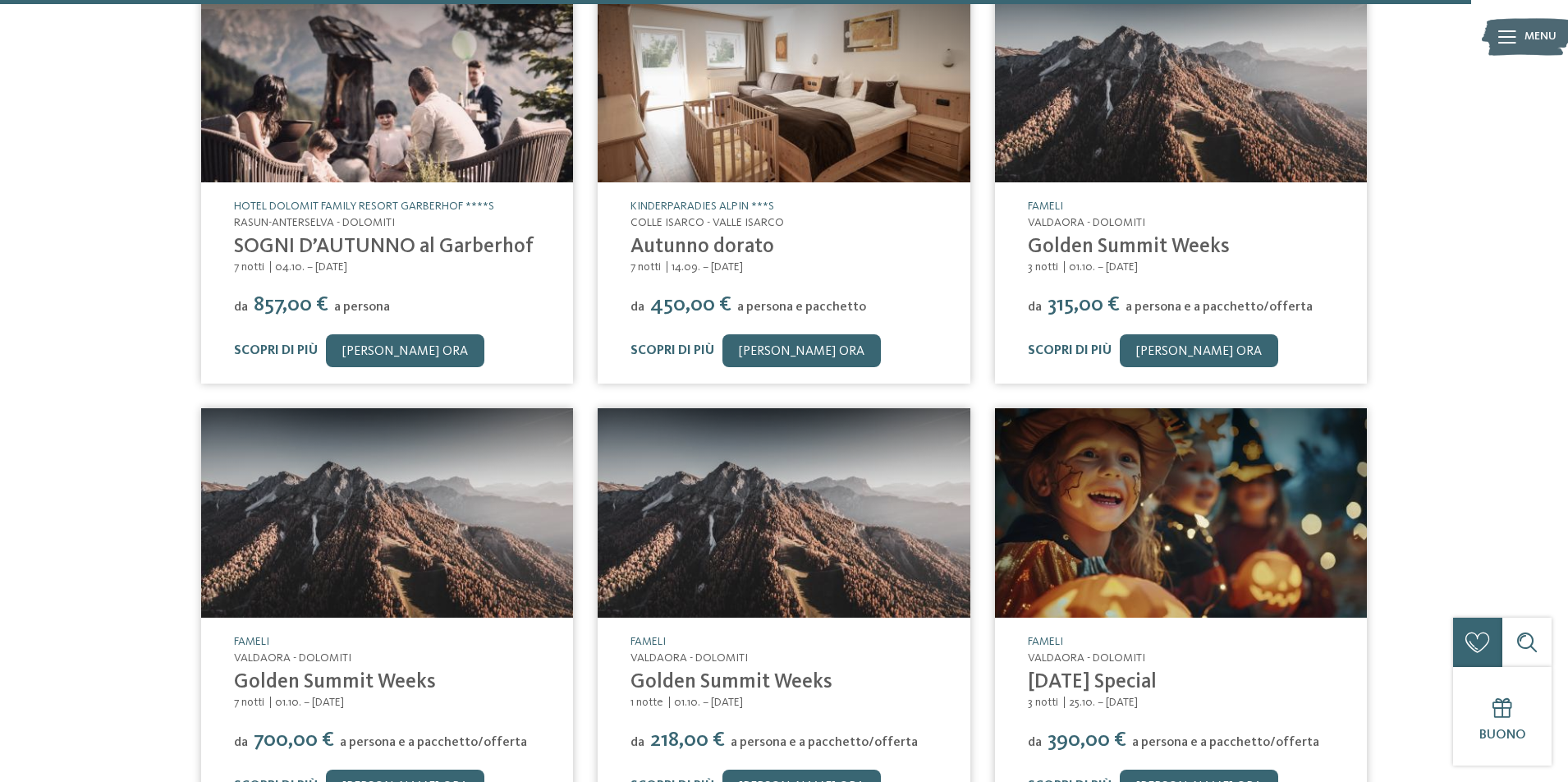
scroll to position [11705, 0]
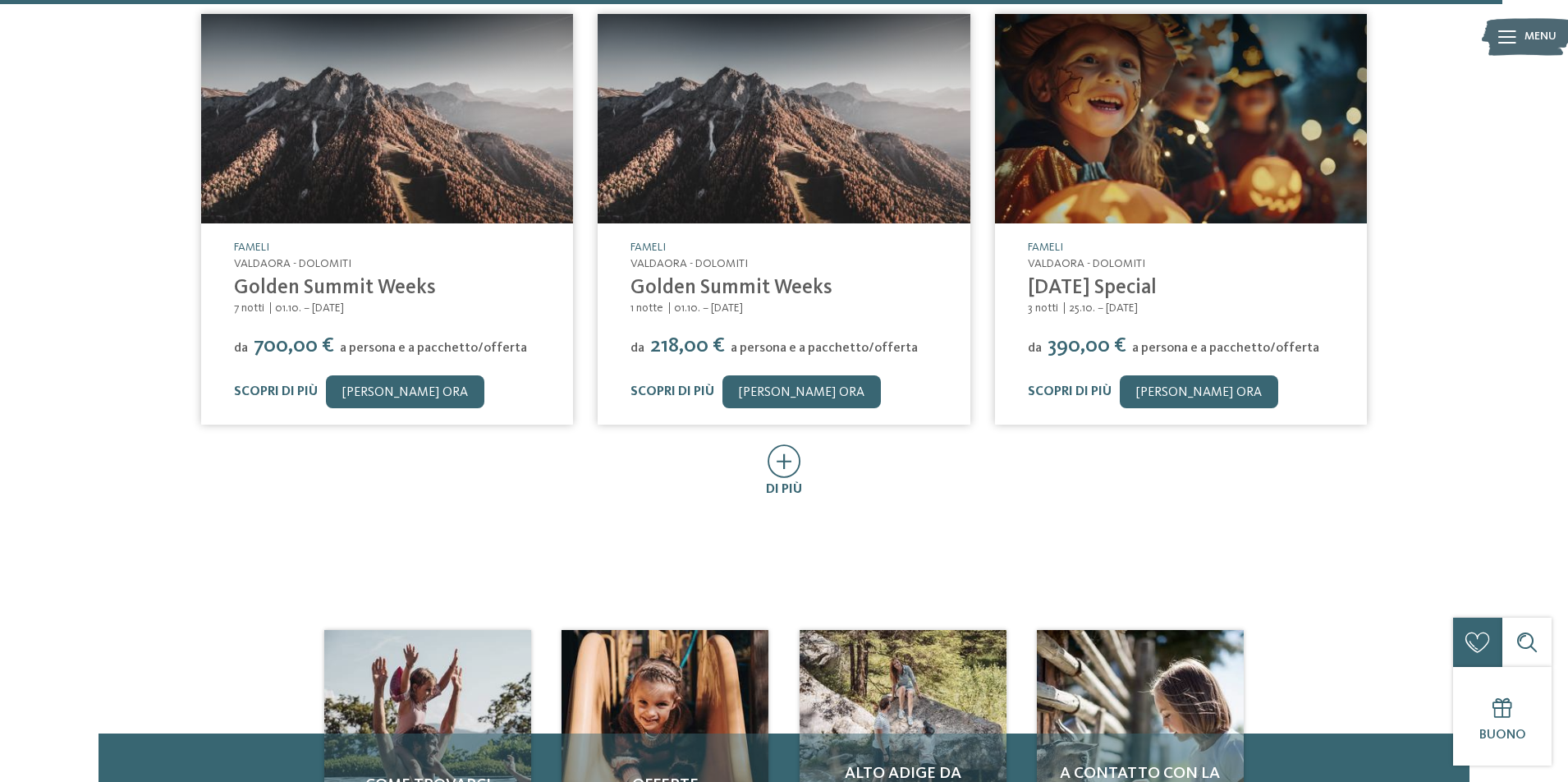
click at [786, 444] on icon at bounding box center [784, 461] width 33 height 33
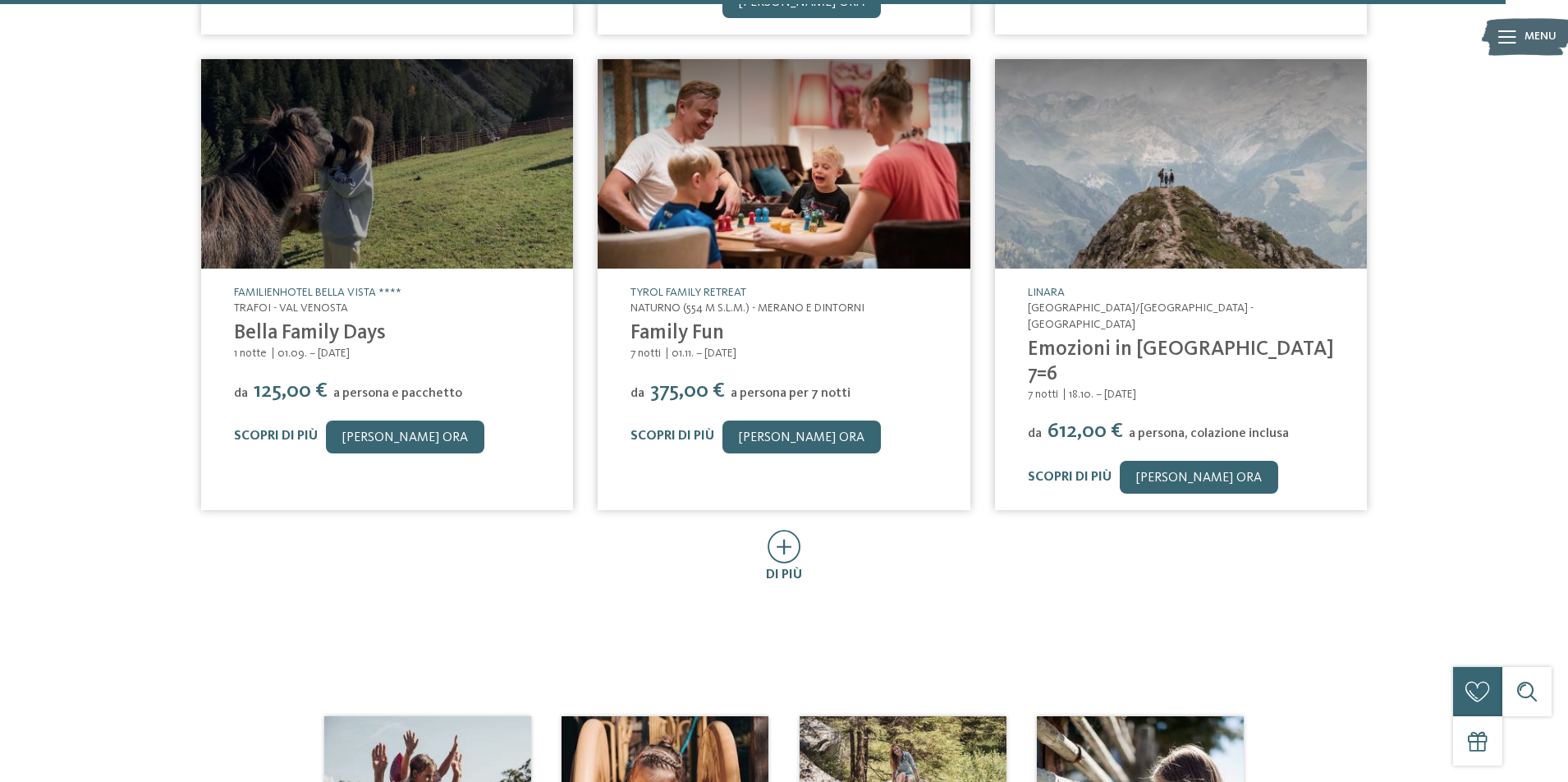
scroll to position [12608, 0]
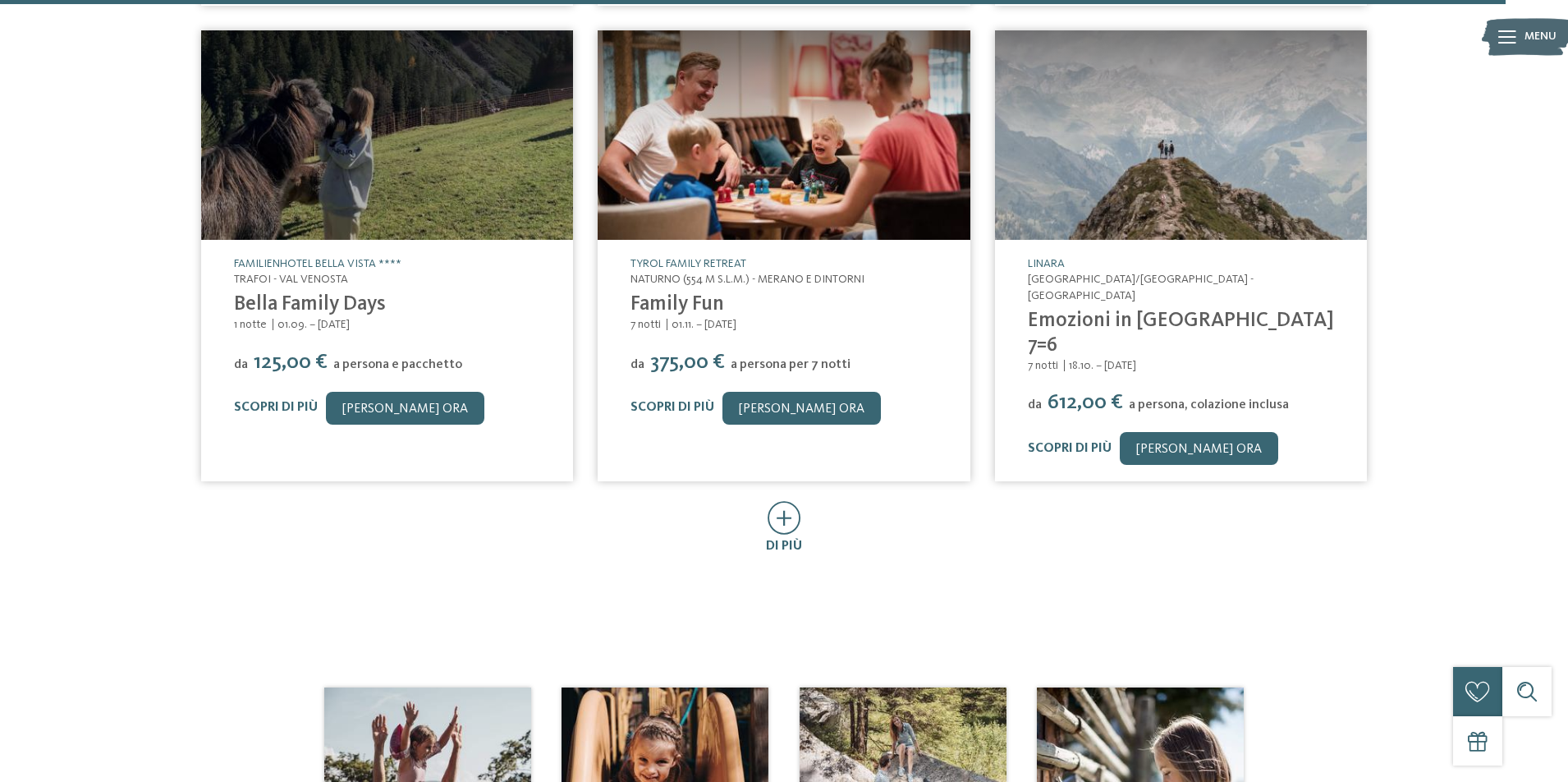
click at [776, 501] on icon at bounding box center [784, 517] width 33 height 33
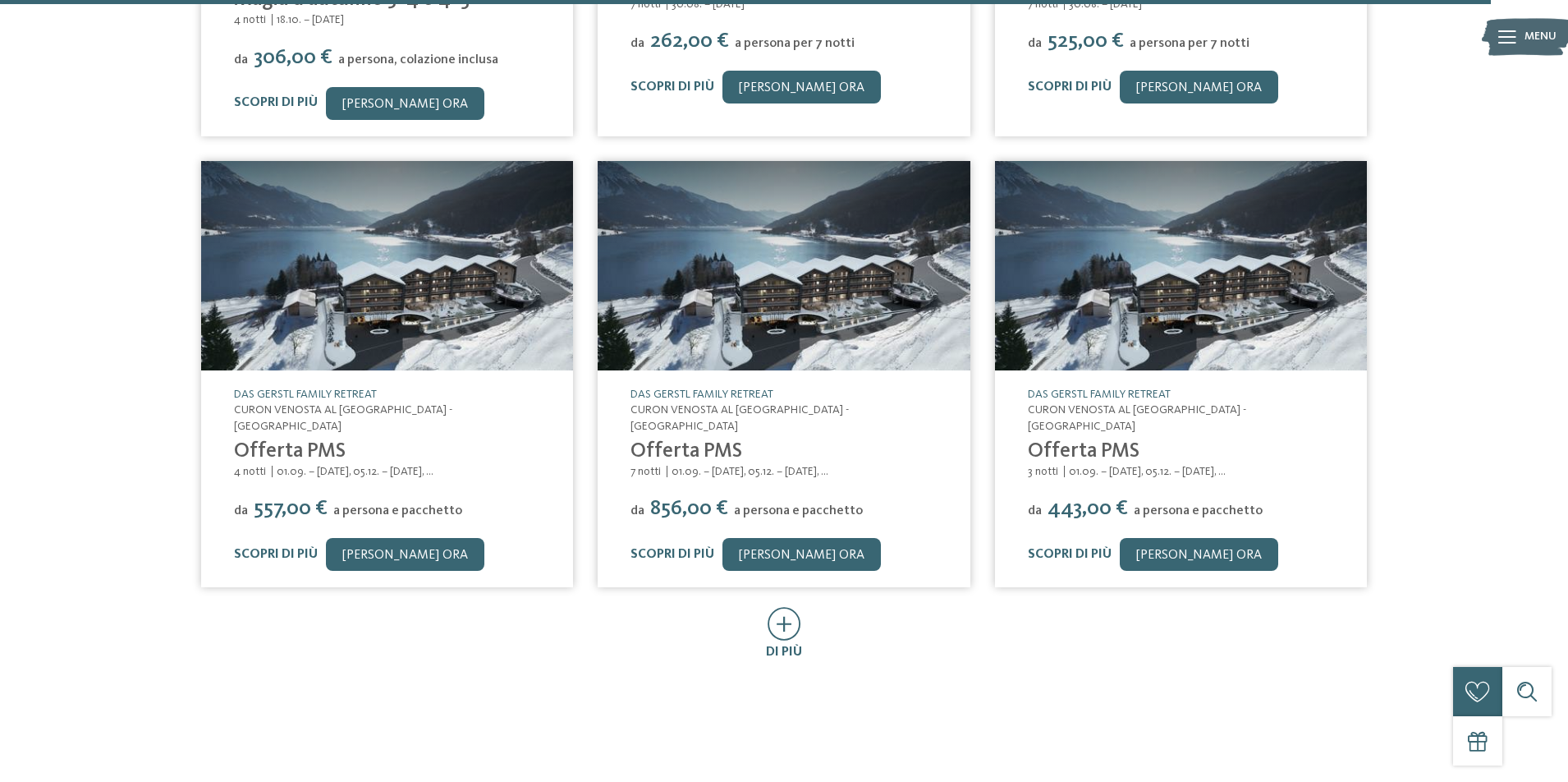
scroll to position [13429, 0]
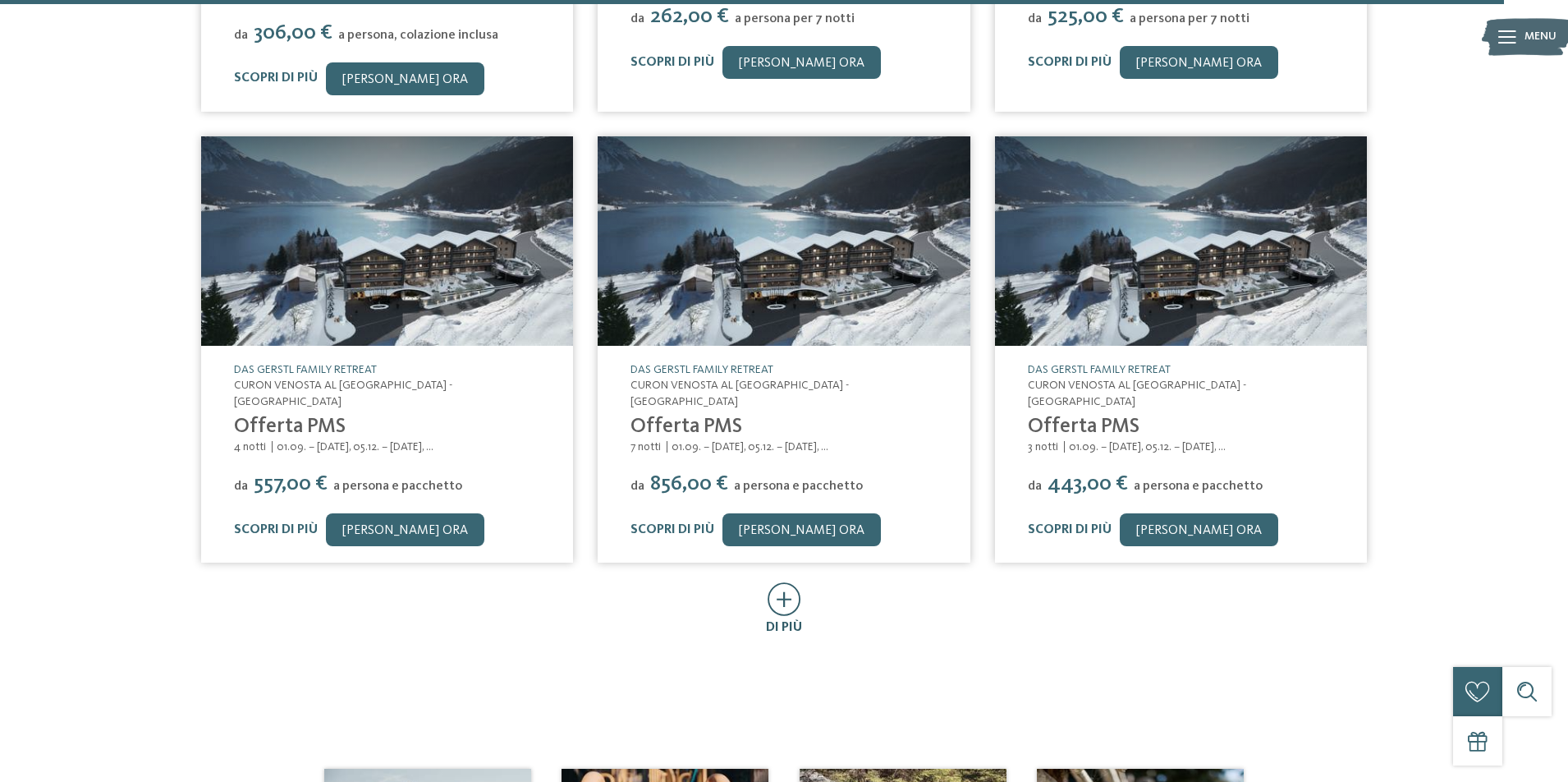
click at [794, 621] on span "di più" at bounding box center [784, 628] width 36 height 13
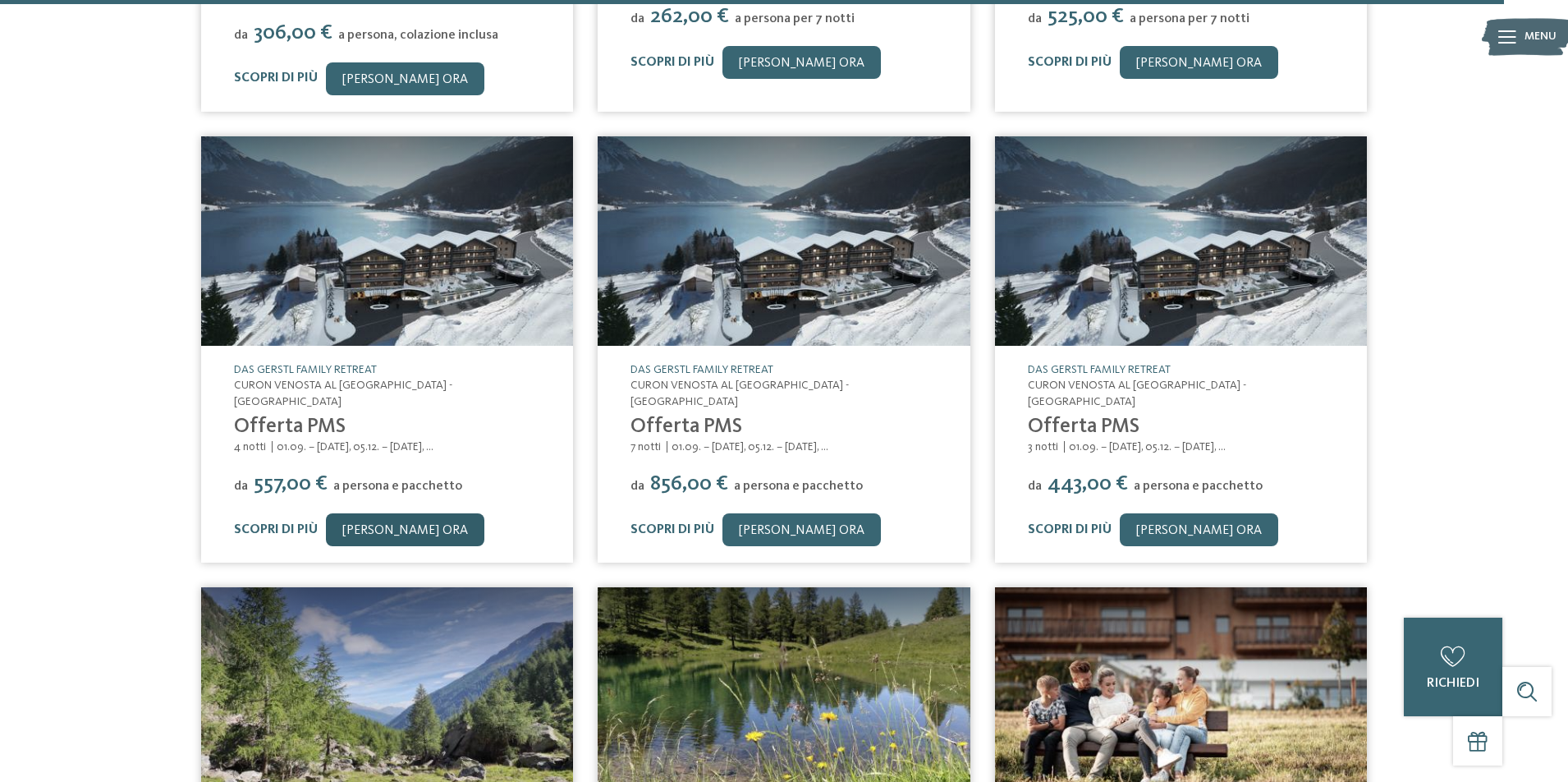
click at [386, 513] on link "[PERSON_NAME] ora" at bounding box center [405, 529] width 158 height 32
